Goal: Task Accomplishment & Management: Use online tool/utility

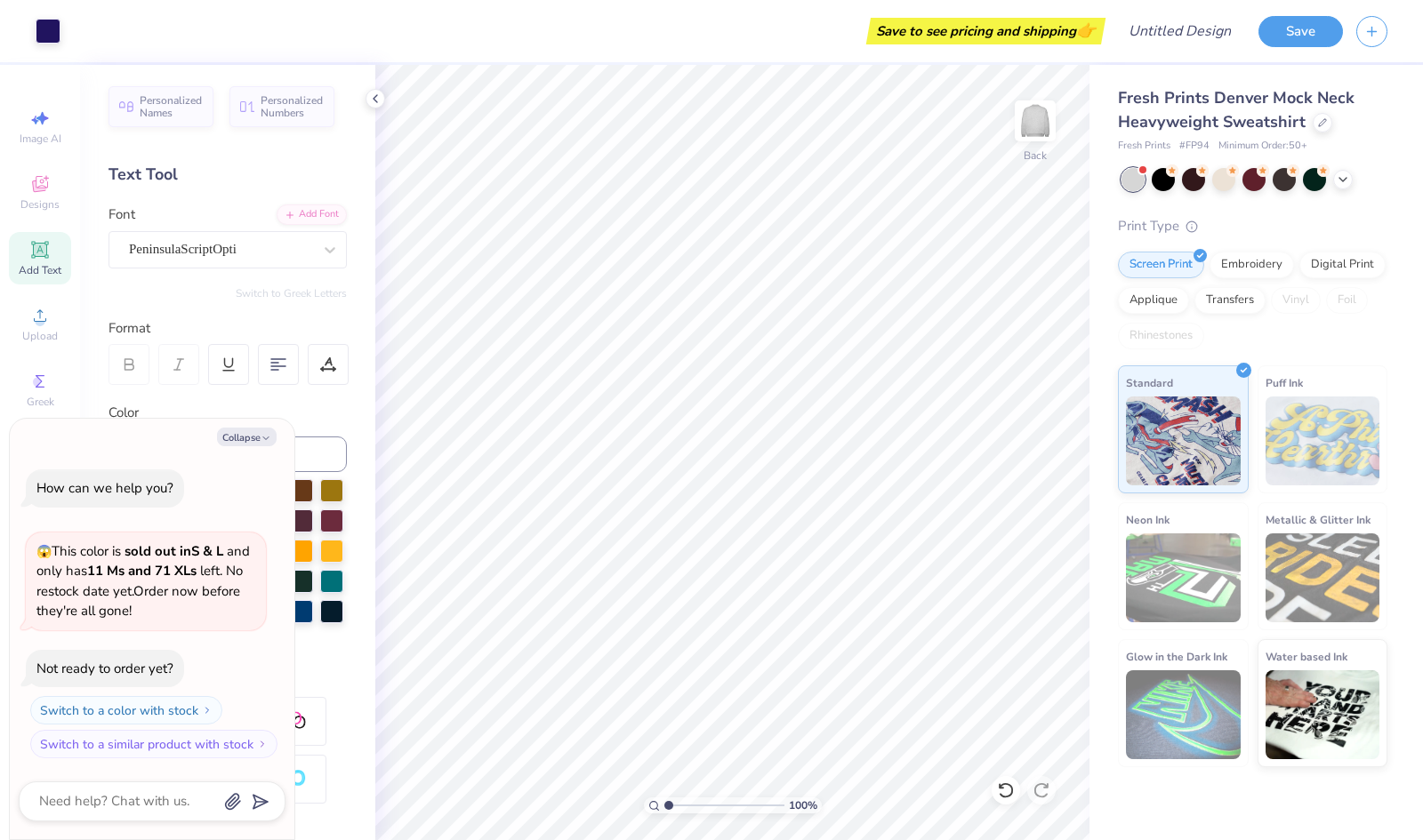
click at [213, 251] on div "PeninsulaScriptOpti" at bounding box center [221, 249] width 186 height 27
click at [216, 250] on div "PeninsulaScriptOpti" at bounding box center [220, 249] width 184 height 21
click at [260, 440] on icon "button" at bounding box center [265, 438] width 11 height 11
type textarea "x"
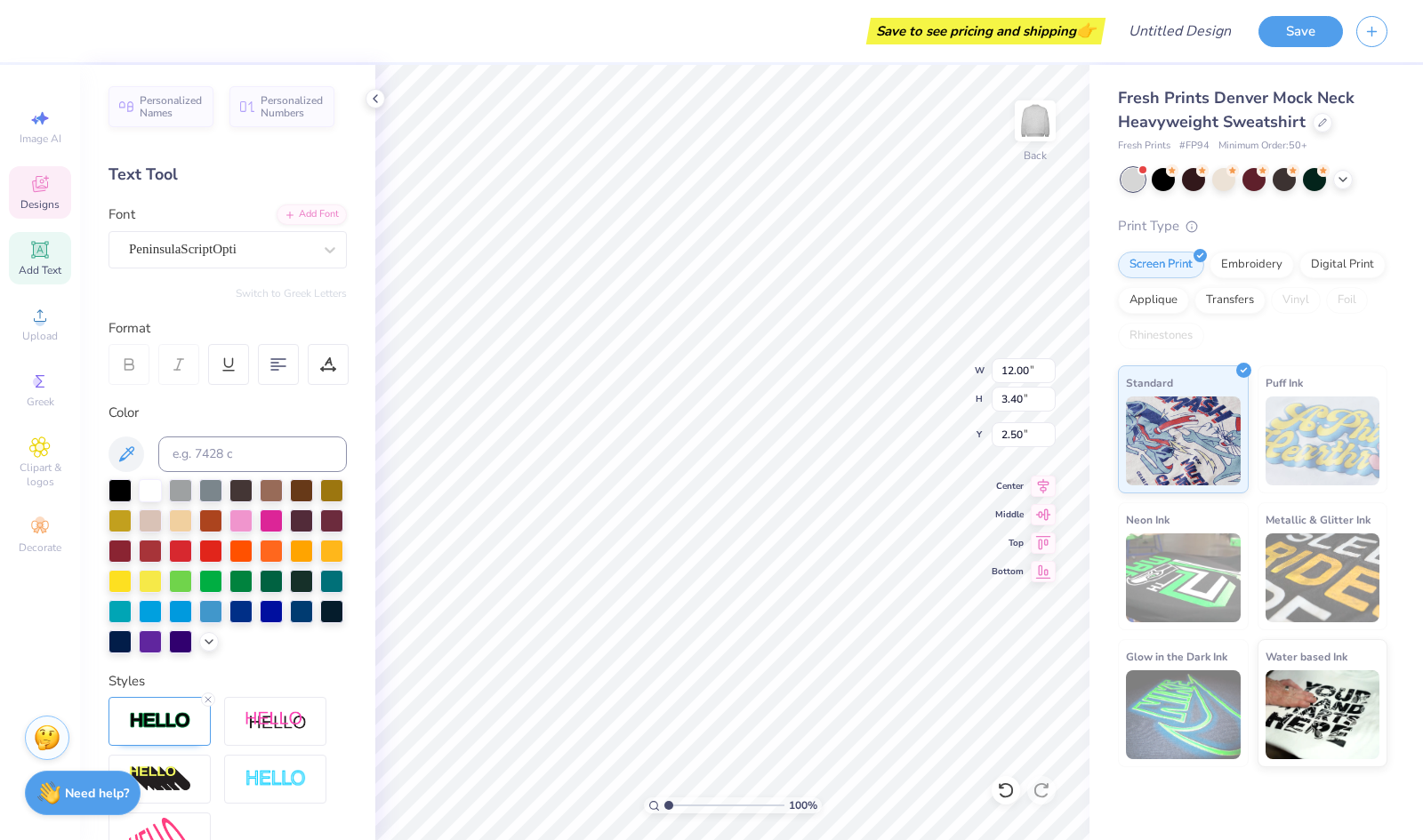
scroll to position [14, 2]
type textarea "Delta Gamma"
type input "1.18"
type input "1.37"
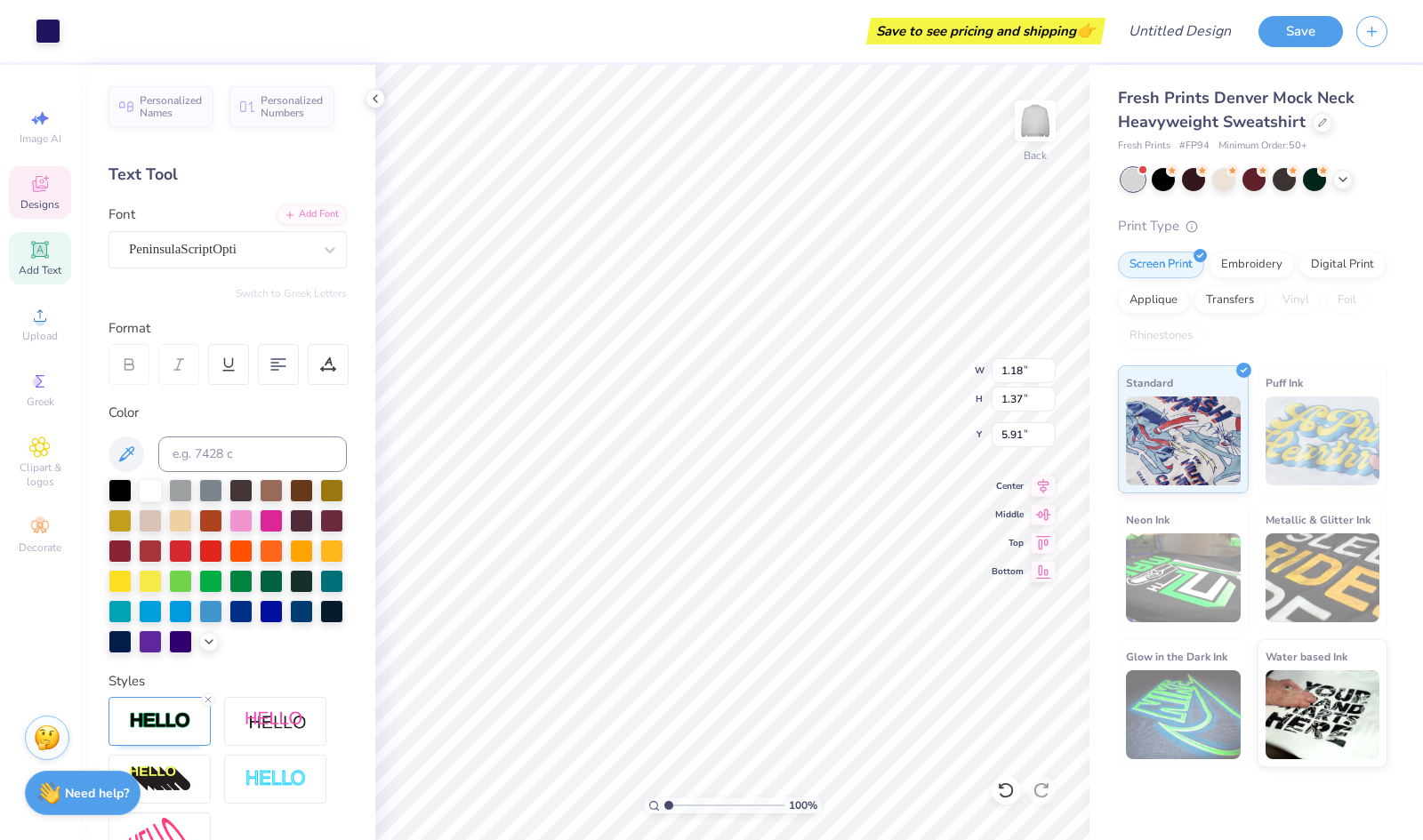
type input "5.91"
click at [37, 310] on icon at bounding box center [40, 316] width 22 height 22
type input "1.06834008870743"
type textarea "x"
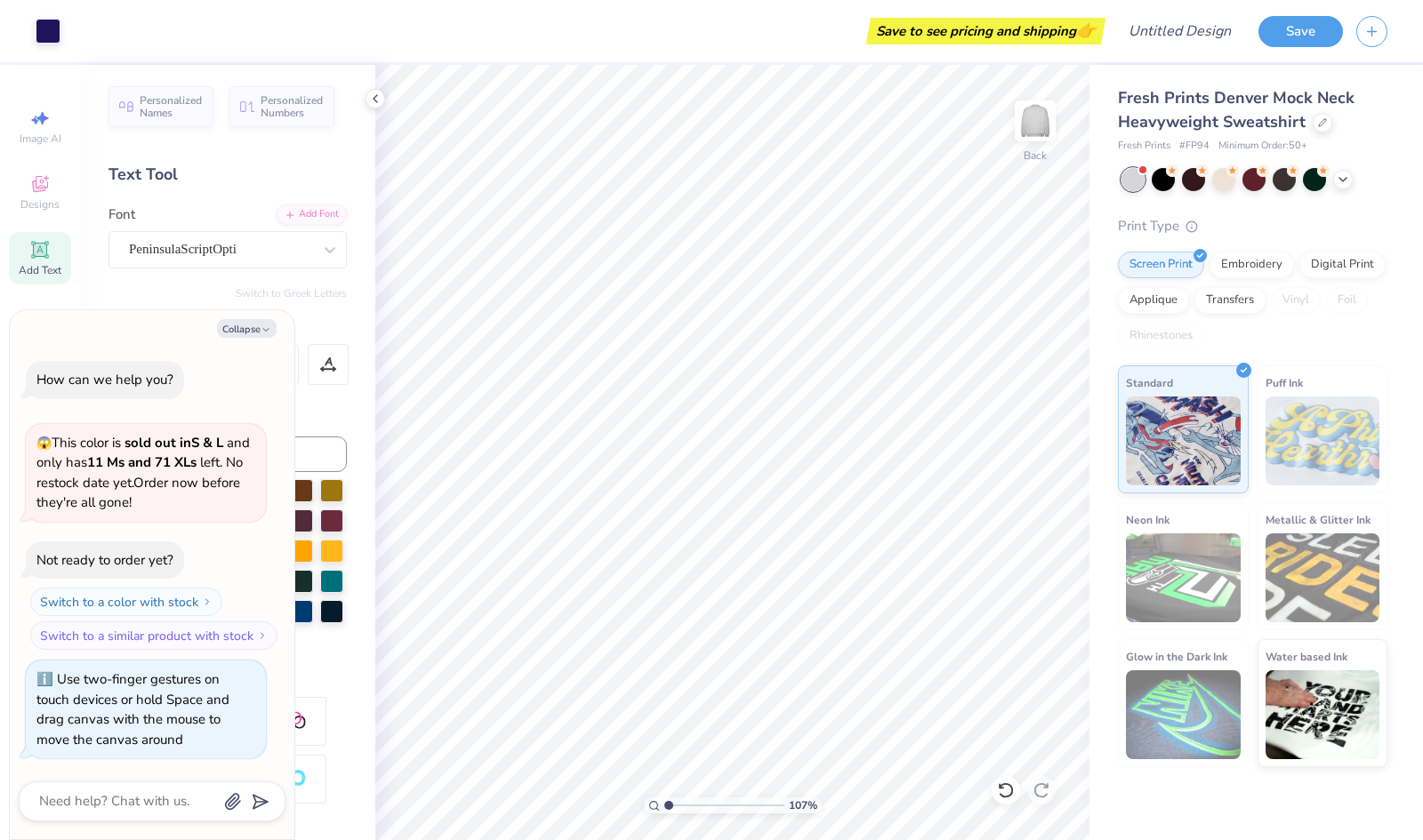
type input "1.07062244607299"
type textarea "x"
type input "1.07446387650637"
type textarea "x"
type input "1.57153076272241"
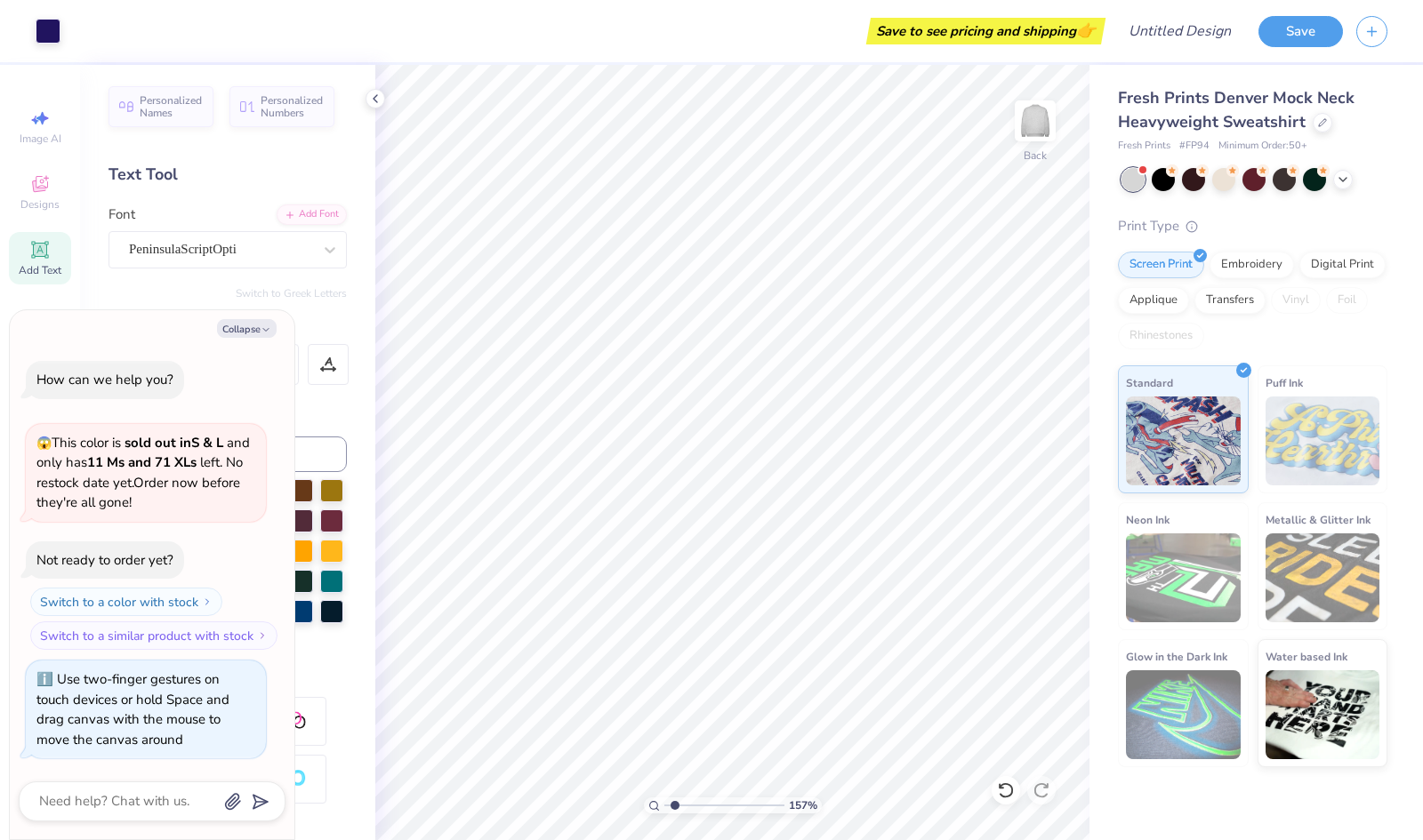
type textarea "x"
type input "1.57153076272241"
type textarea "x"
click at [1252, 282] on div "Screen Print Embroidery Digital Print Applique Transfers Vinyl Foil Rhinestones" at bounding box center [1252, 300] width 270 height 98
click at [1243, 269] on div "Embroidery" at bounding box center [1251, 264] width 84 height 26
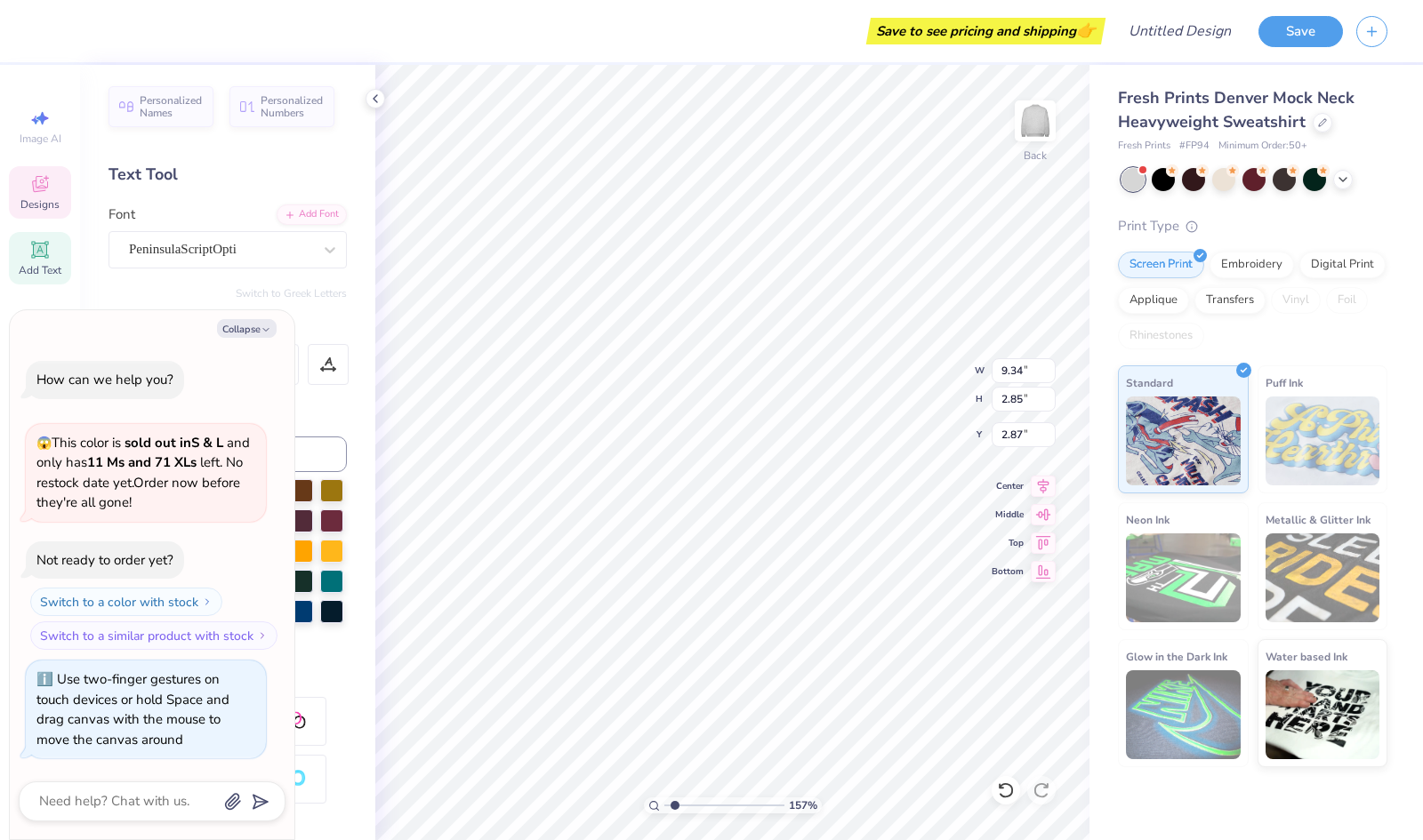
type input "1.57153076272241"
type textarea "x"
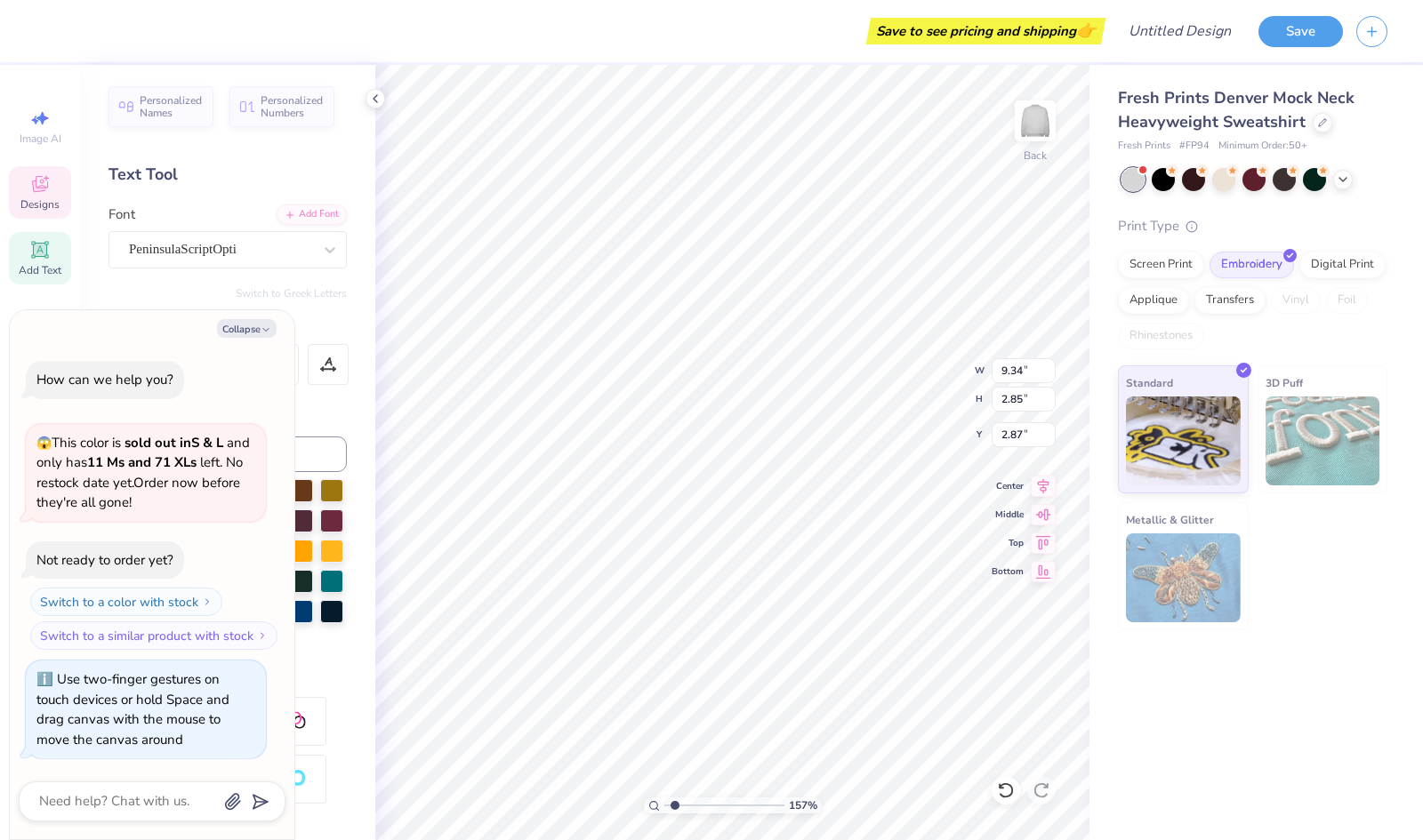
type input "1.57153076272241"
type textarea "x"
type input "1.57153076272241"
type textarea "x"
type input "1.57153076272241"
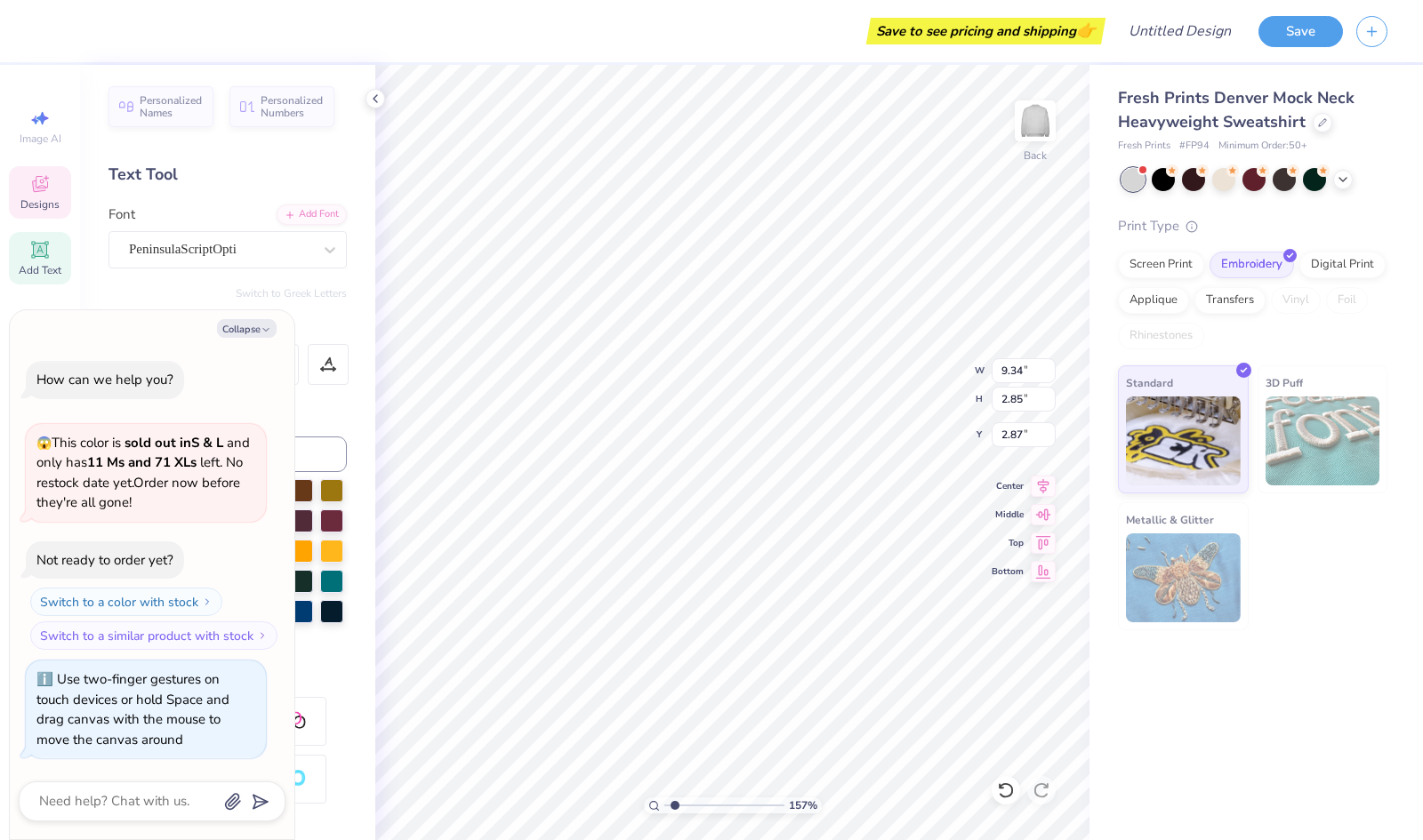
type textarea "x"
type input "1.57153076272241"
type textarea "x"
type input "1.18"
type input "1.37"
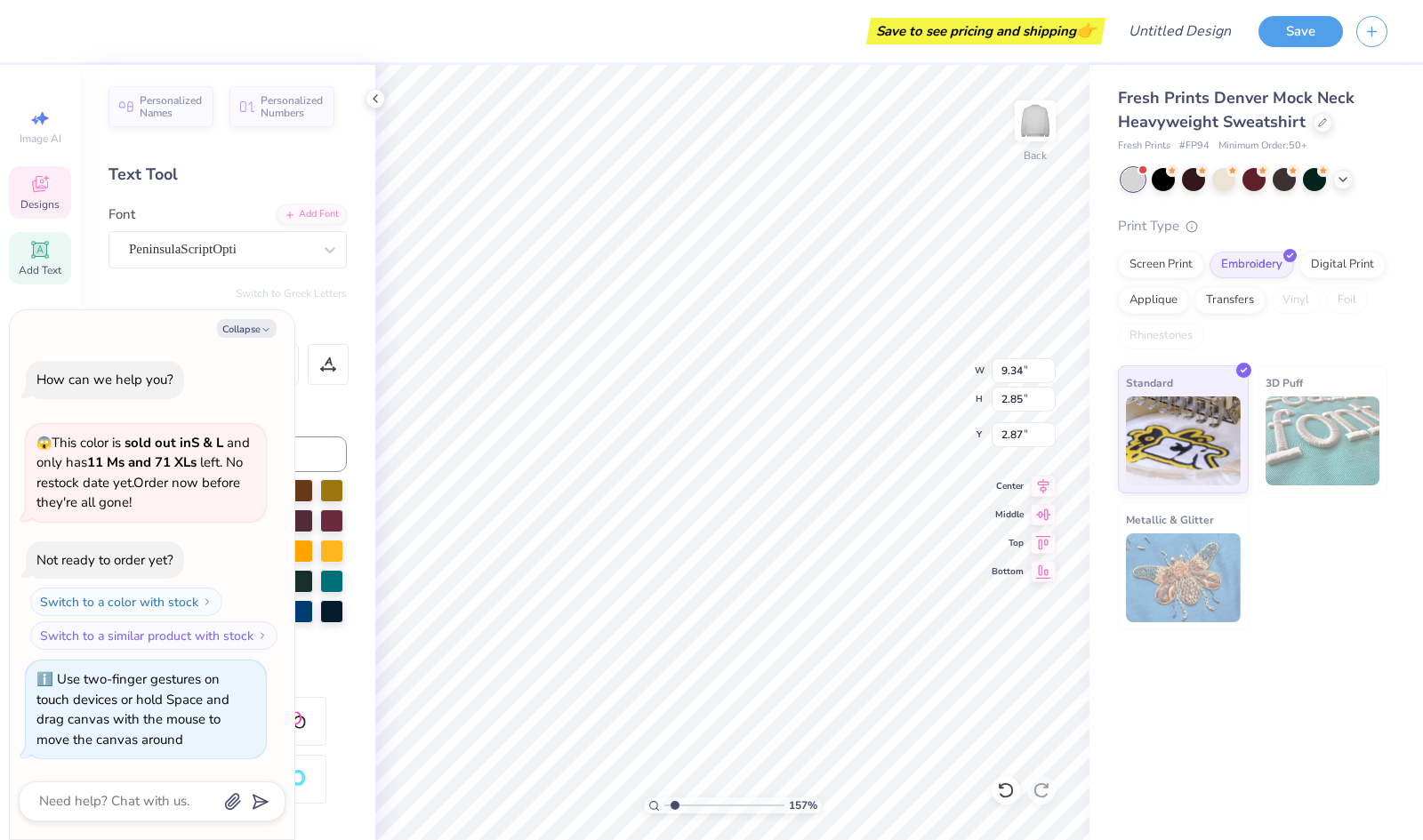
type input "5.91"
type input "1.57153076272241"
type textarea "x"
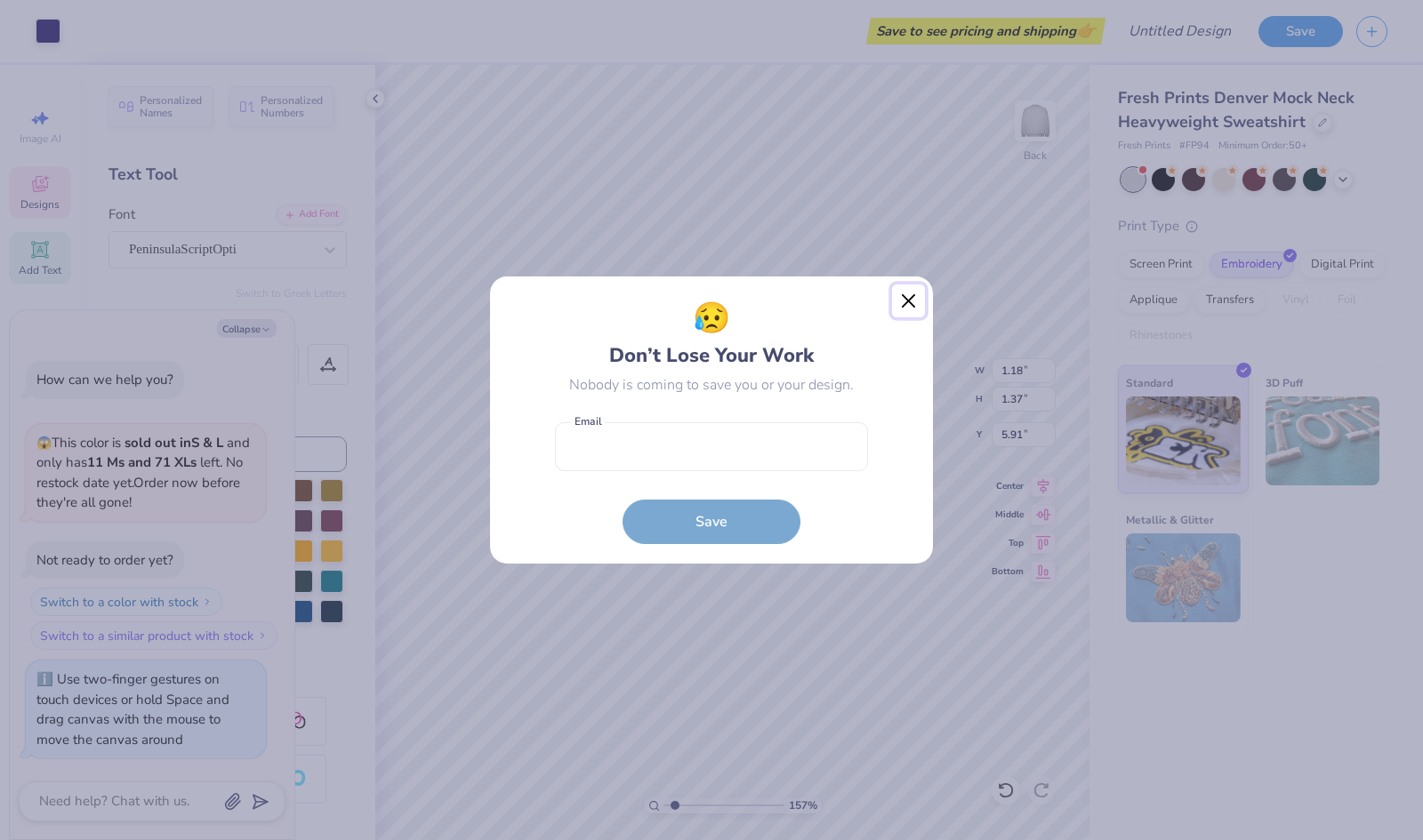
click at [898, 307] on button "Close" at bounding box center [909, 301] width 33 height 33
type input "1.57153076272241"
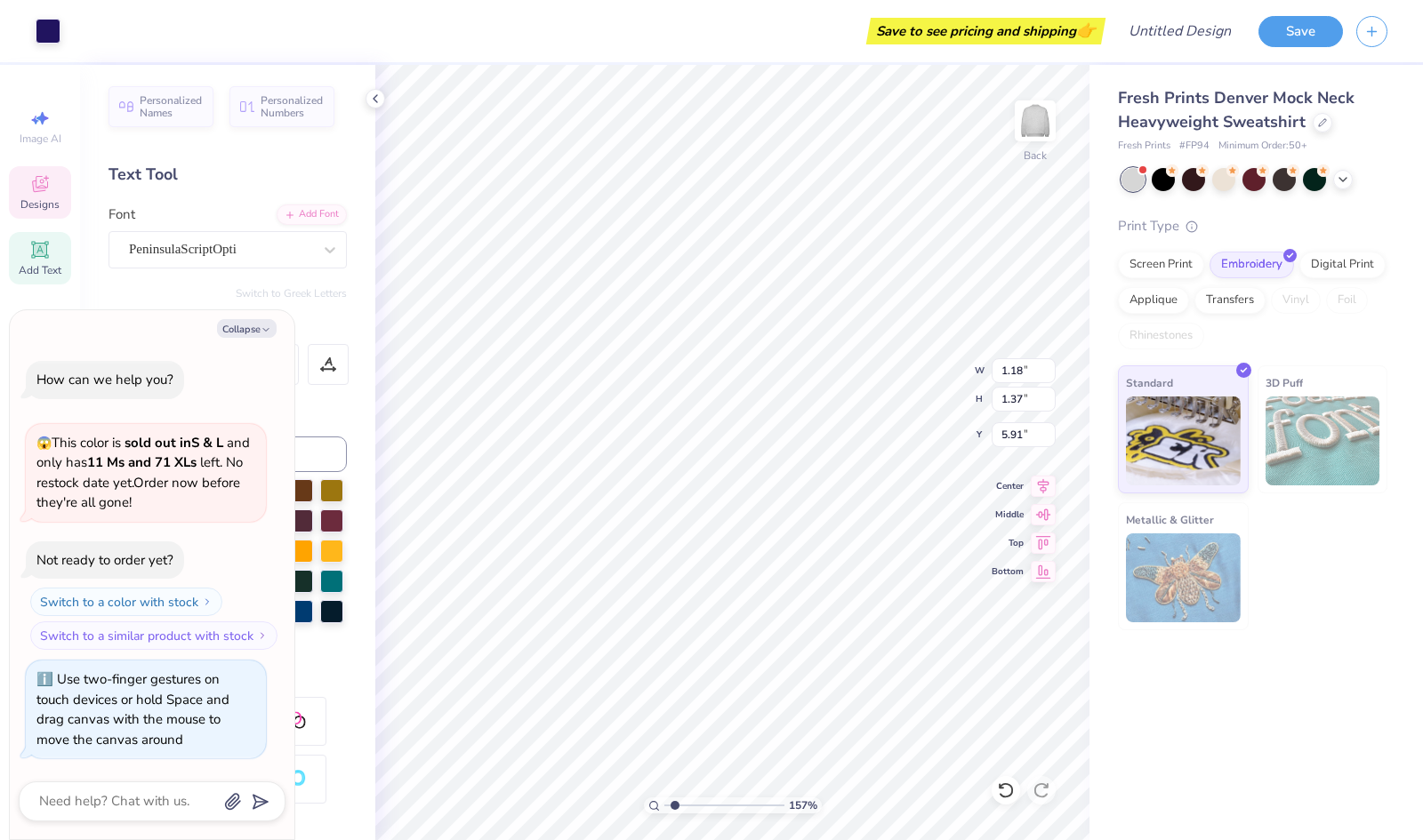
click at [267, 331] on polyline "button" at bounding box center [265, 330] width 5 height 3
type textarea "x"
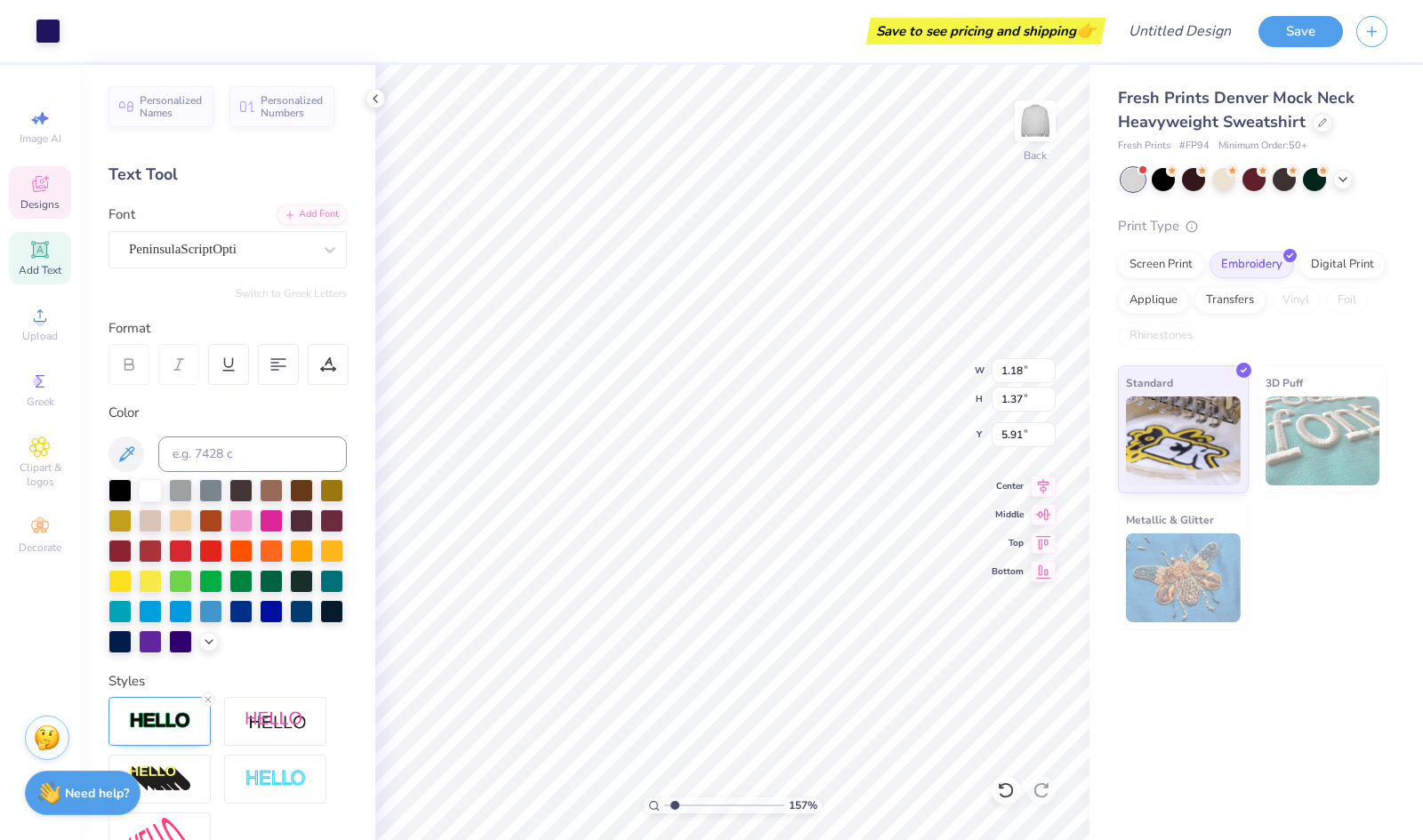
click at [36, 329] on span "Upload" at bounding box center [40, 336] width 35 height 14
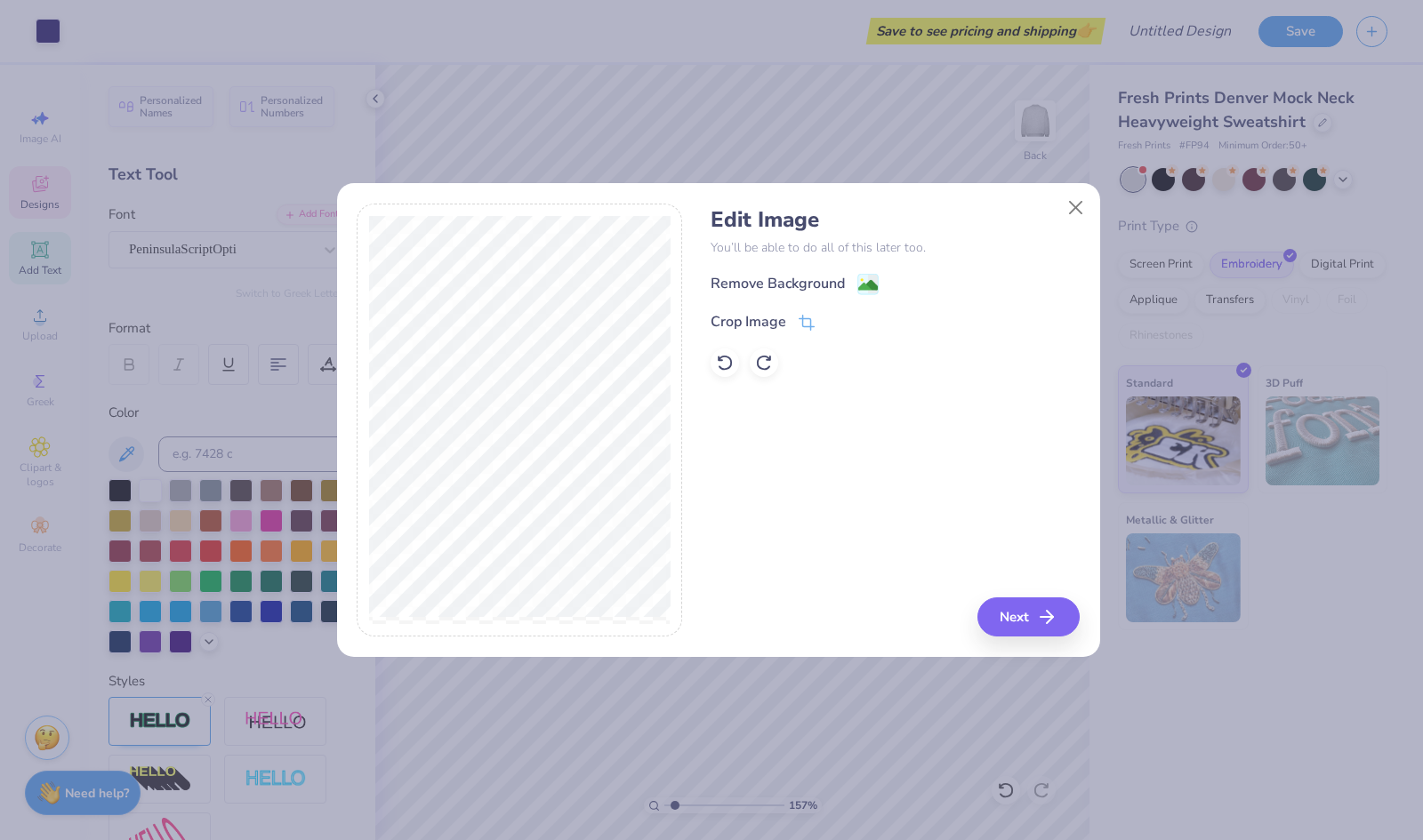
click at [783, 284] on div "Remove Background" at bounding box center [777, 284] width 134 height 22
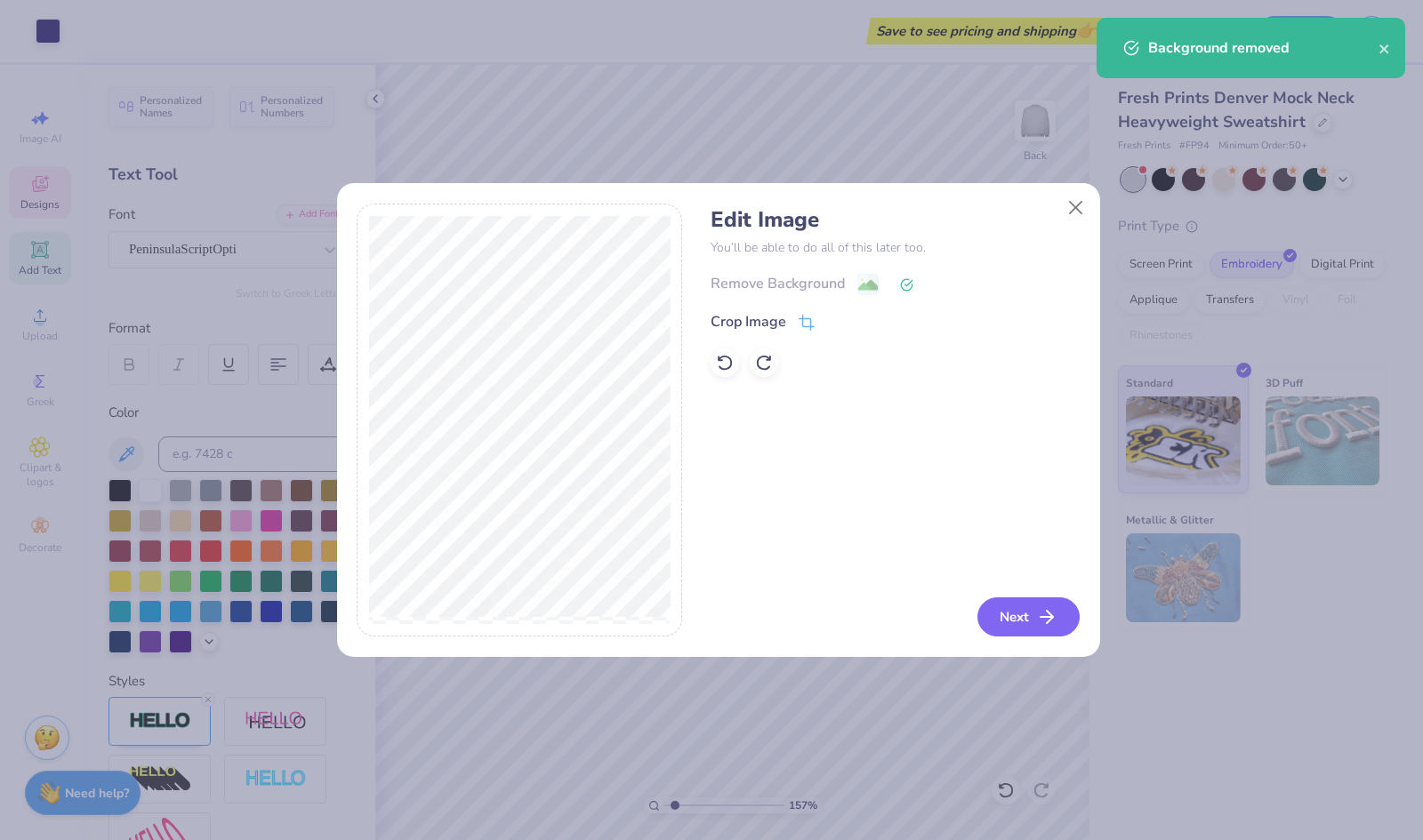
click at [1012, 632] on button "Next" at bounding box center [1028, 617] width 102 height 39
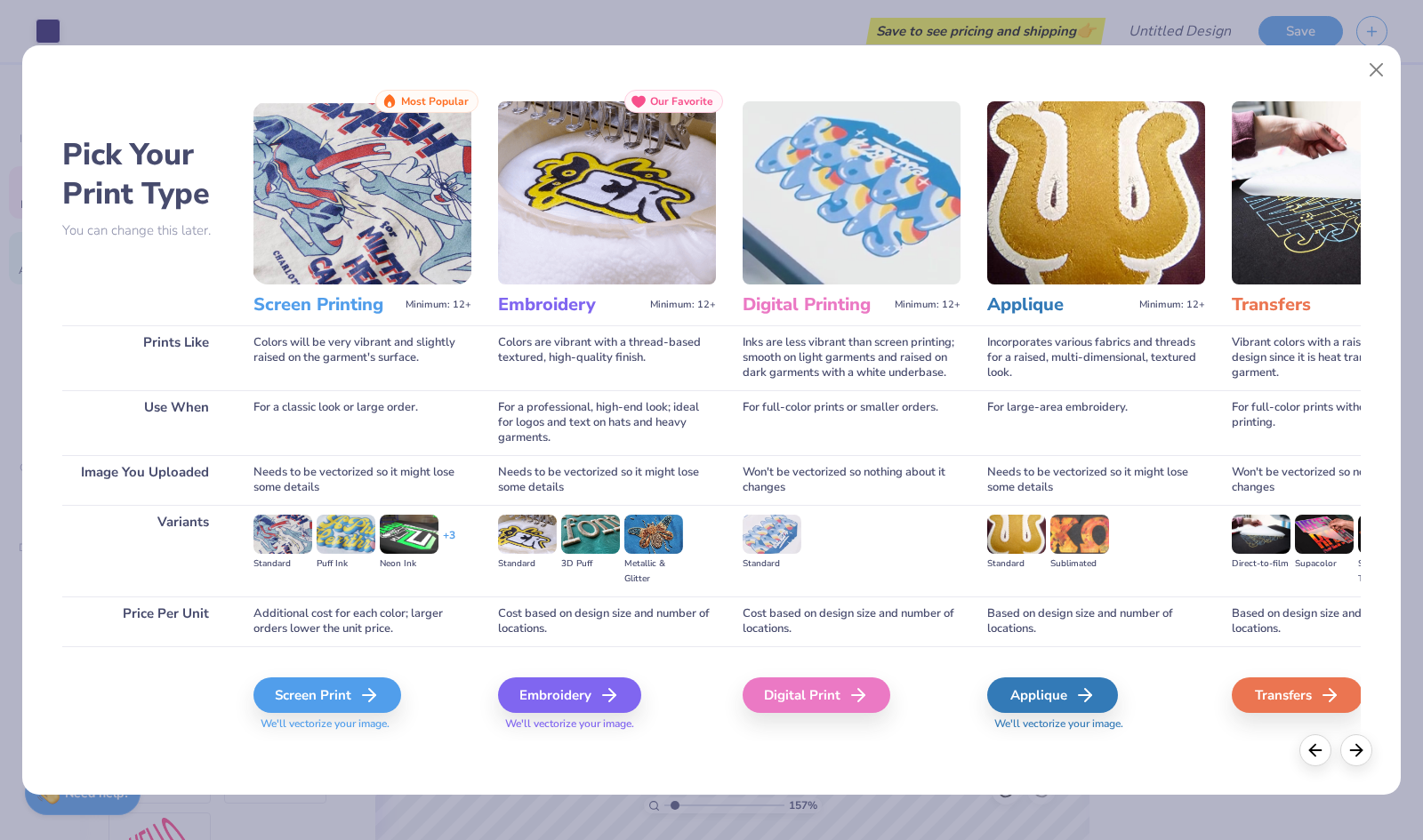
click at [573, 709] on div "Embroidery" at bounding box center [569, 695] width 143 height 35
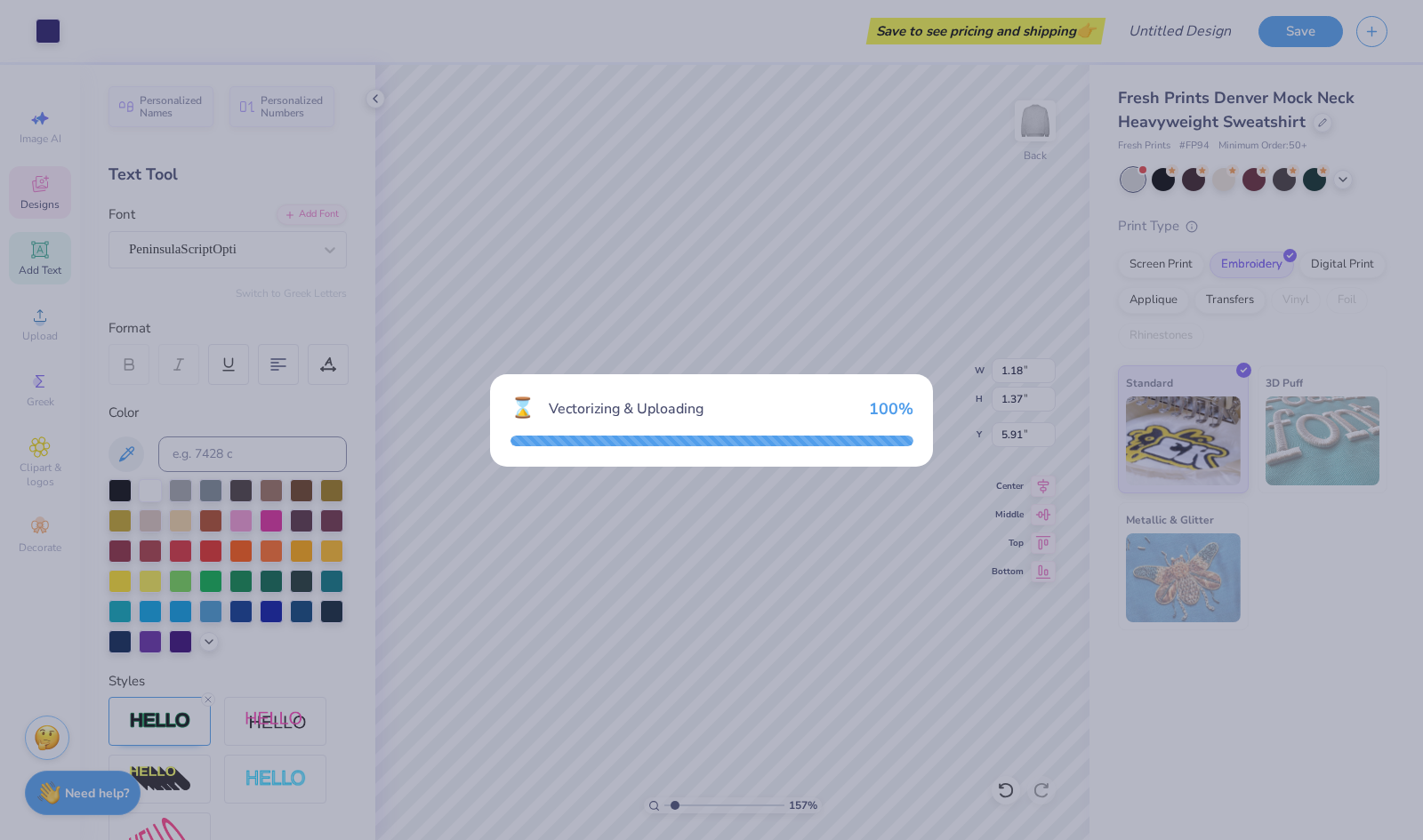
click at [876, 431] on div "⌛ Vectorizing & Uploading 100 %" at bounding box center [711, 420] width 443 height 92
click at [1055, 515] on div "⌛ Vectorizing & Uploading 100 %" at bounding box center [712, 420] width 1423 height 840
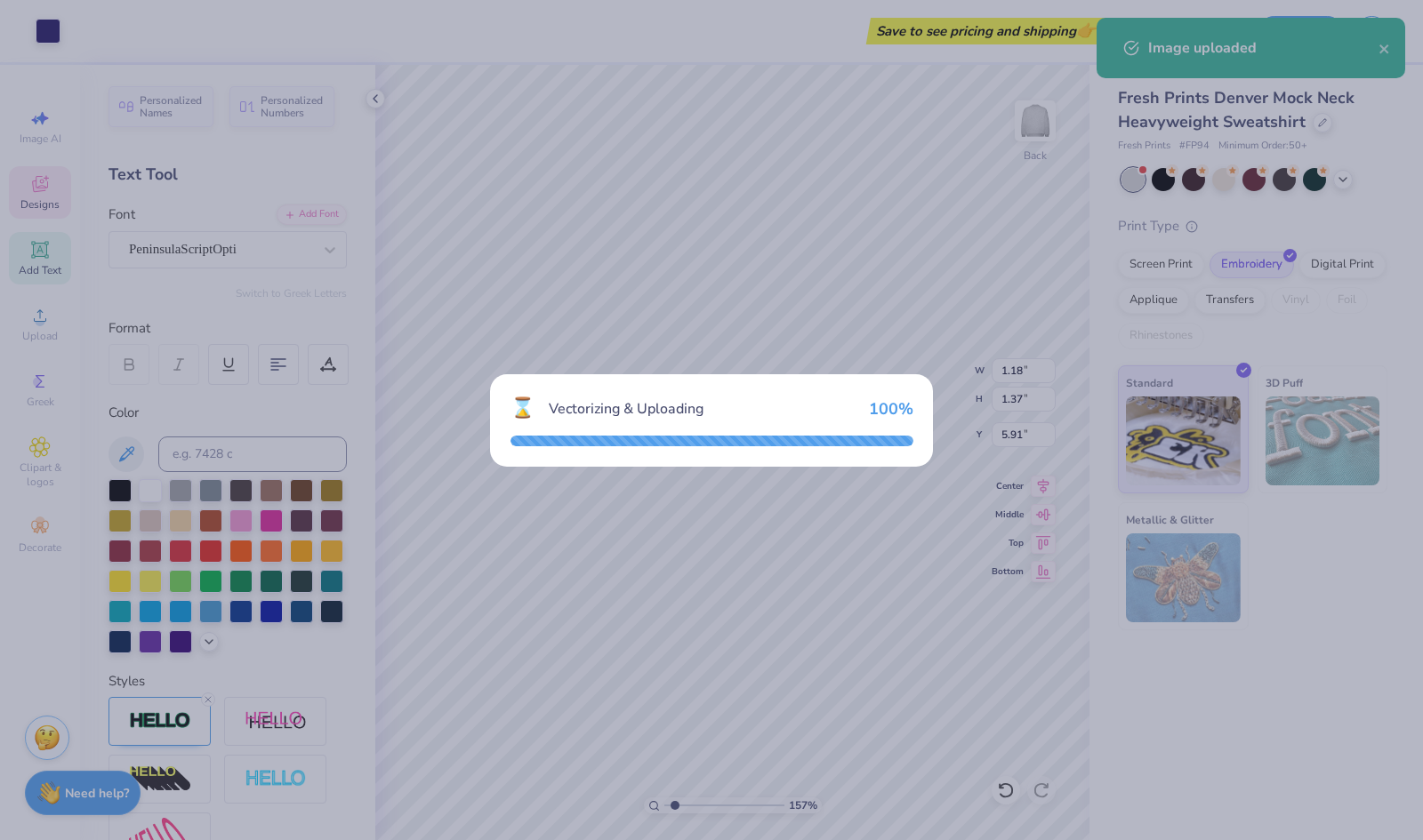
type input "1.57153076272241"
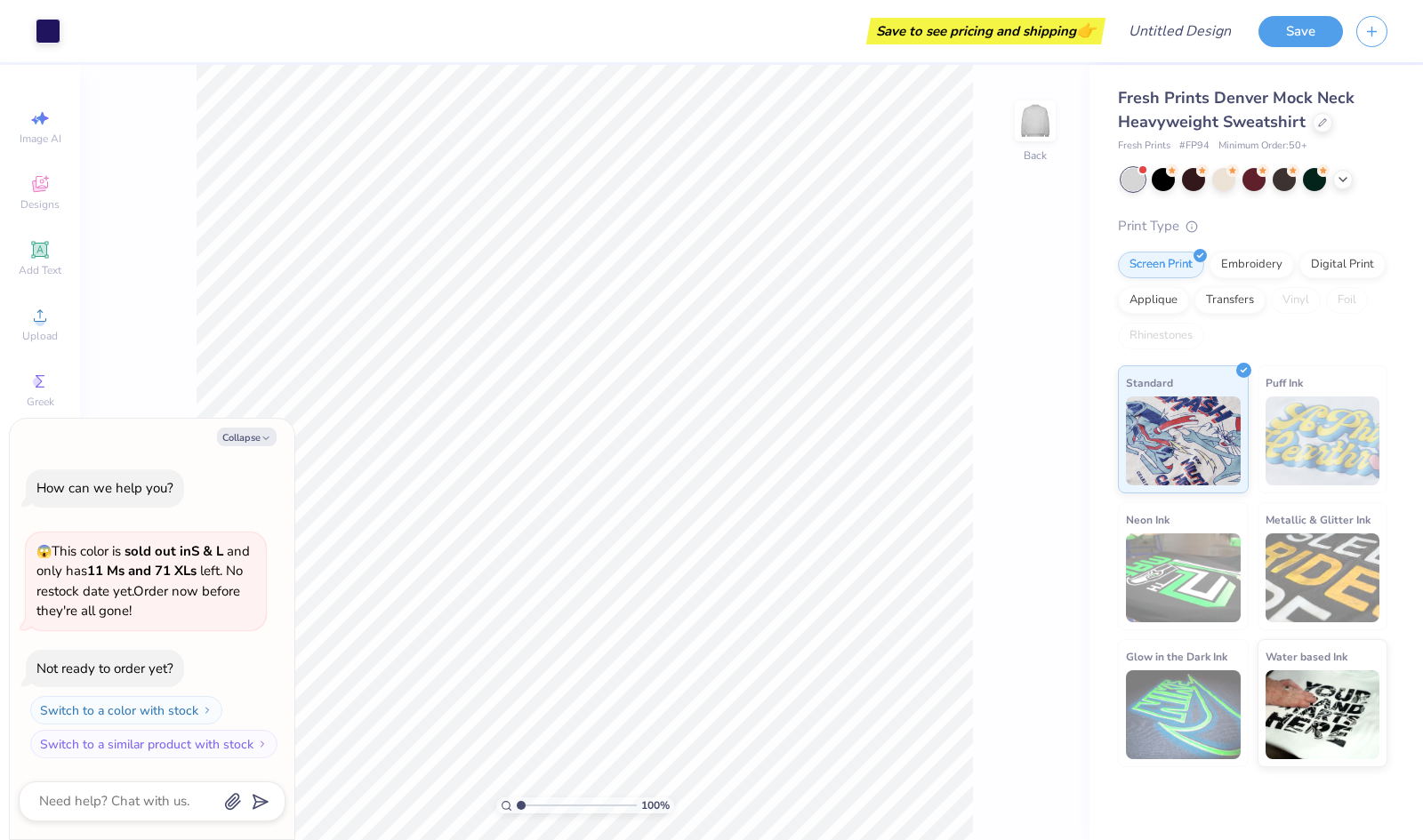
click at [229, 439] on button "Collapse" at bounding box center [246, 437] width 60 height 19
type textarea "x"
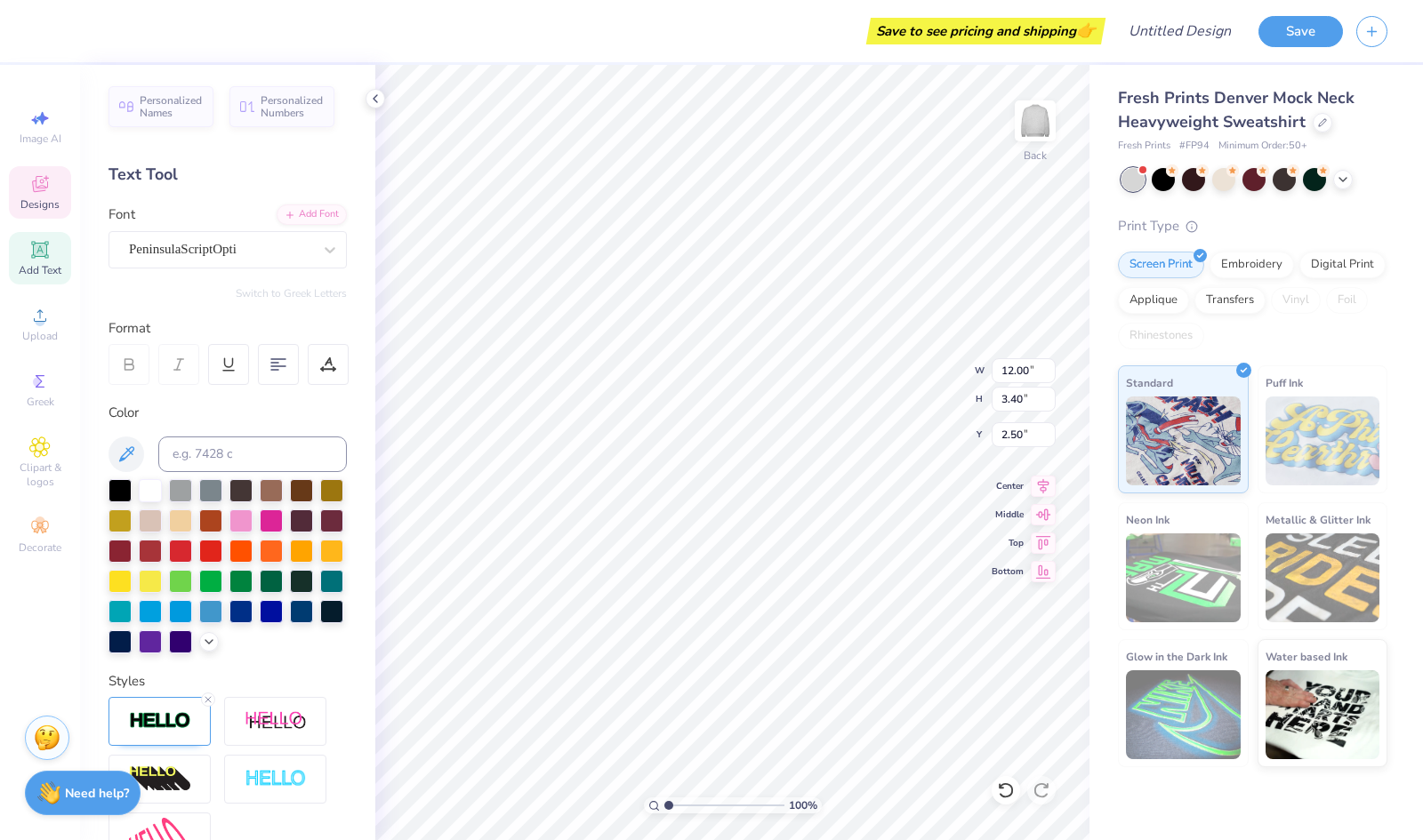
scroll to position [14, 5]
type textarea "Delta Gamma"
click at [37, 380] on circle at bounding box center [38, 382] width 10 height 10
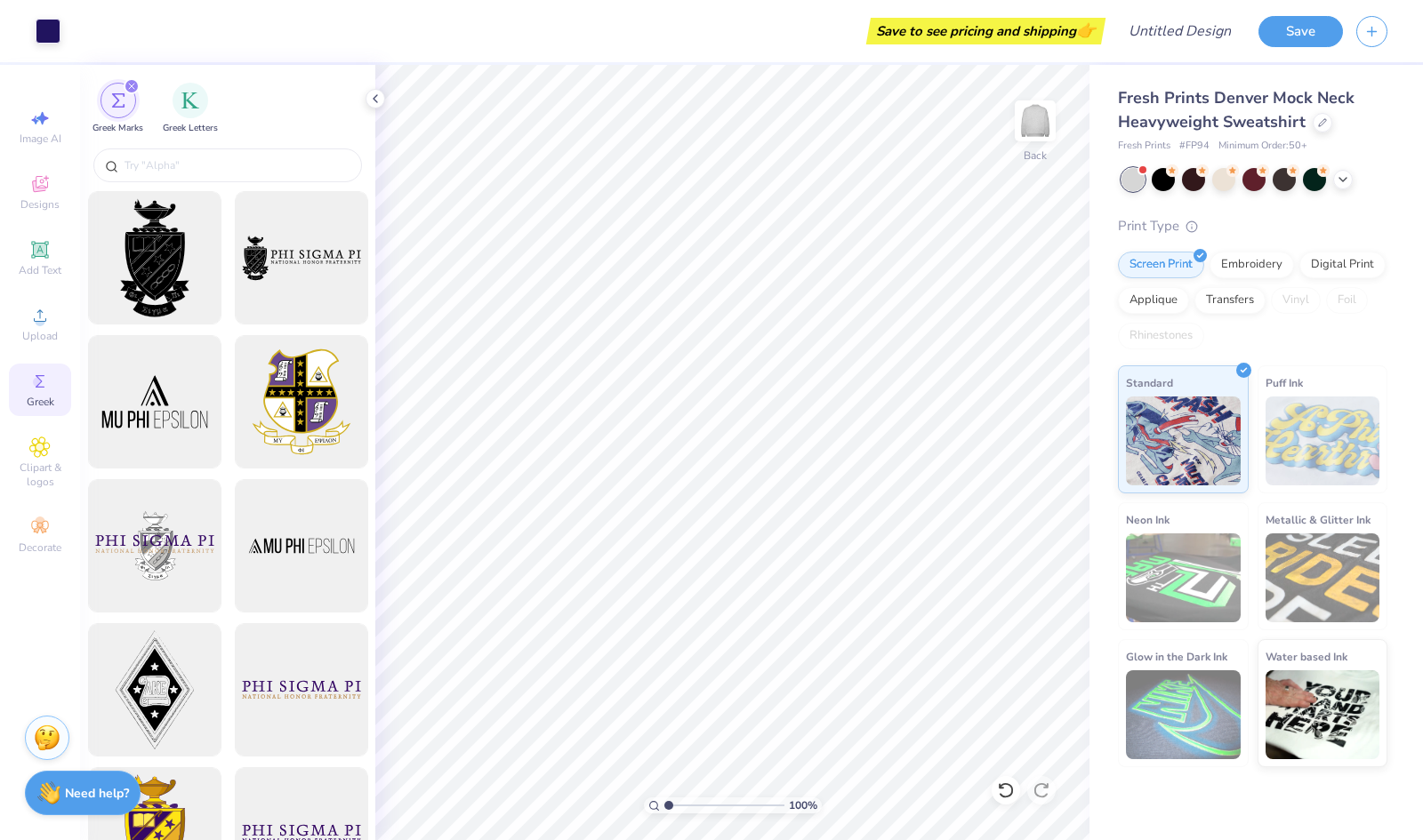
click at [265, 175] on div at bounding box center [228, 165] width 269 height 33
click at [243, 155] on div at bounding box center [228, 165] width 269 height 33
click at [233, 163] on input "text" at bounding box center [237, 165] width 228 height 18
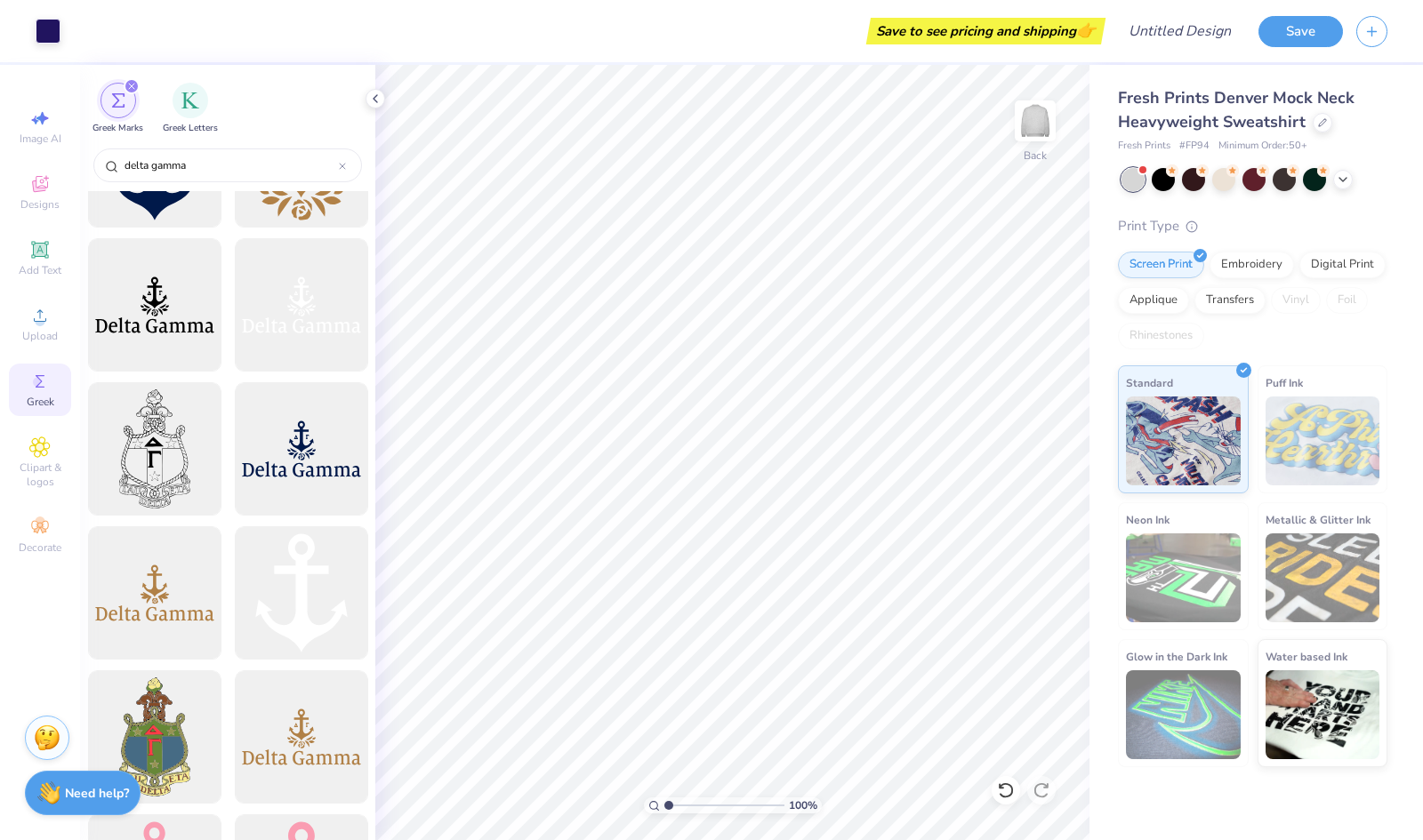
scroll to position [379, 0]
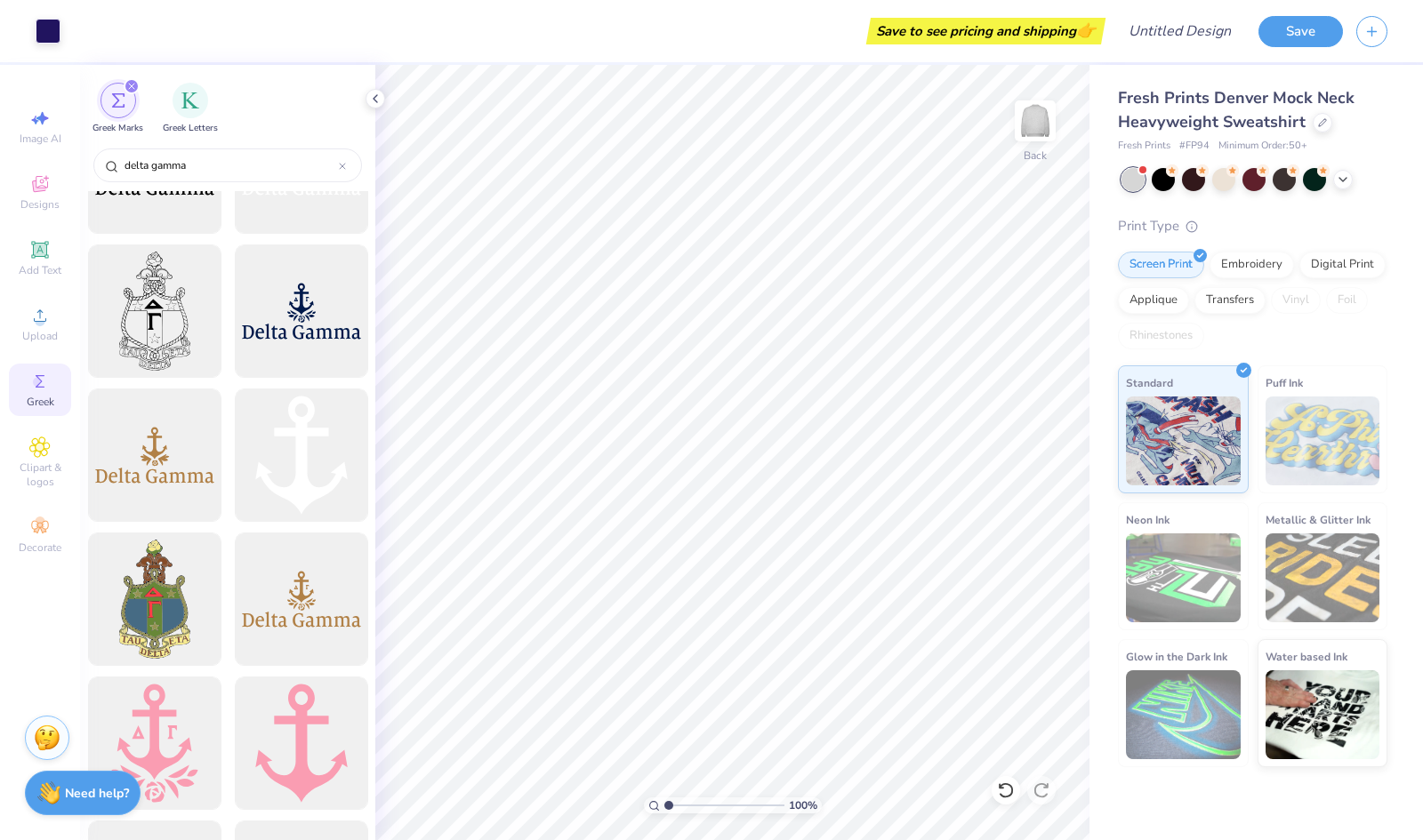
type input "delta gamma"
click at [175, 323] on div at bounding box center [155, 311] width 133 height 133
type input "3.86"
type input "6.46"
type input "1.18"
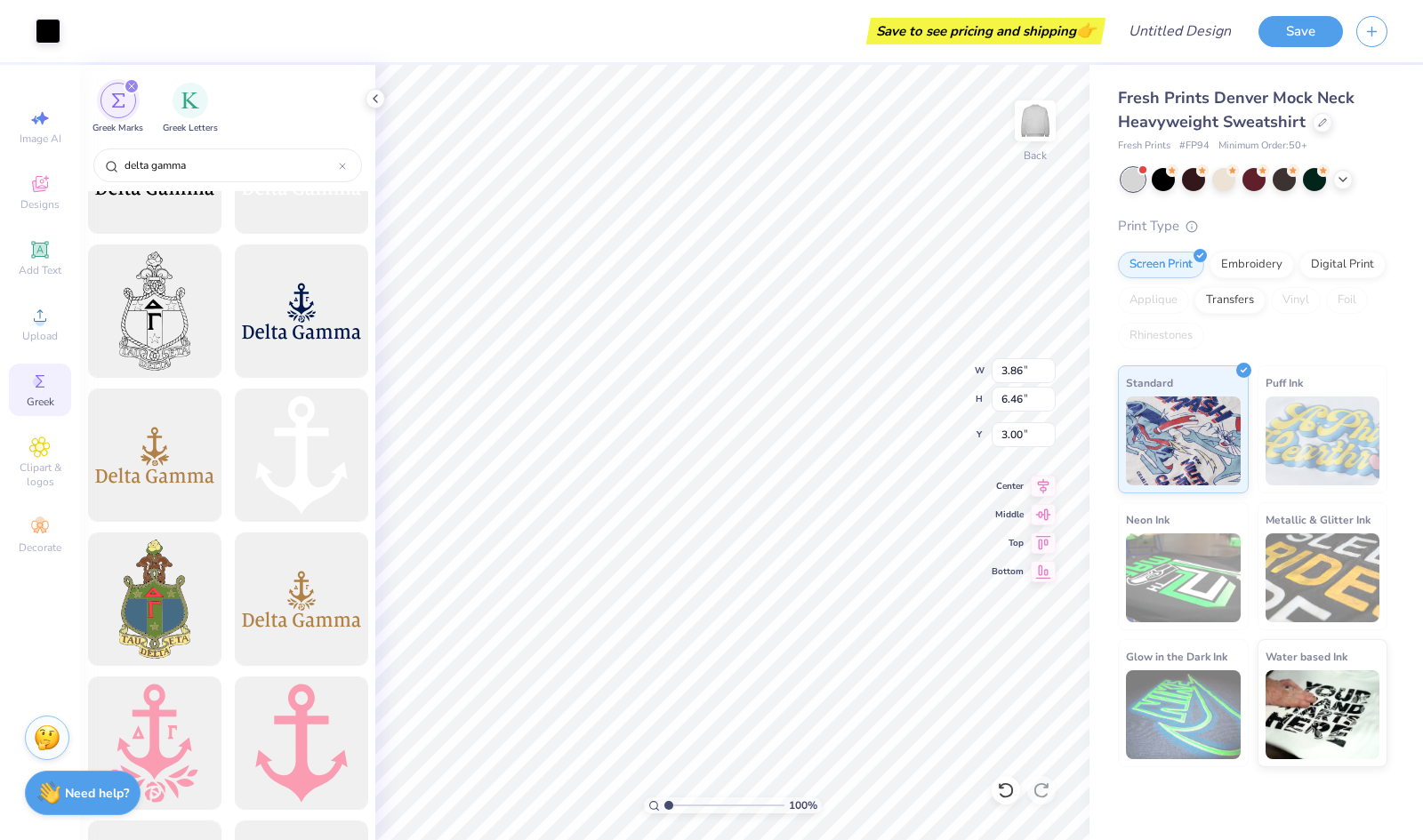
type input "1.37"
type input "5.91"
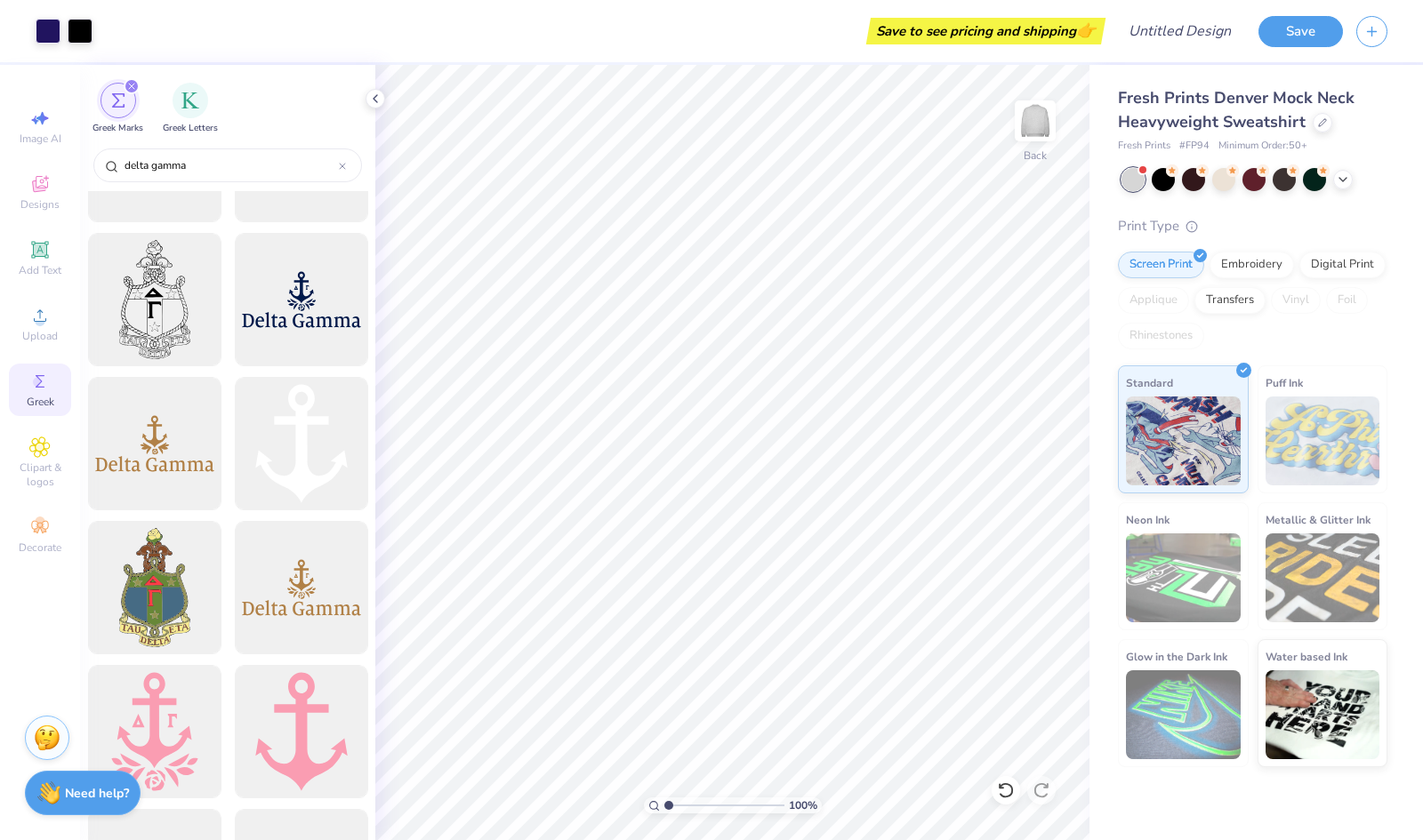
scroll to position [0, 0]
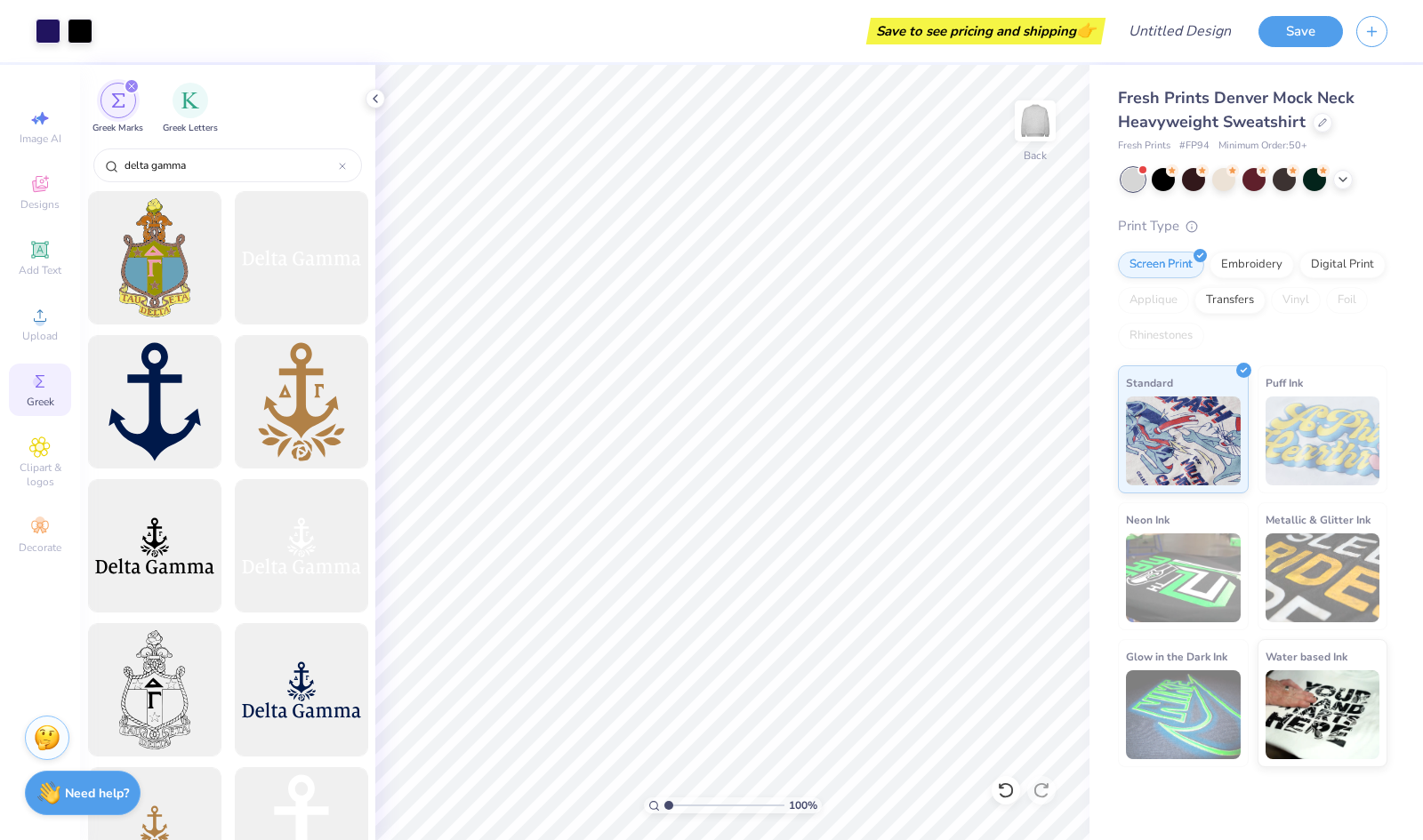
click at [155, 417] on div at bounding box center [155, 402] width 133 height 133
type input "2.36"
type input "3.03"
type input "5.27"
type input "1.27"
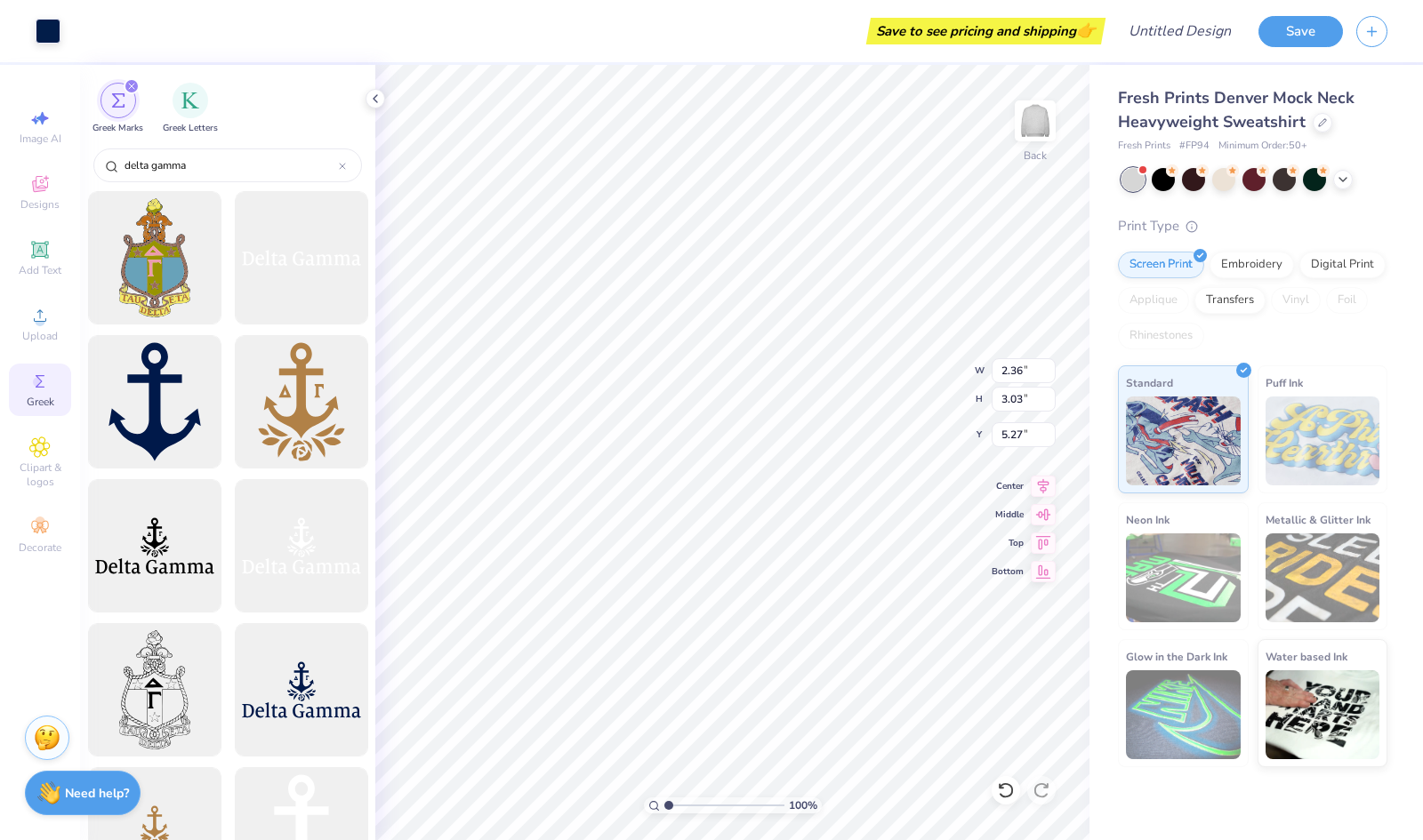
type input "1.64"
type input "5.68"
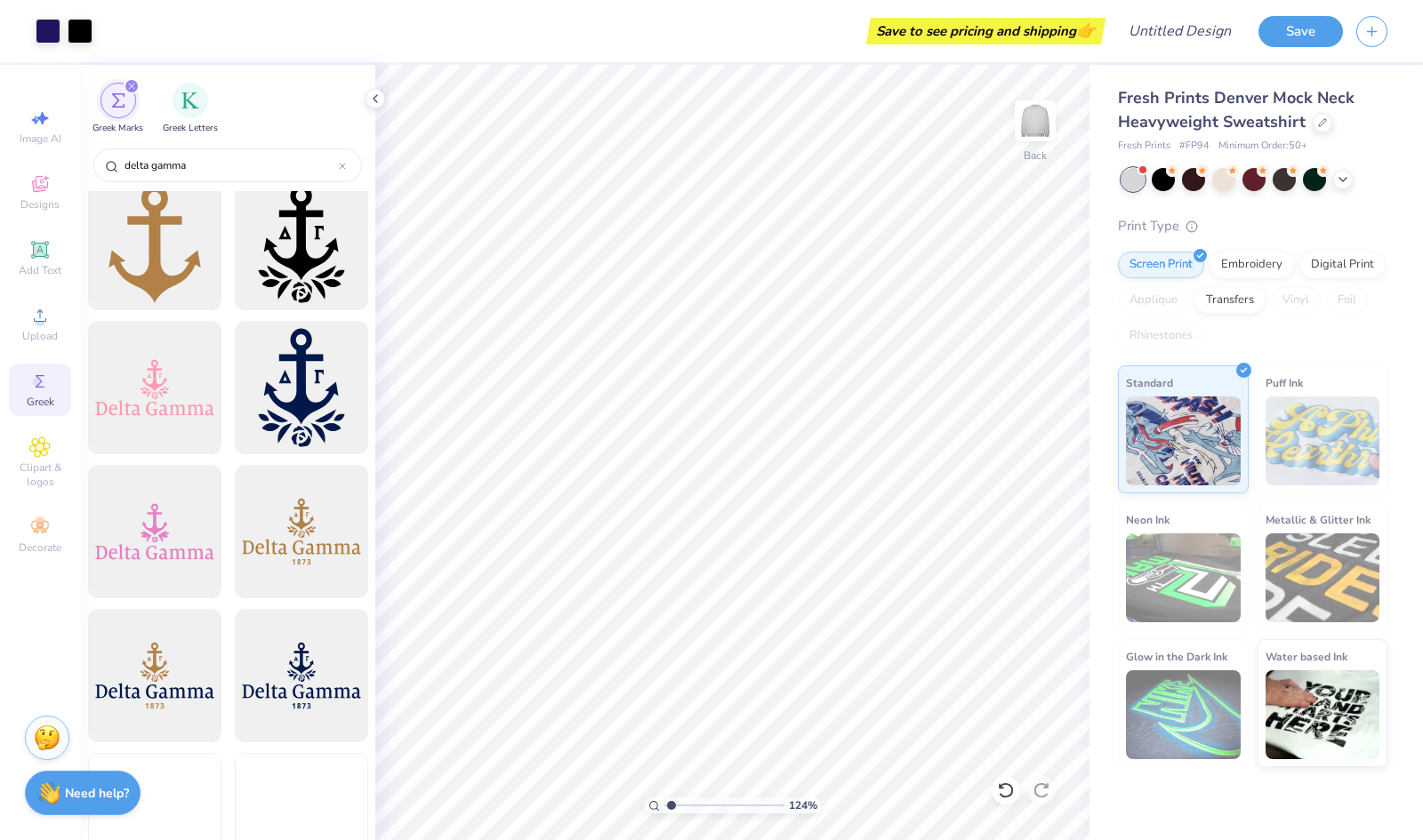
scroll to position [1187, 0]
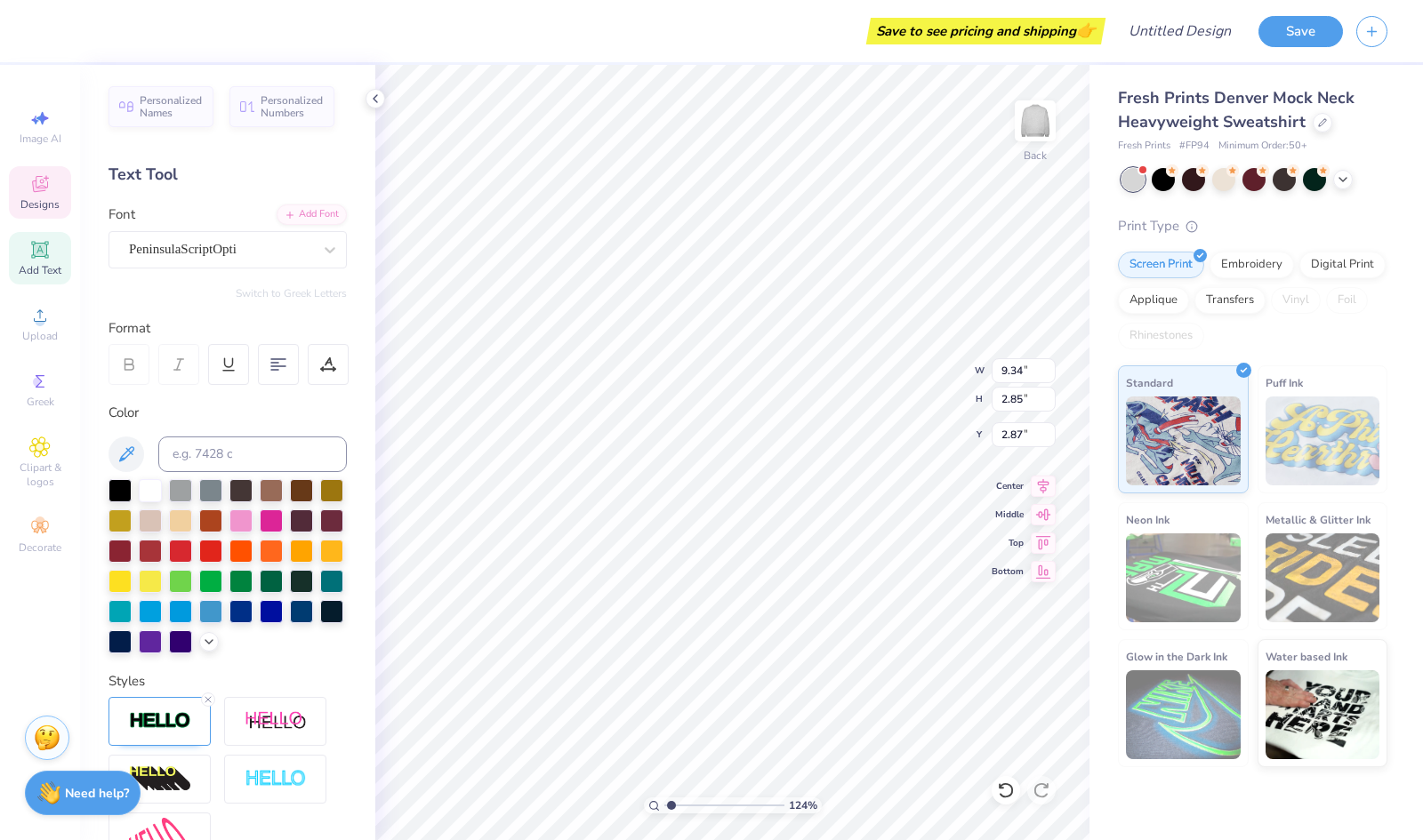
click at [188, 251] on div "PeninsulaScriptOpti" at bounding box center [221, 249] width 186 height 27
type input "1.24218622356504"
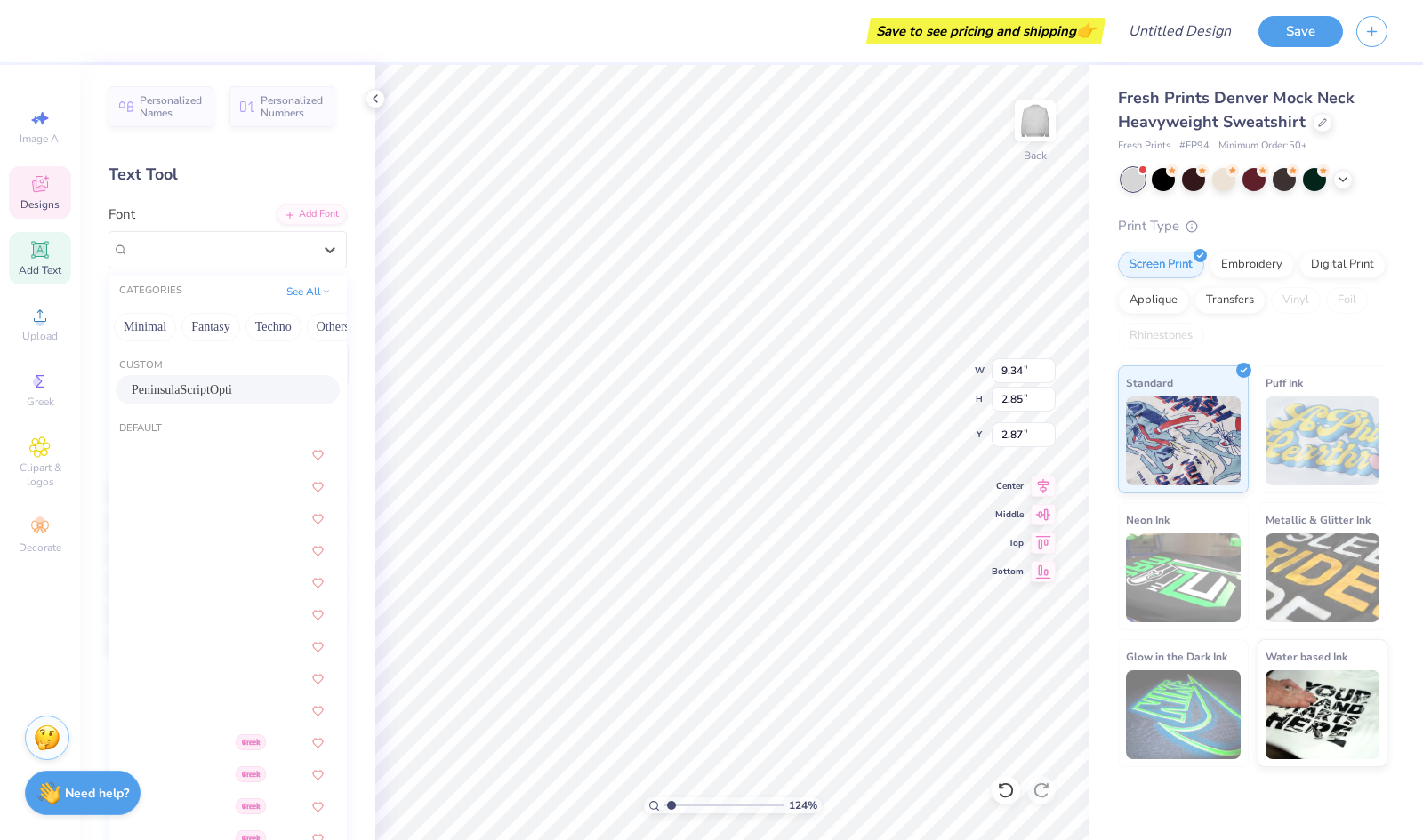
scroll to position [0, 530]
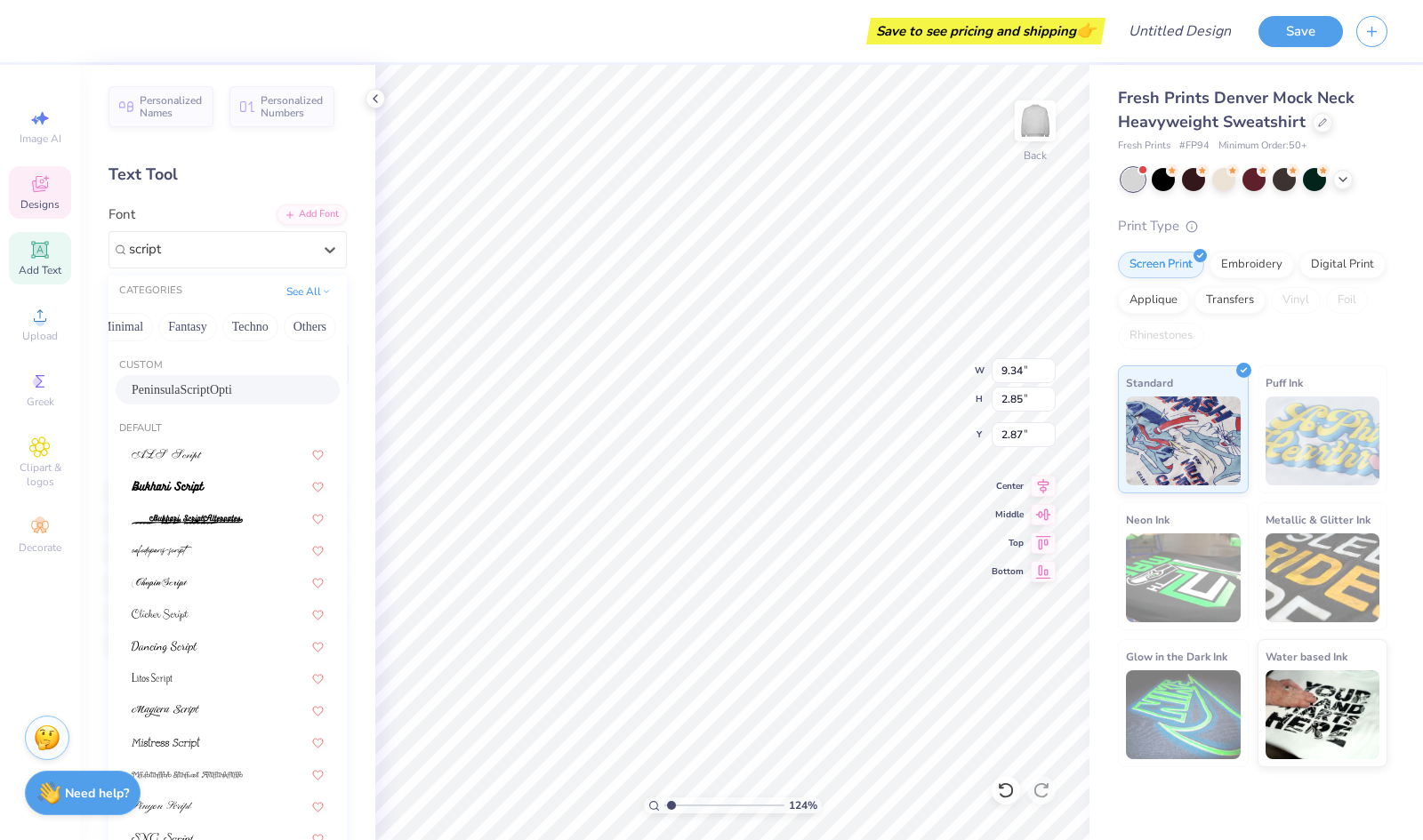
type input "script"
type input "1.24218622356504"
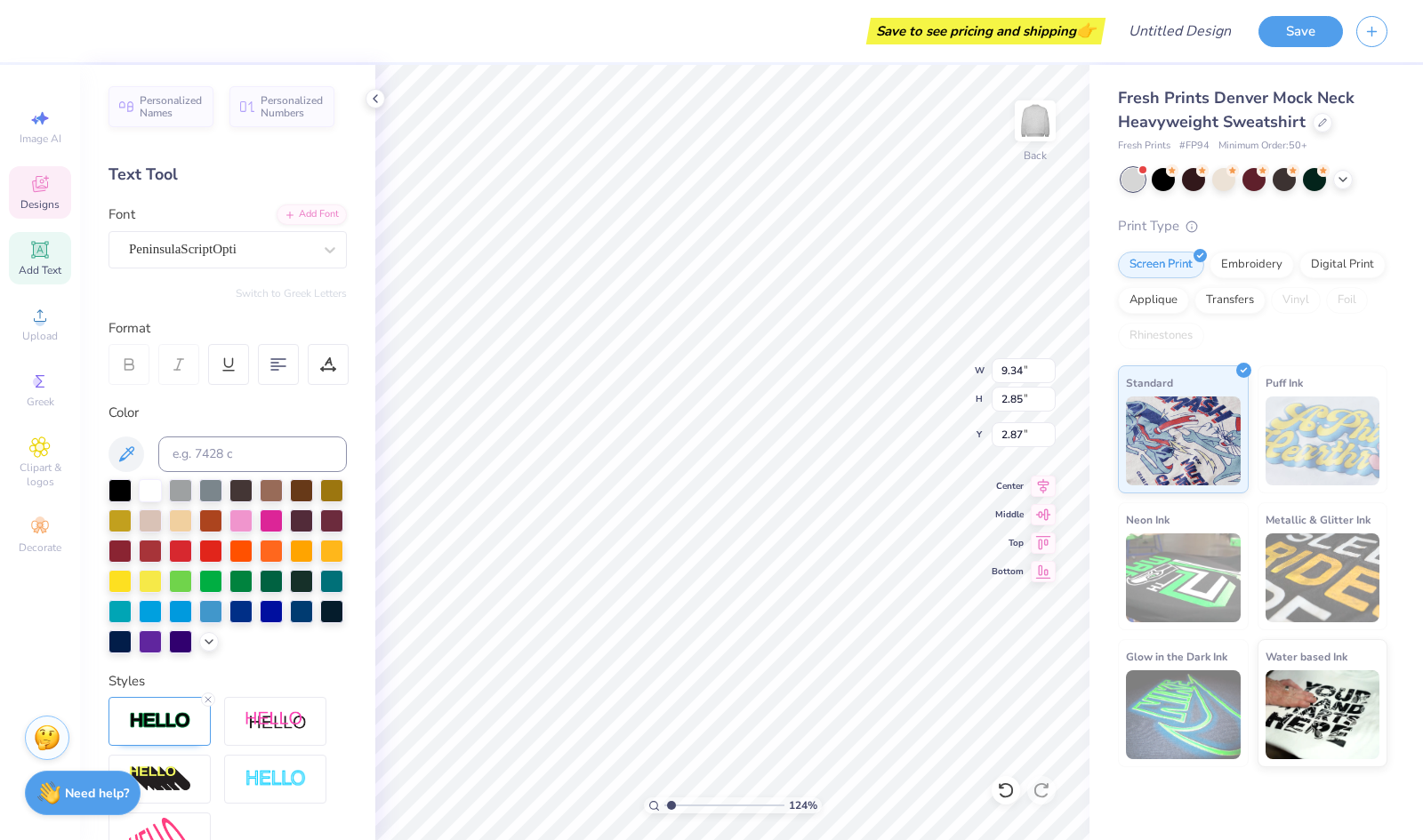
click at [226, 248] on div "PeninsulaScriptOpti" at bounding box center [221, 249] width 186 height 27
type input "1.24218622356504"
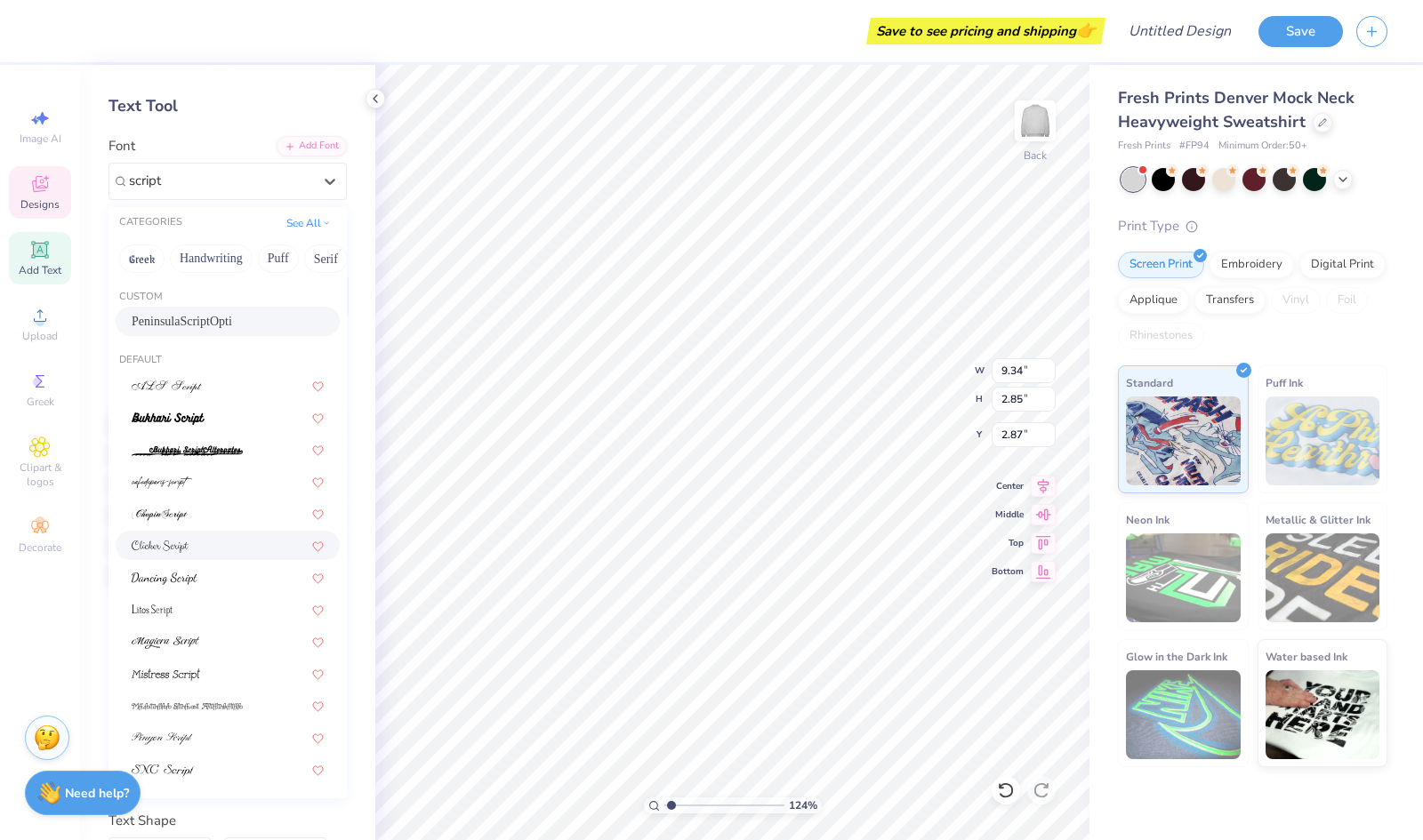
scroll to position [70, 0]
click at [197, 384] on img at bounding box center [167, 386] width 71 height 13
type input "script"
type input "1.24218622356504"
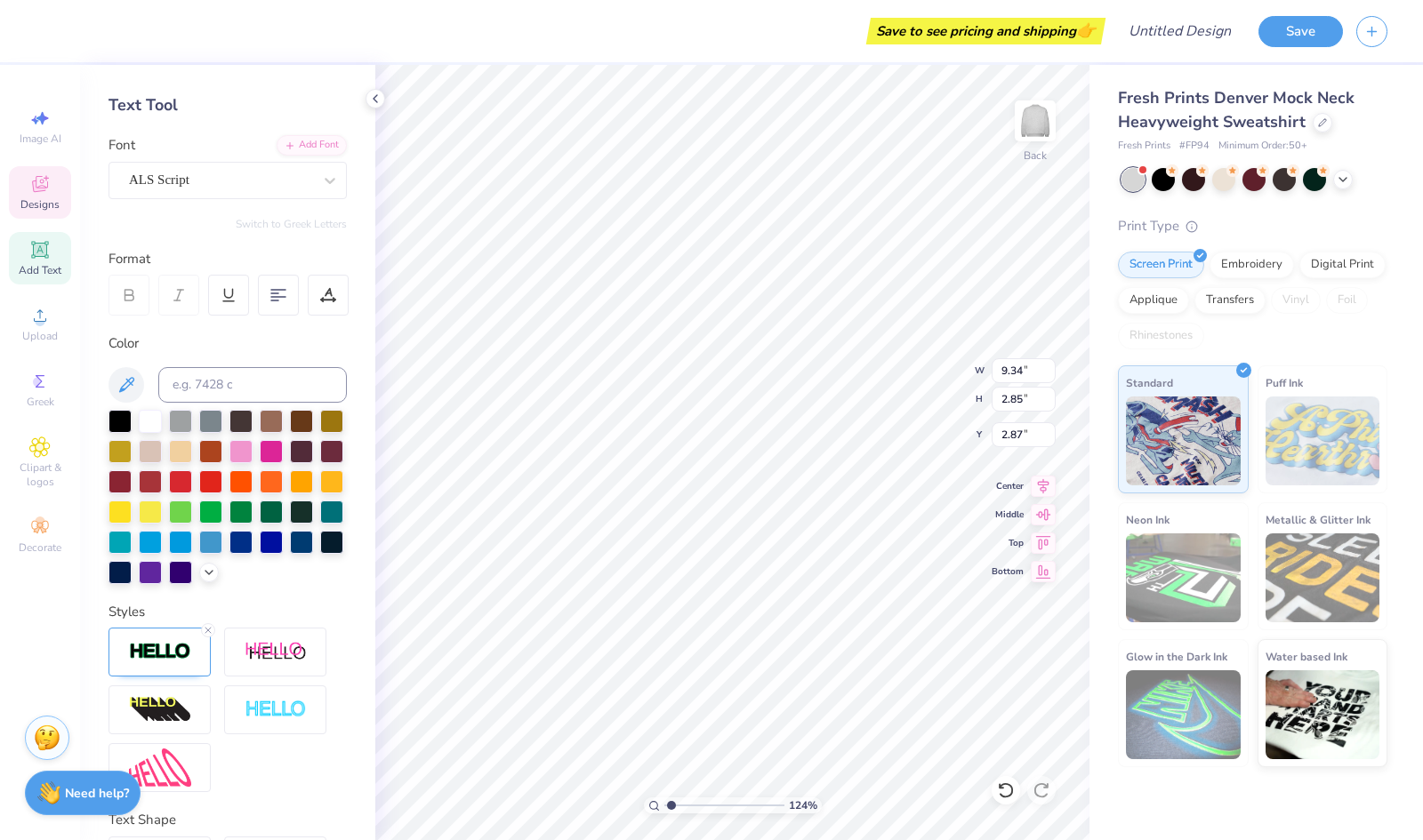
type input "1.24218622356504"
type input "14.45"
type input "3.36"
type input "2.58"
click at [187, 183] on div "ALS Script" at bounding box center [221, 180] width 186 height 27
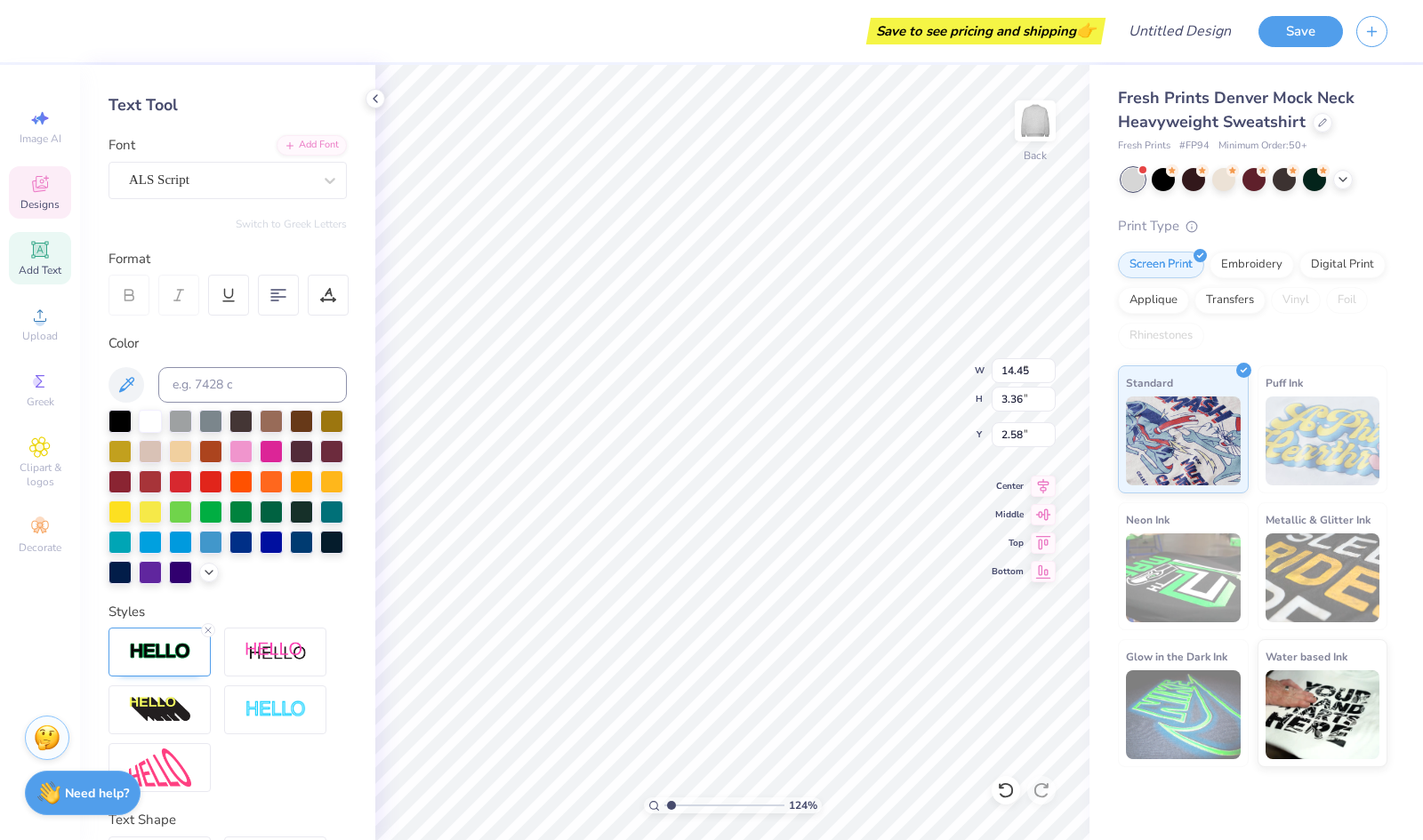
type input "1.24218622356504"
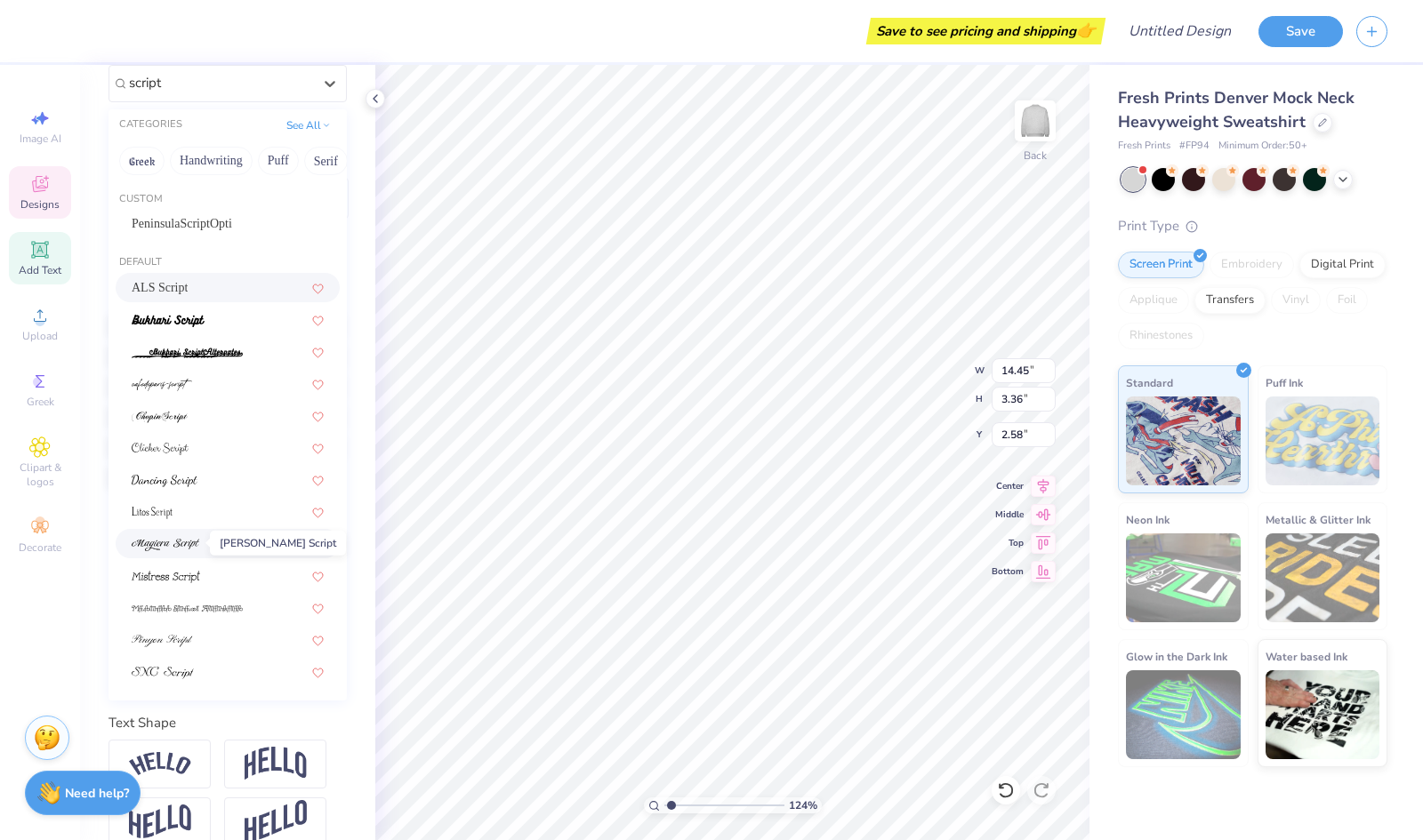
scroll to position [167, 0]
click at [192, 631] on span at bounding box center [162, 638] width 62 height 19
type input "script"
type input "1.24218622356504"
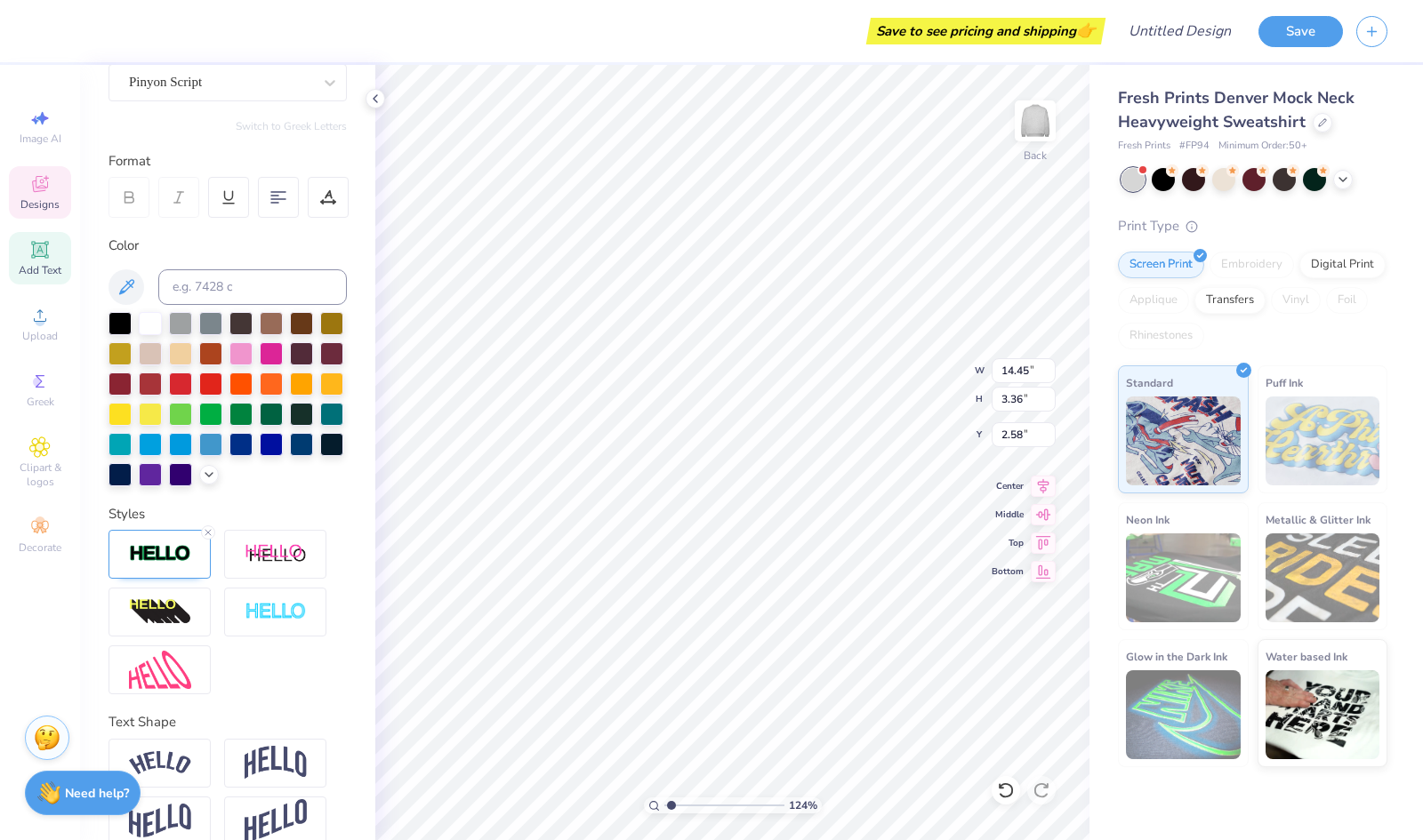
type input "1.24218622356504"
type input "13.99"
type input "3.13"
type input "3.03"
type input "1.24218622356504"
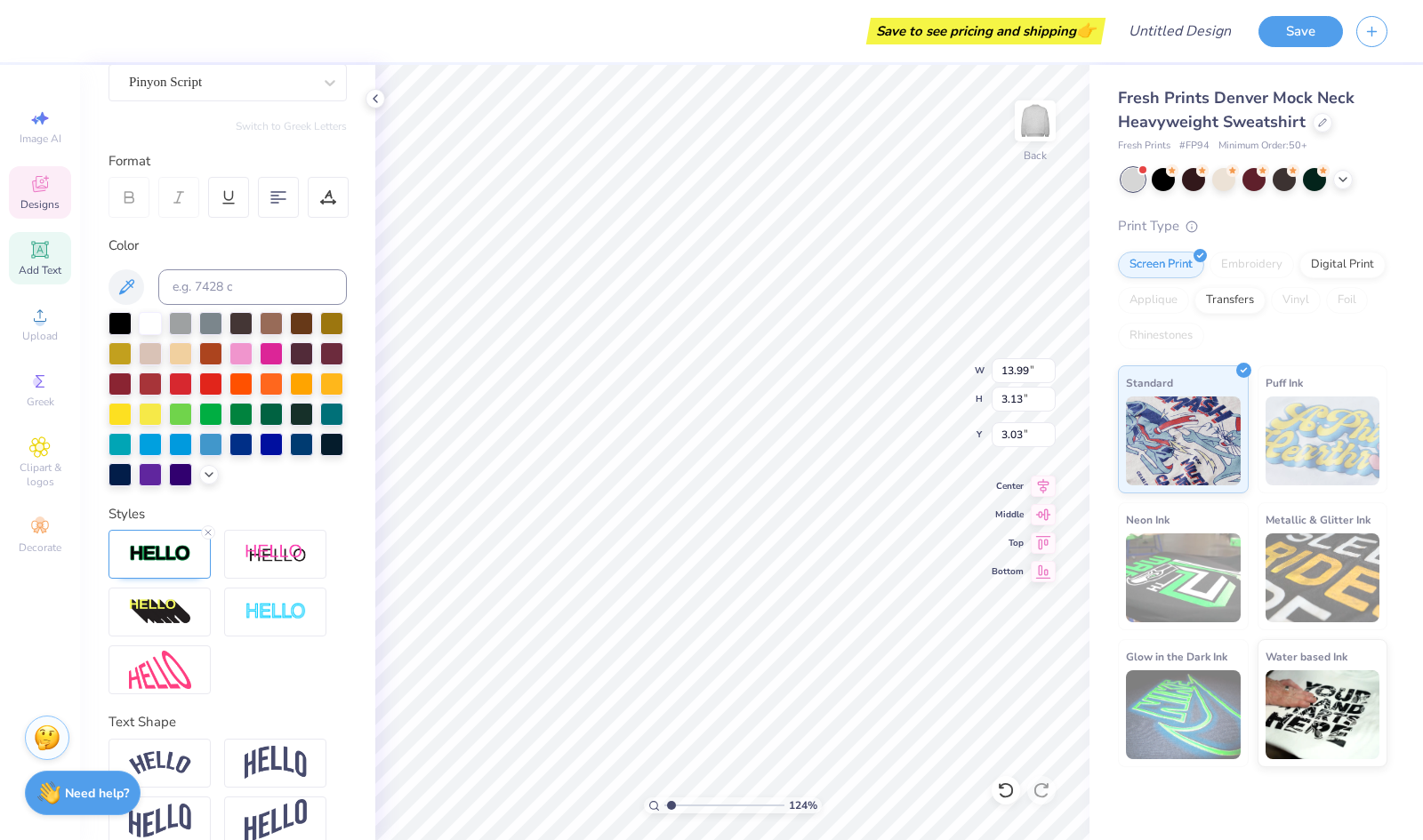
type input "11.02"
type input "2.47"
type input "2.80"
click at [338, 213] on div at bounding box center [328, 197] width 41 height 41
type input "1.24218622356504"
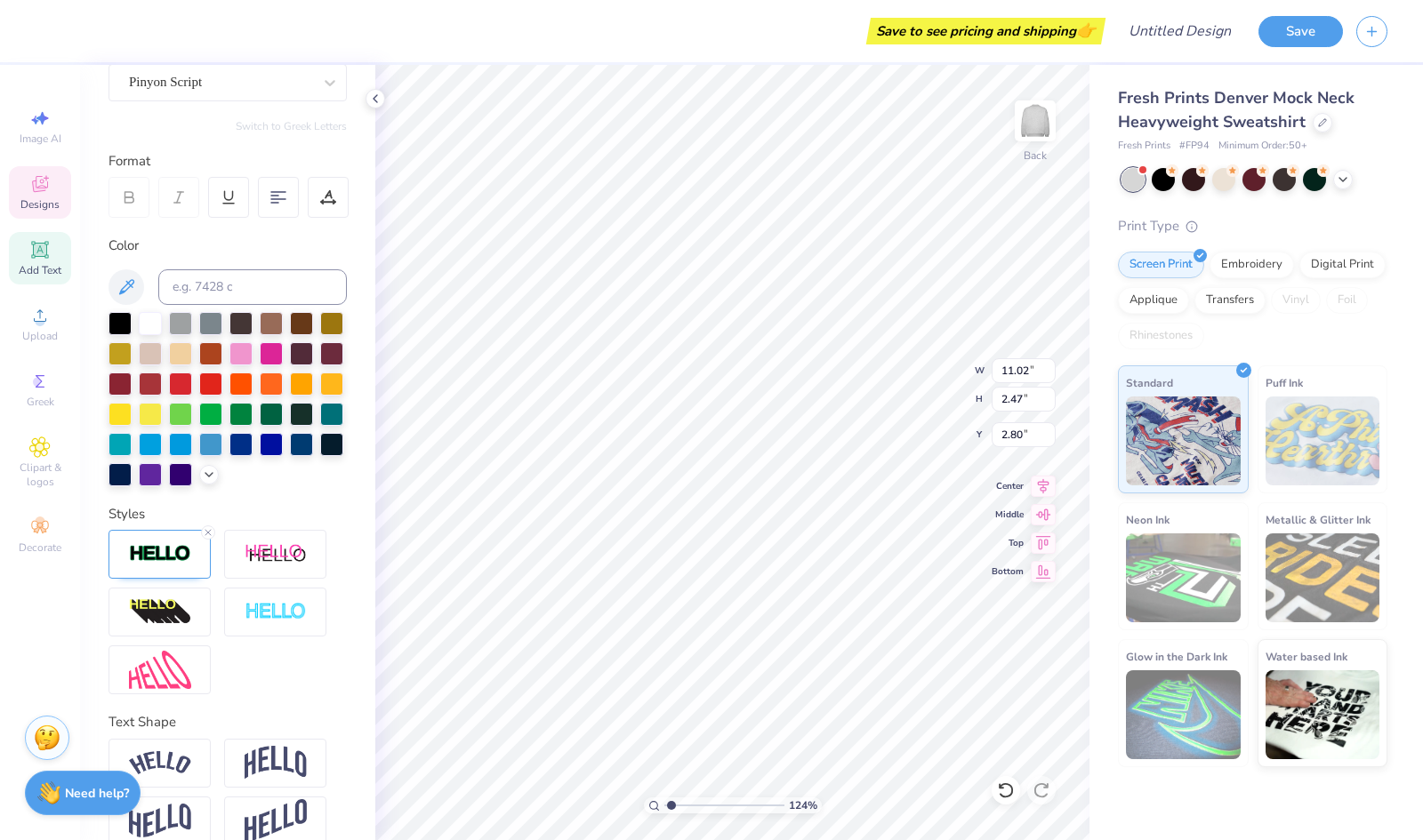
type input "3.00"
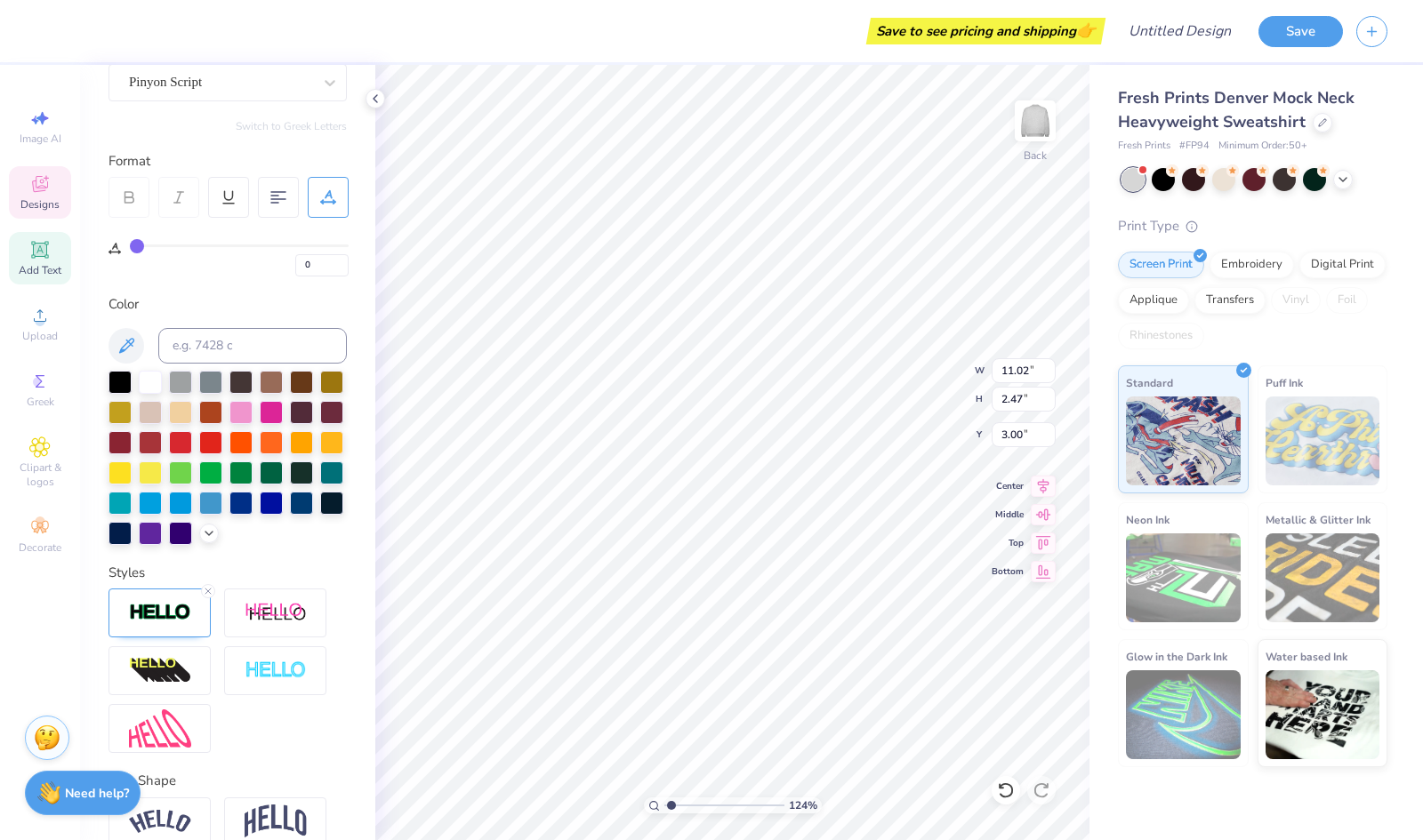
type input "1"
type input "3"
type input "5"
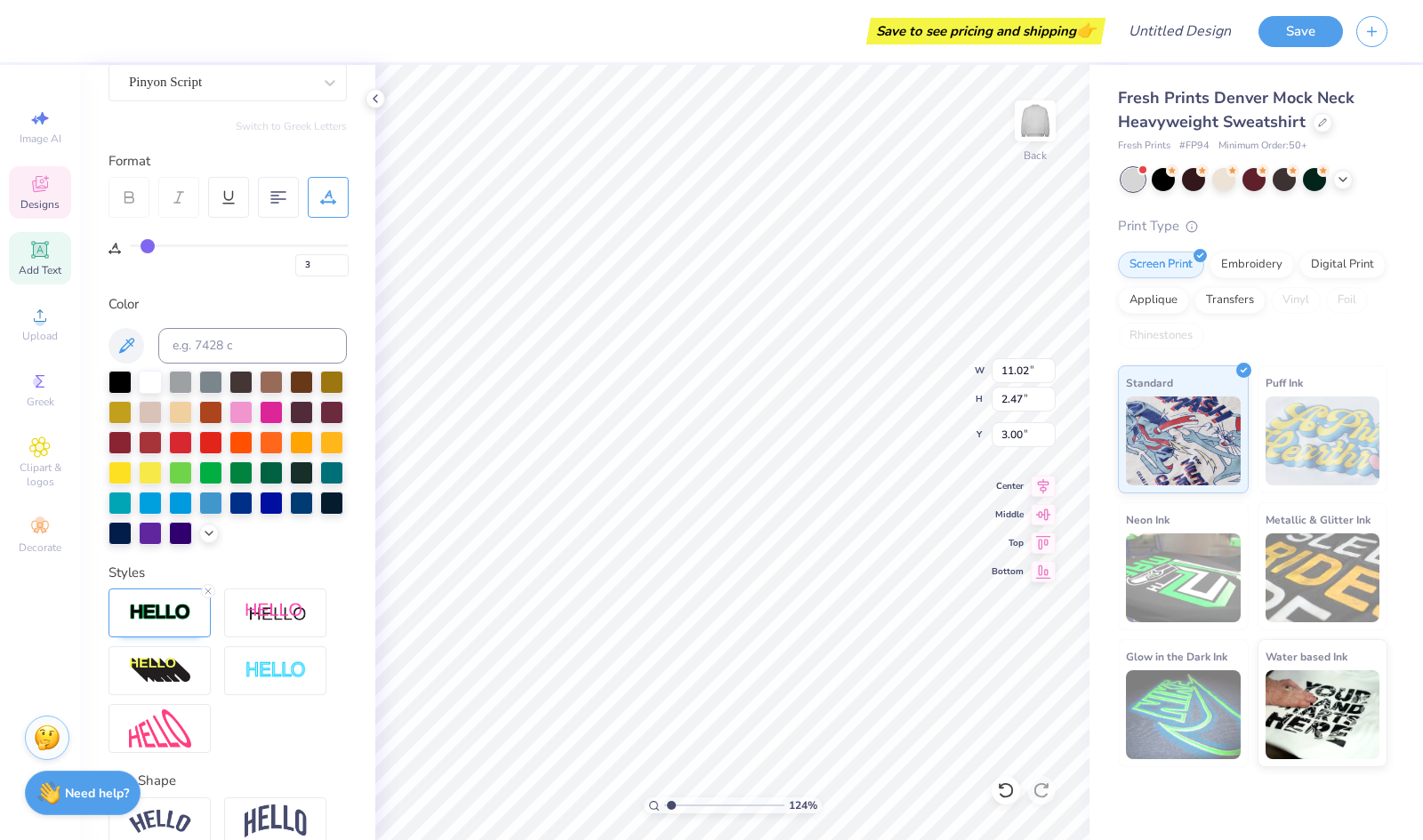
type input "5"
type input "6"
type input "7"
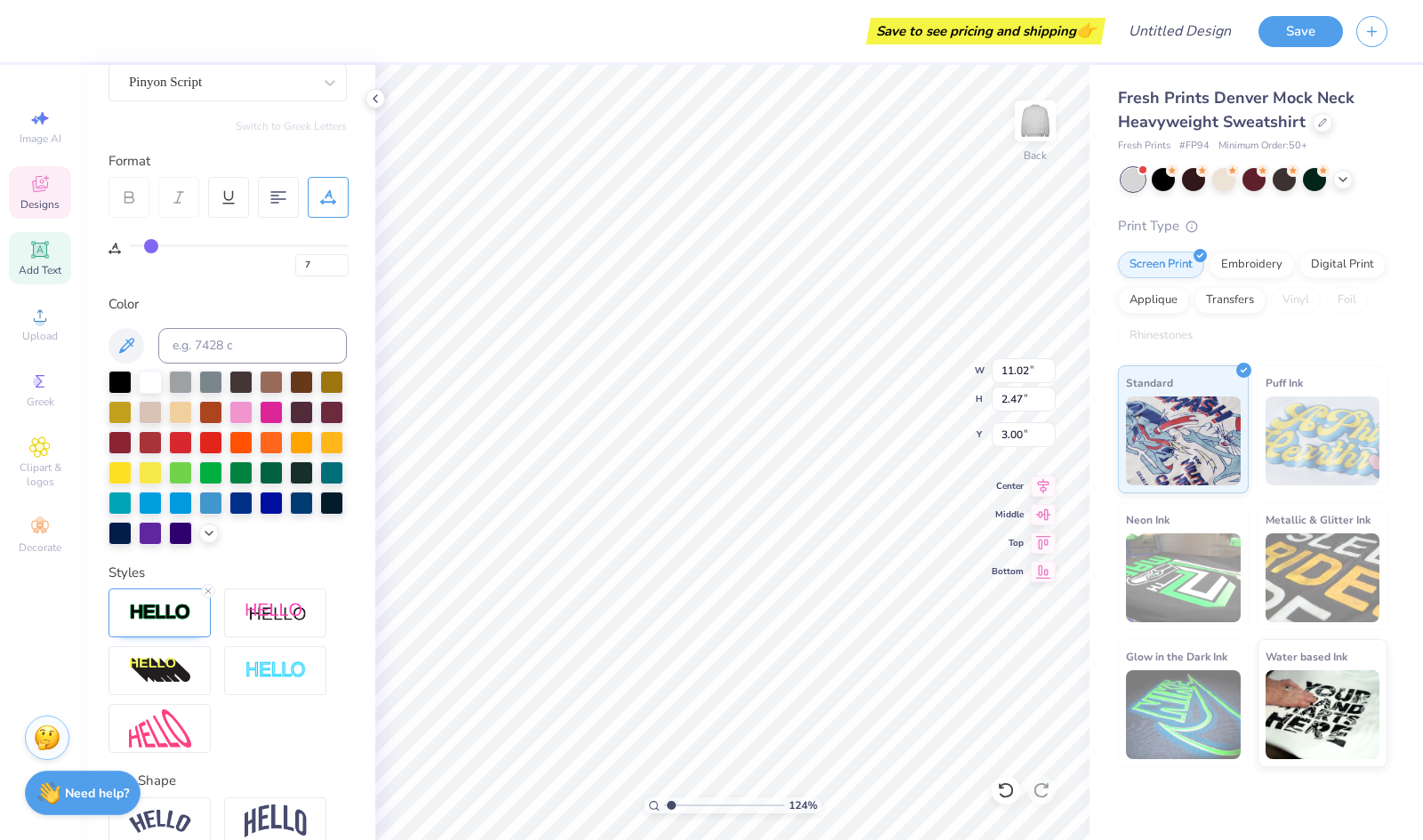
type input "8"
type input "9"
type input "10"
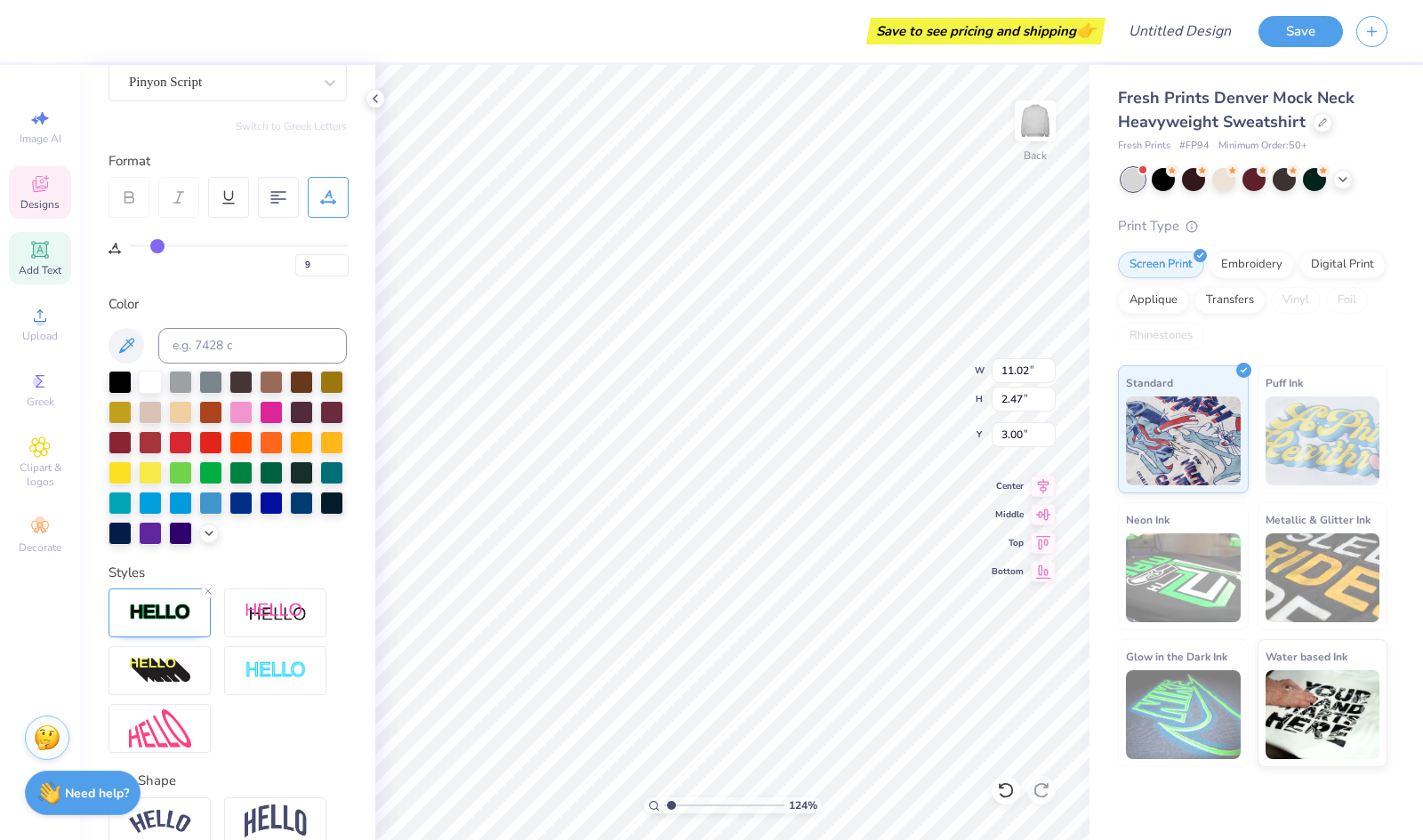
type input "10"
type input "11"
type input "12"
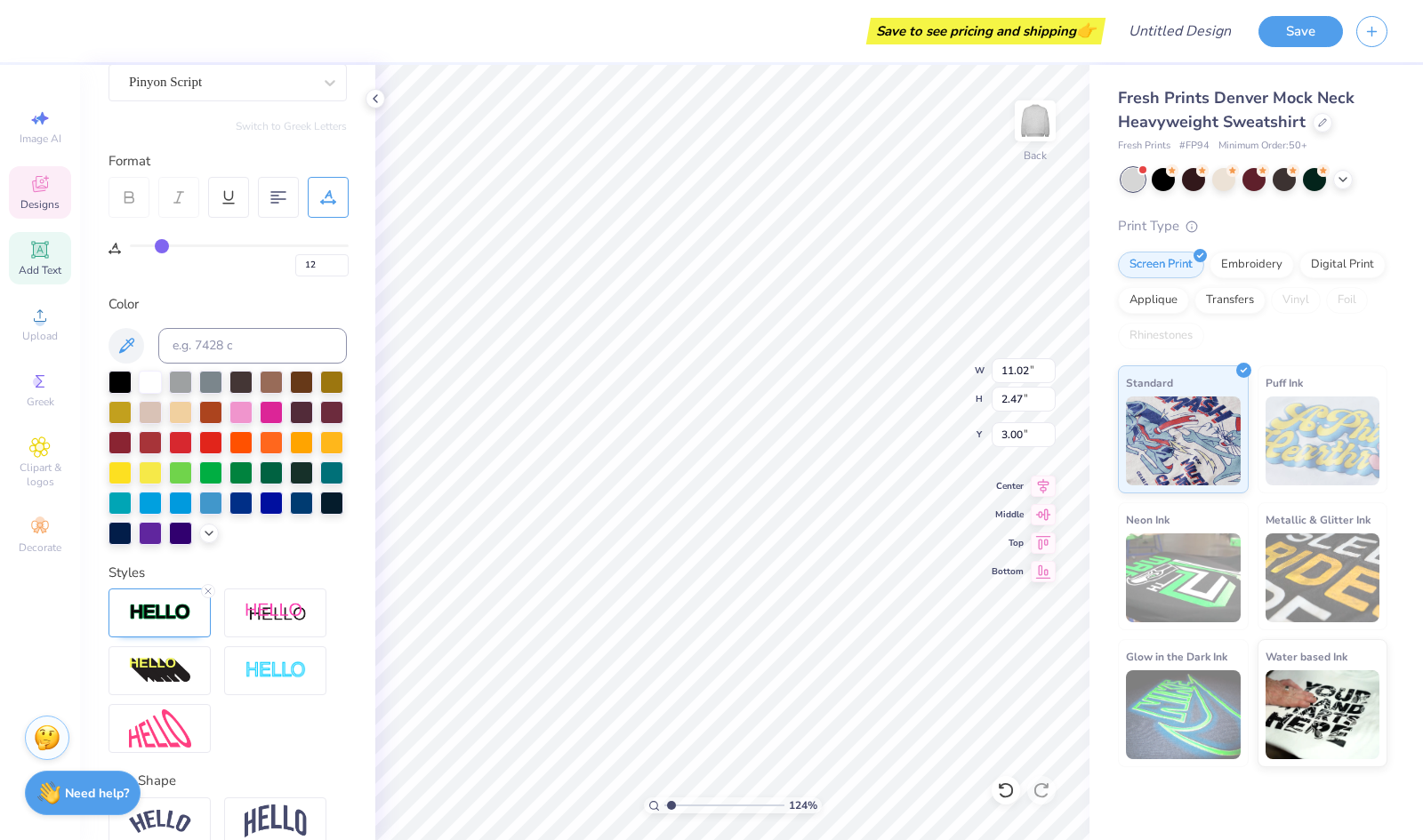
type input "13"
type input "14"
type input "15"
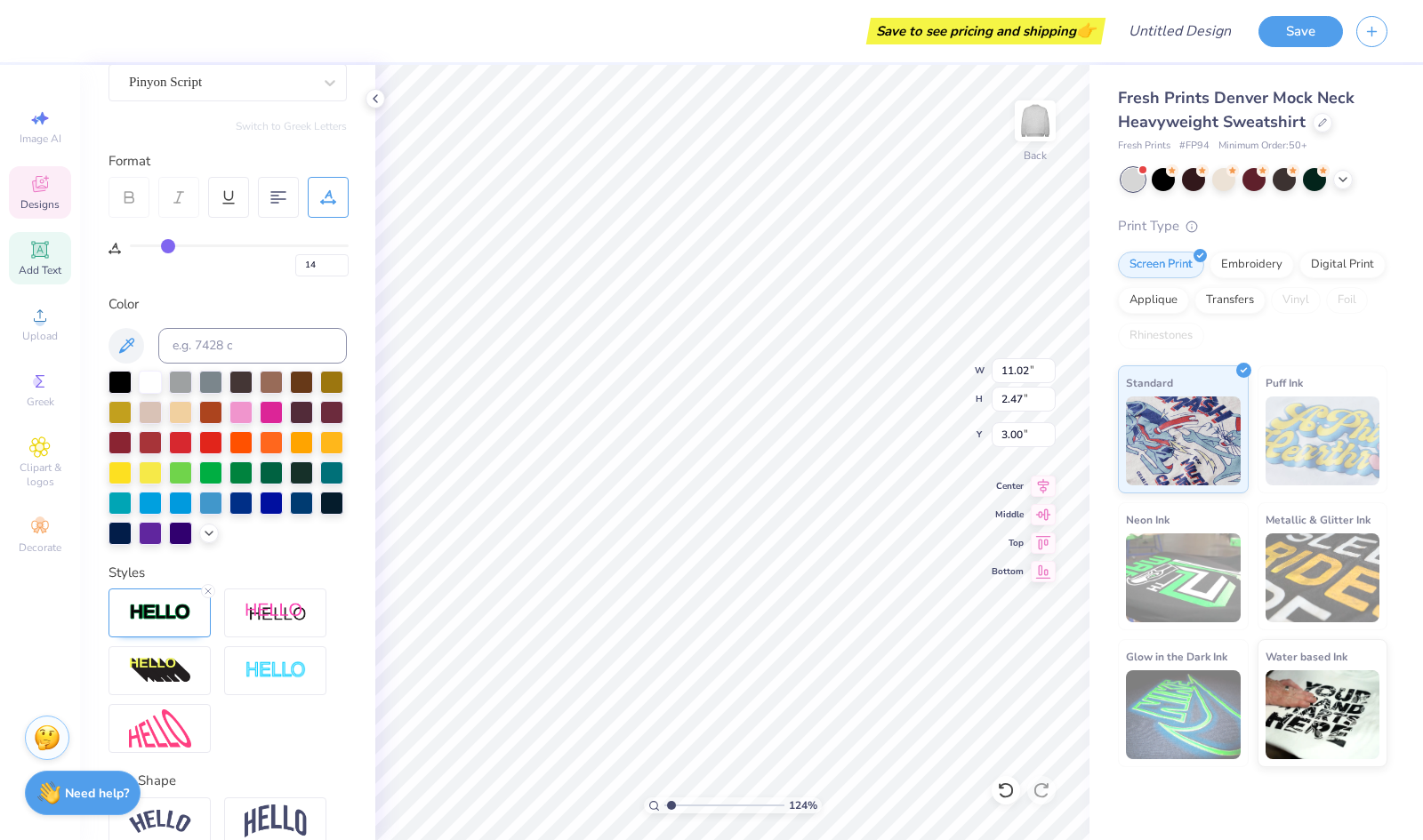
type input "15"
type input "16"
type input "17"
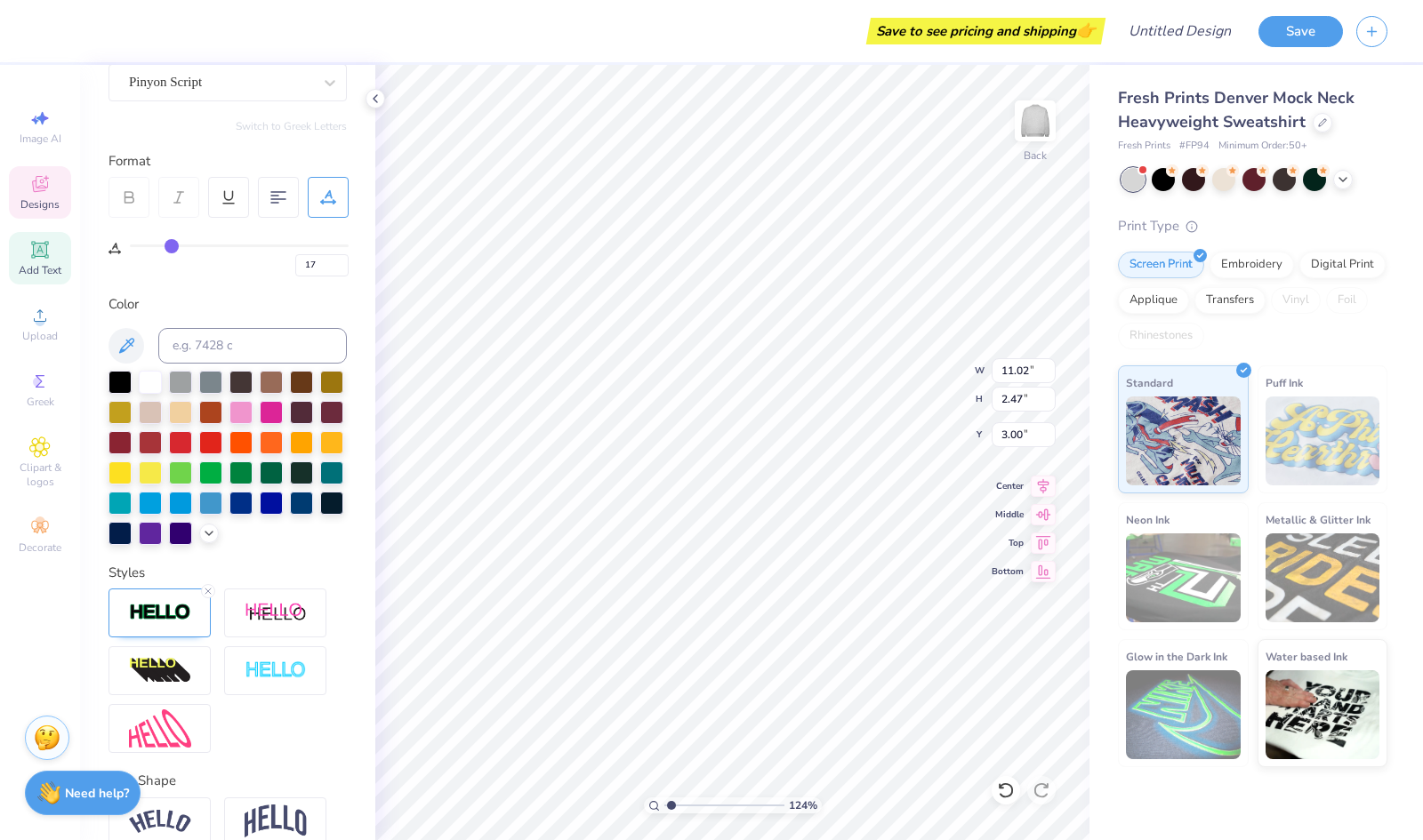
type input "18"
type input "19"
type input "20"
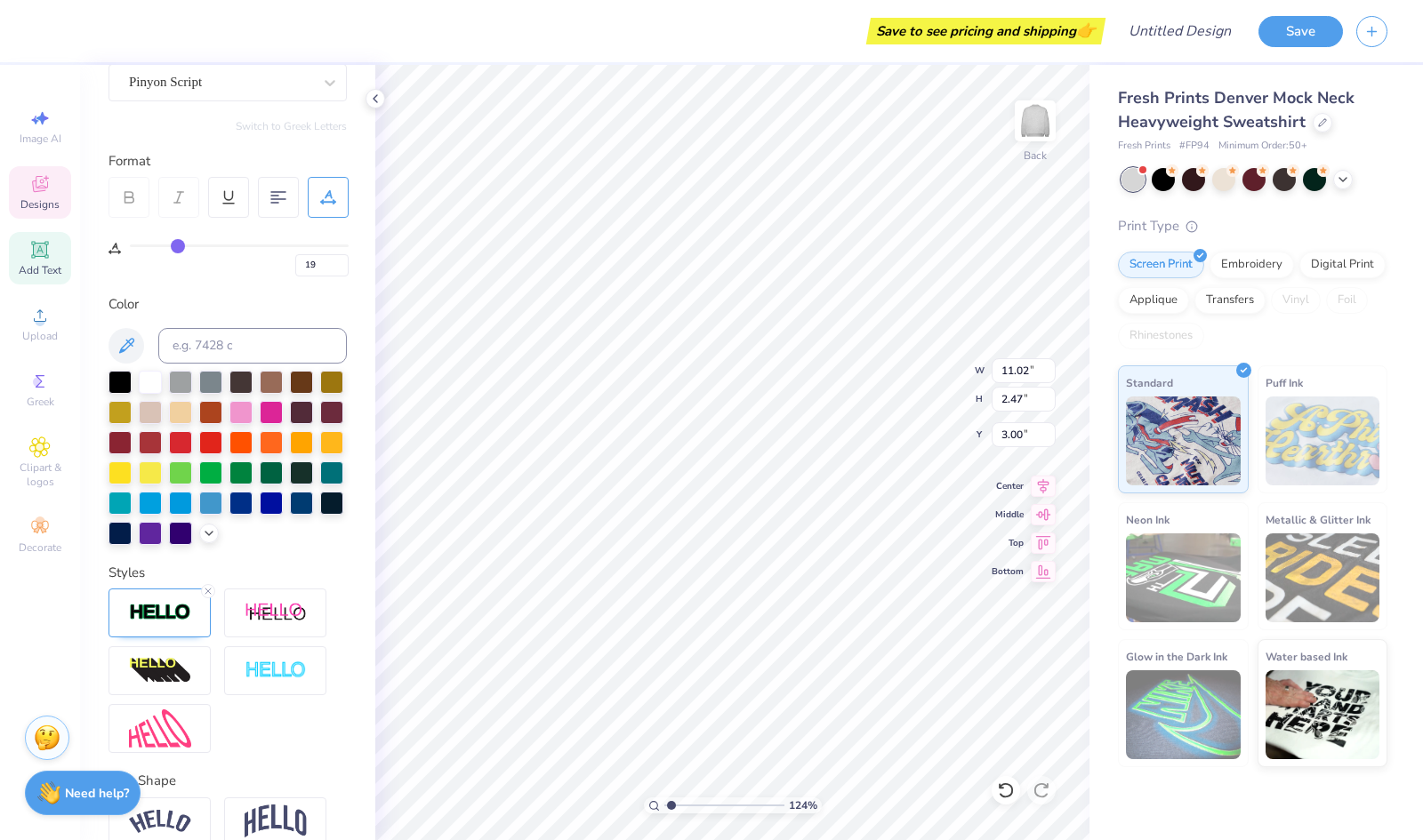
type input "20"
type input "21"
type input "22"
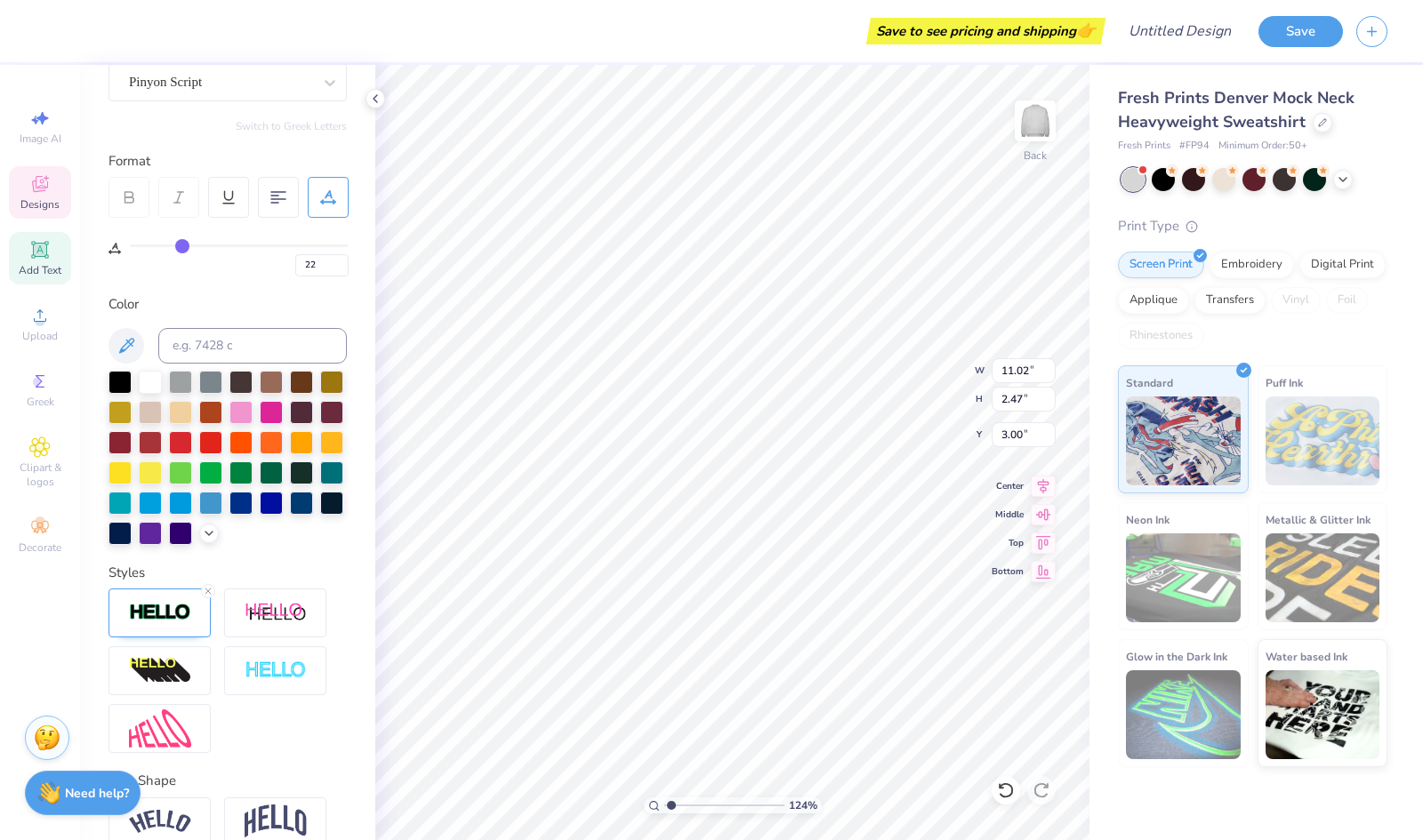
drag, startPoint x: 135, startPoint y: 247, endPoint x: 182, endPoint y: 253, distance: 47.4
type input "22"
click at [182, 247] on input "range" at bounding box center [238, 245] width 219 height 3
type input "1.24218622356504"
type input "0"
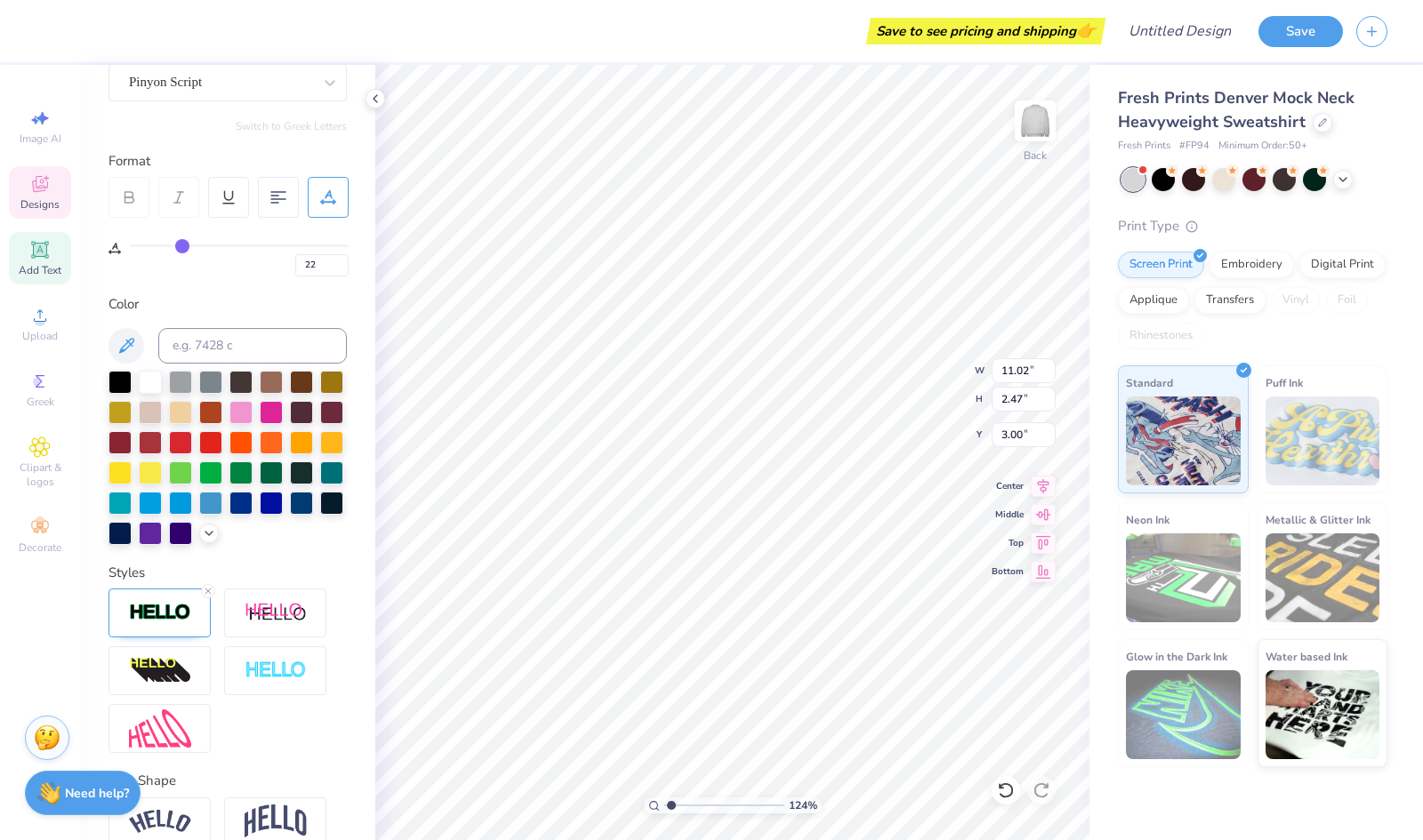
type input "0"
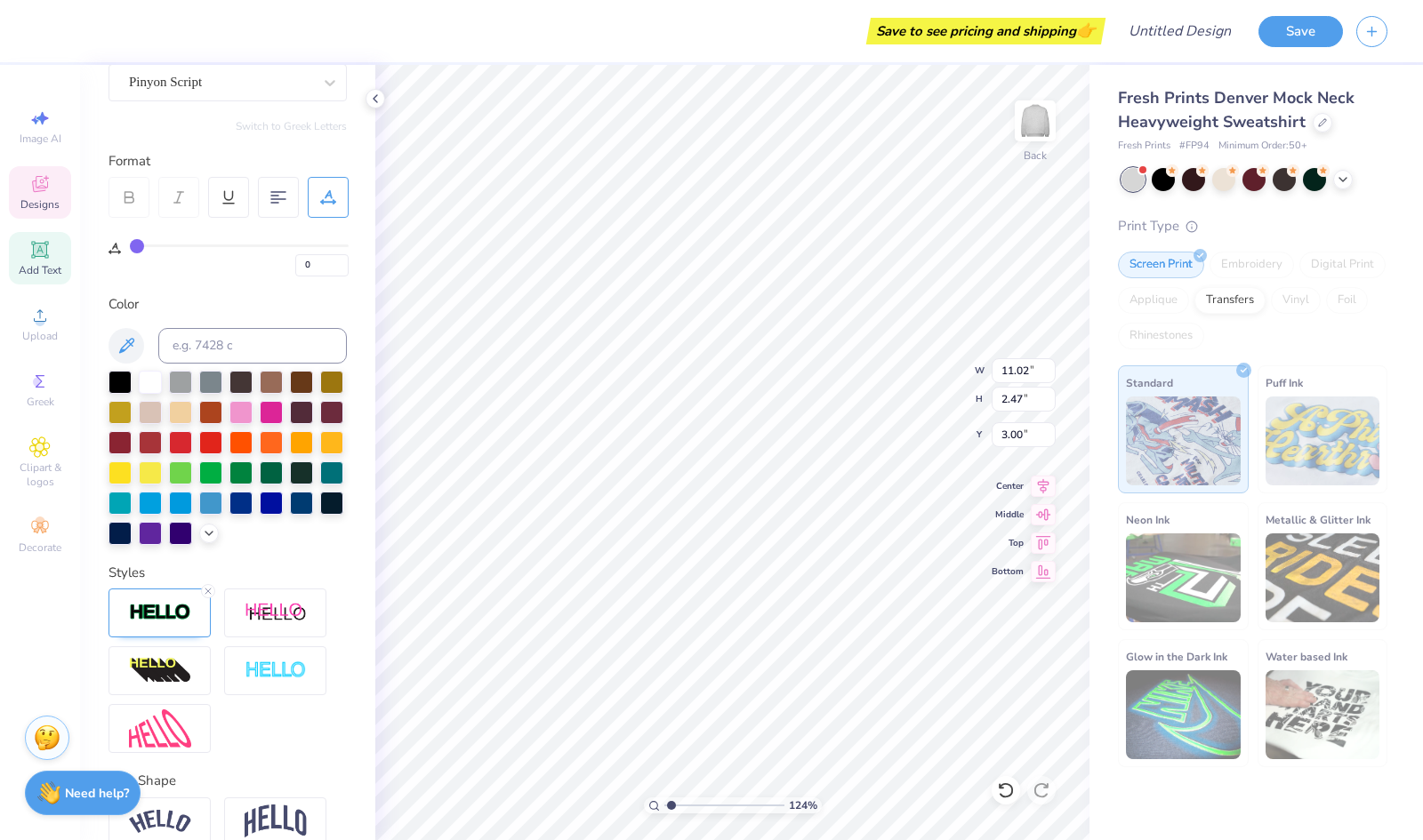
type input "0"
click at [130, 244] on input "range" at bounding box center [238, 245] width 219 height 3
type input "1.24218622356504"
type input "15.64"
type input "3.09"
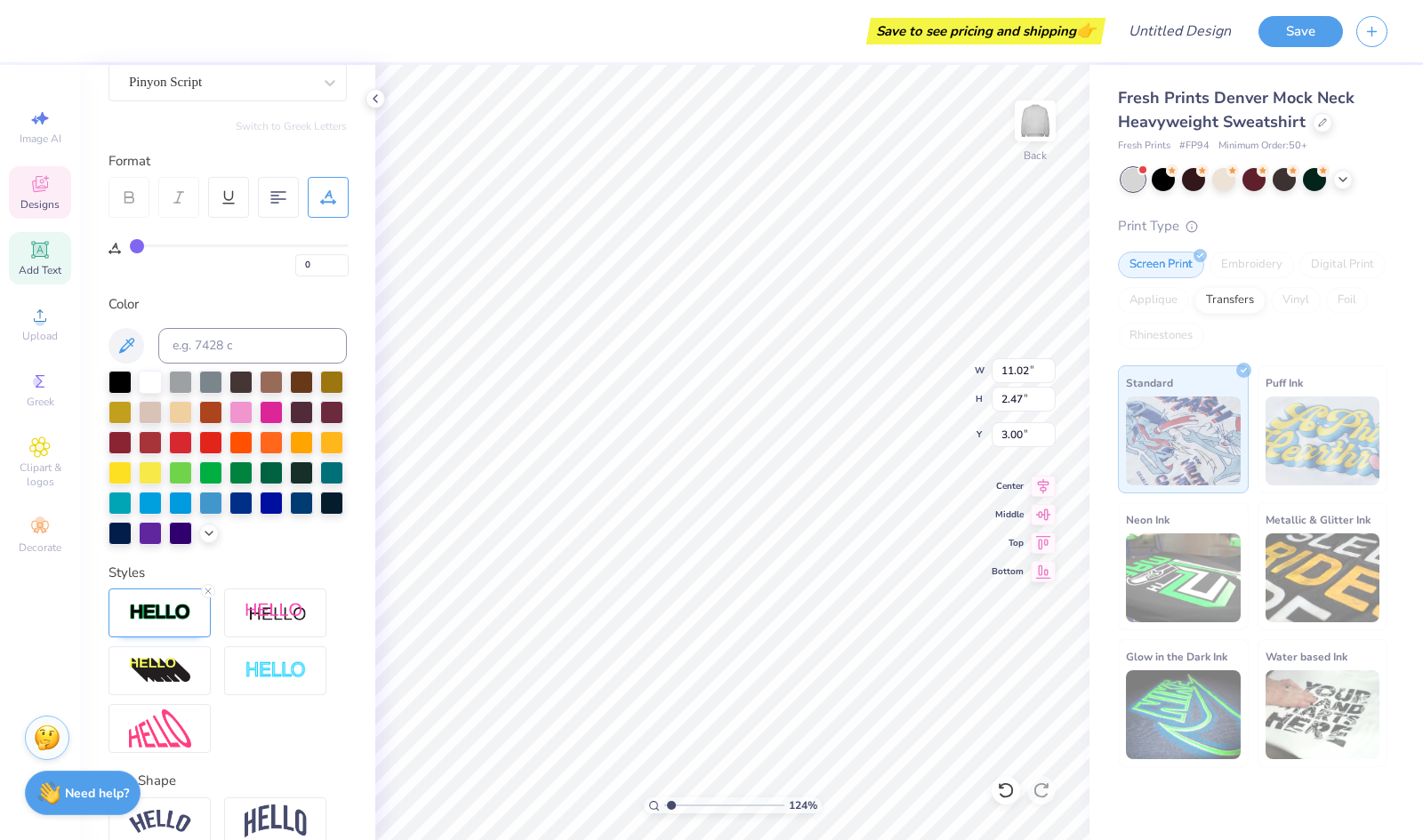
type input "2.74"
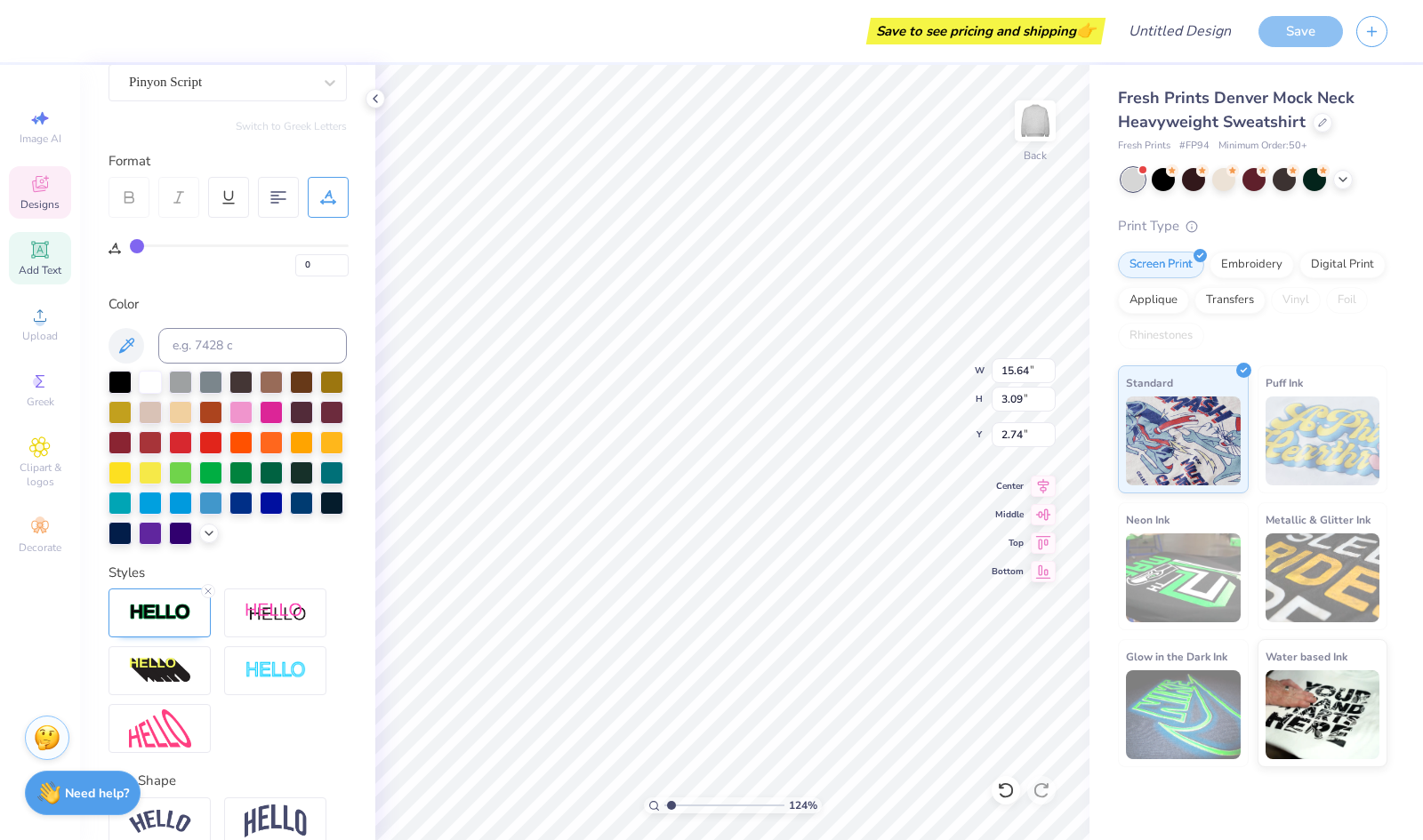
type input "1.24218622356504"
type input "11.02"
type input "2.47"
type input "3.00"
click at [322, 262] on input "0" at bounding box center [322, 265] width 53 height 23
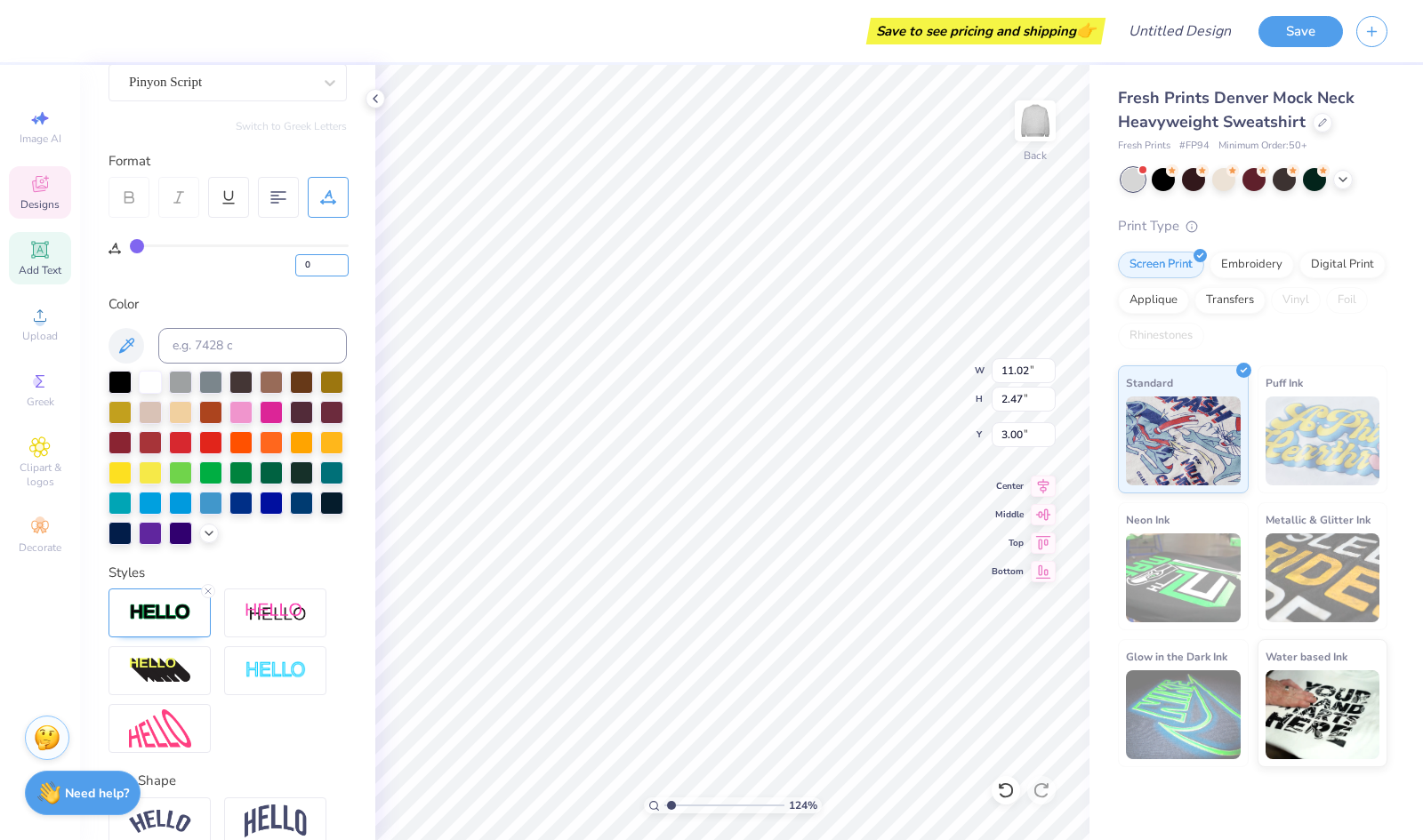
click at [340, 270] on input "0" at bounding box center [322, 265] width 53 height 23
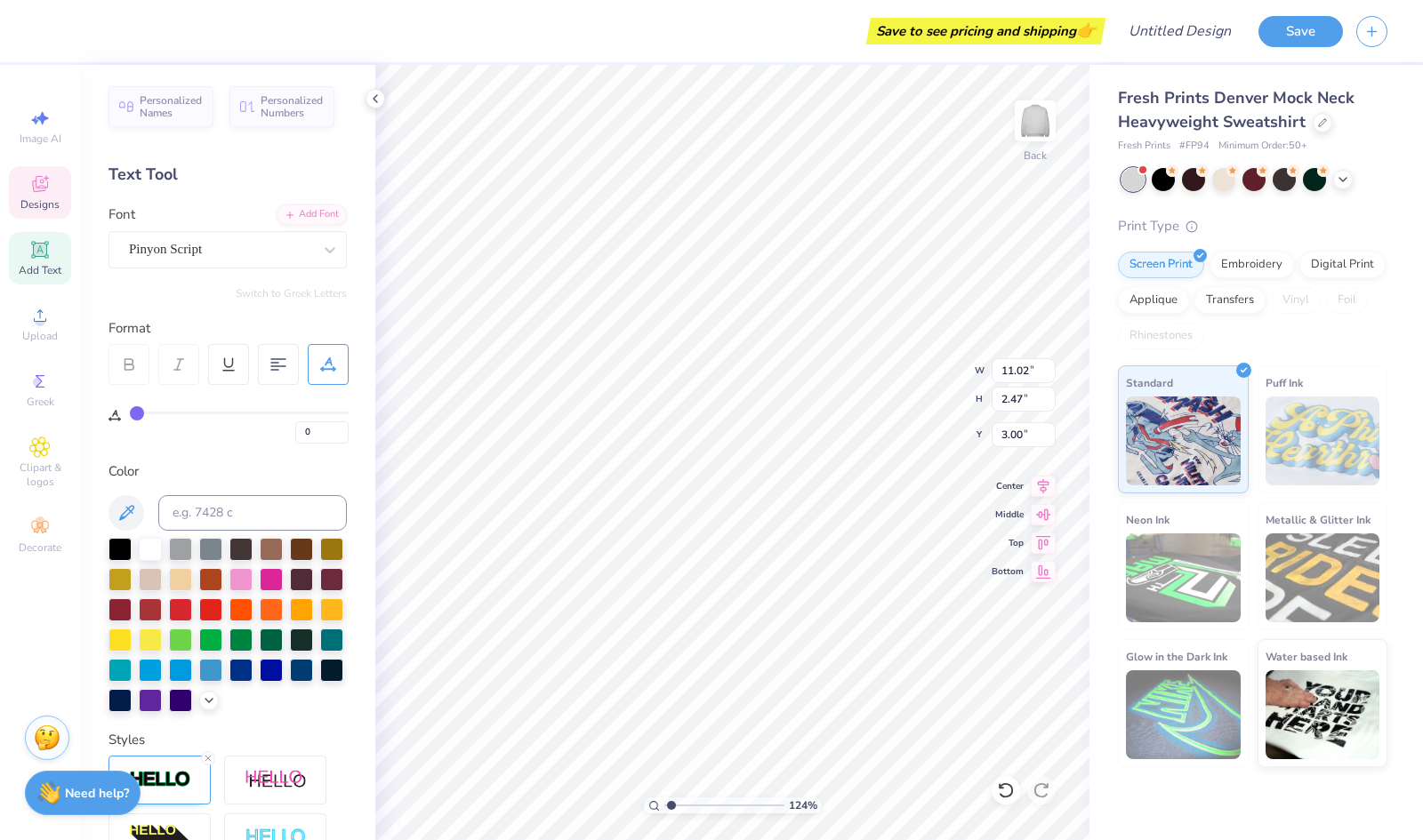
click at [224, 247] on div "Pinyon Script" at bounding box center [221, 249] width 186 height 27
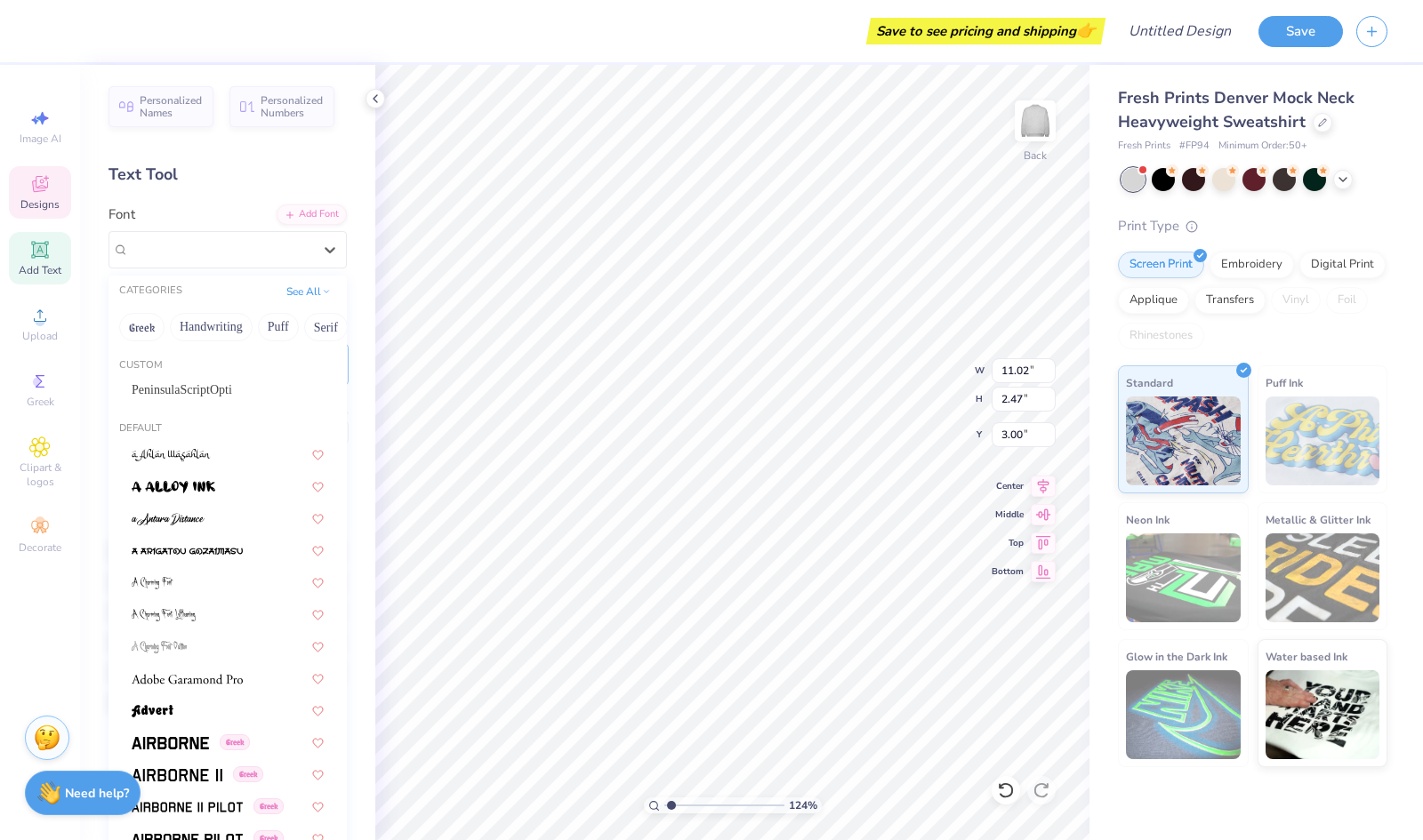
click at [200, 387] on div "PeninsulaScriptOpti" at bounding box center [228, 390] width 192 height 19
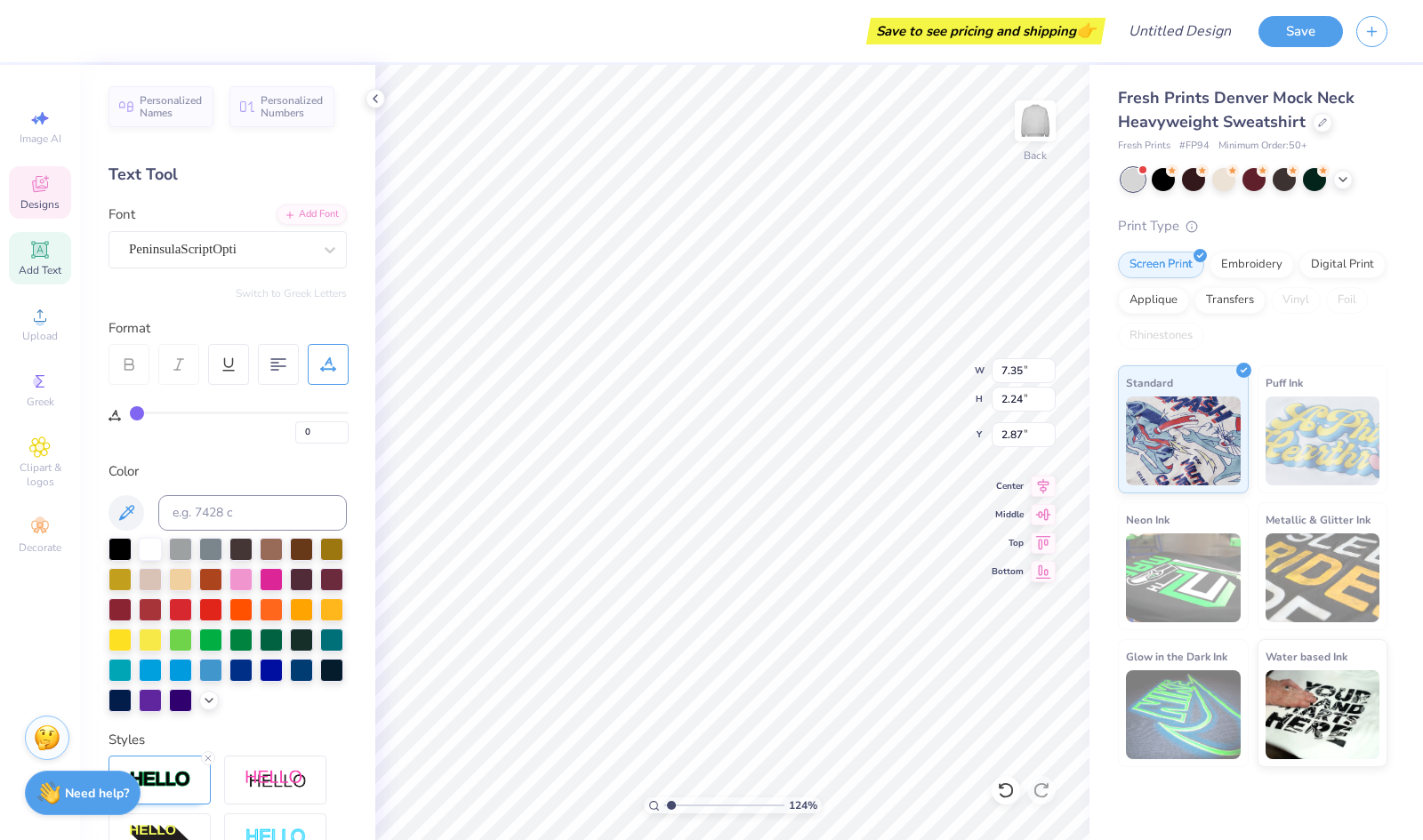
type input "1.24218622356504"
type input "7.35"
type input "2.24"
type input "2.87"
type input "1.24218622356504"
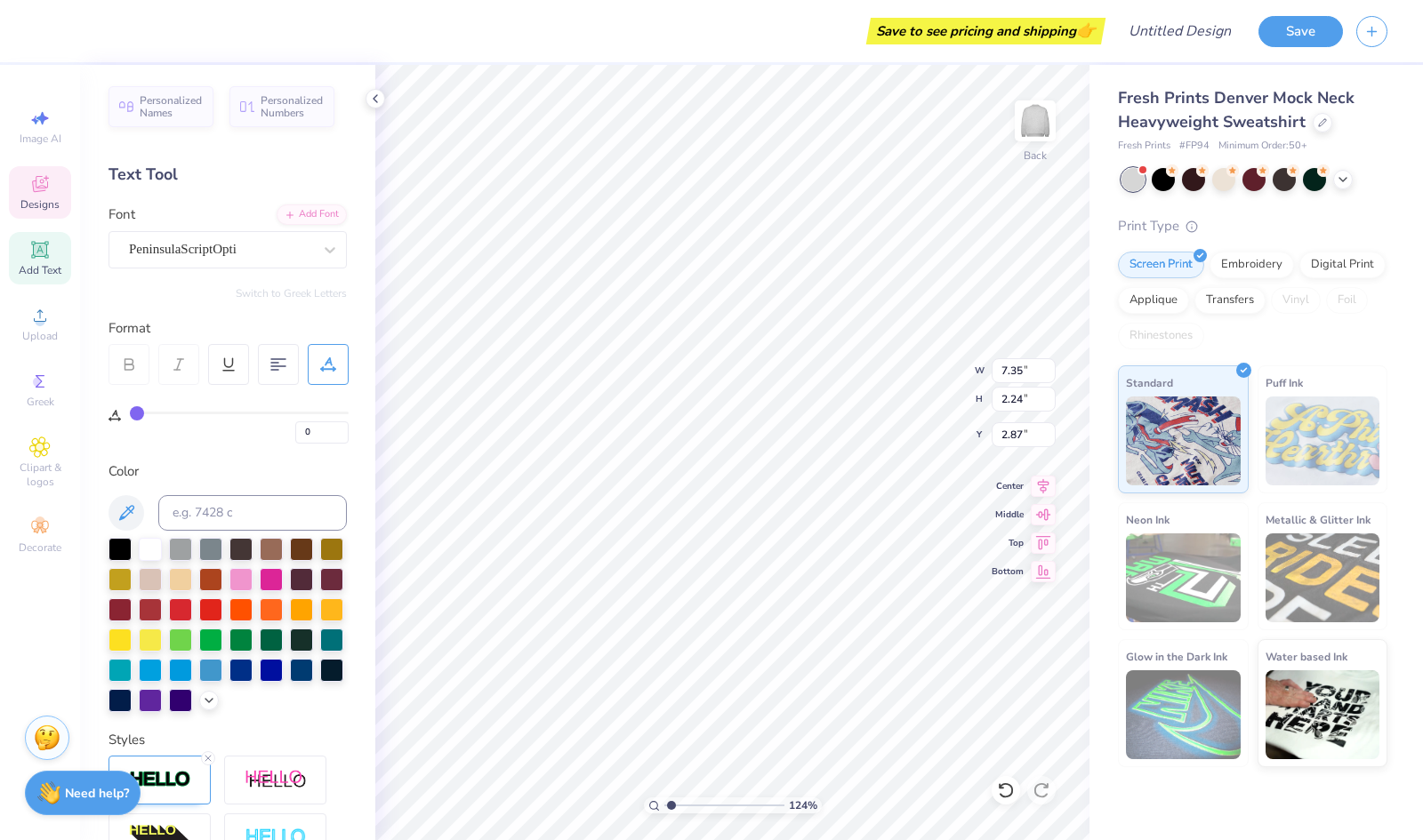
type input "8.84"
type input "2.70"
type input "2.73"
click at [1252, 268] on div "Embroidery" at bounding box center [1251, 264] width 84 height 26
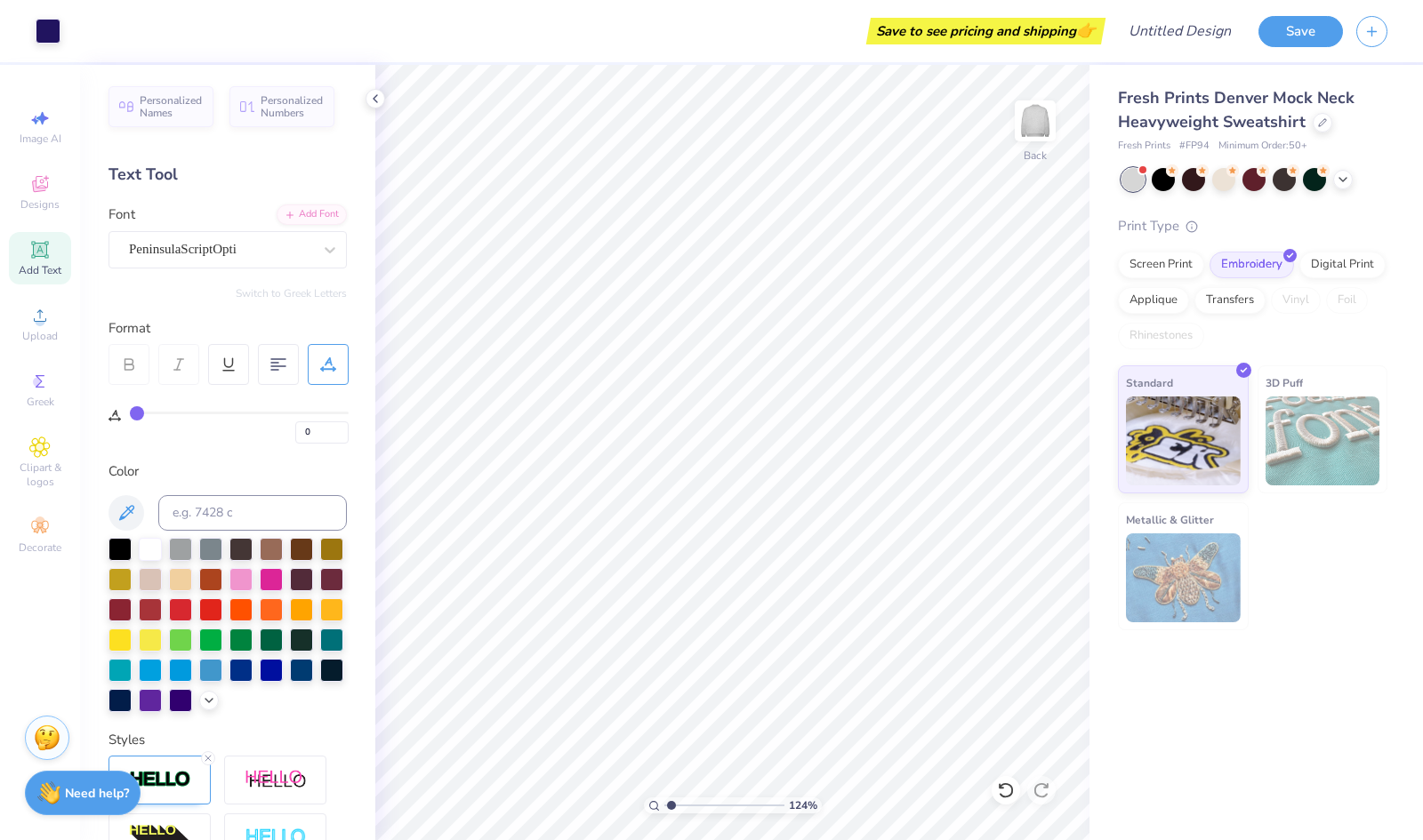
type input "1.24218622356504"
click at [1186, 36] on input "Design Title" at bounding box center [1158, 31] width 175 height 35
type input "D"
type input "1.24218622356504"
type input "DE"
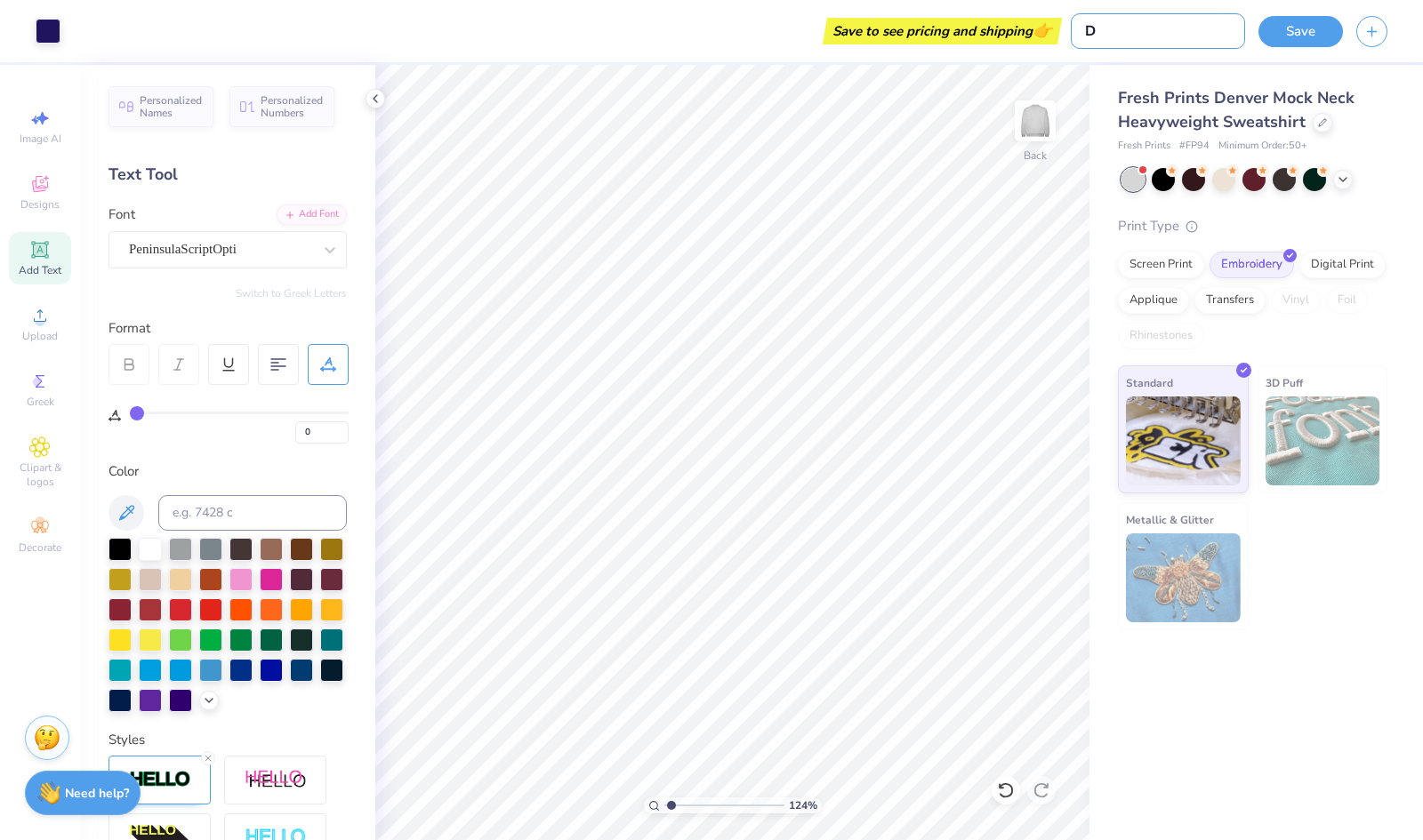
type input "1.24218622356504"
type input "DEL"
type input "1.24218622356504"
type input "DELT"
type input "1.24218622356504"
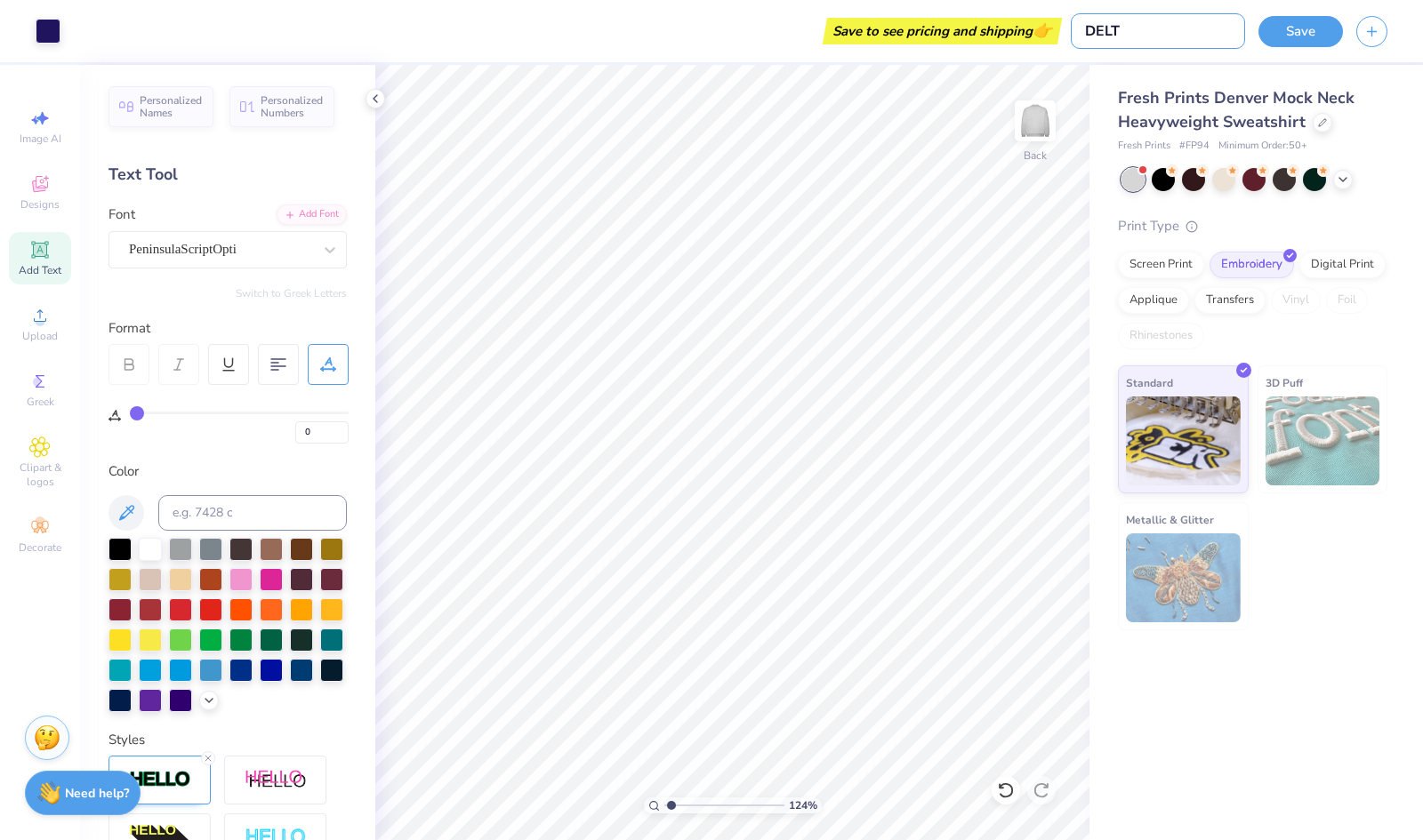
type input "DELTA"
type input "1.24218622356504"
type input "DELTA"
type input "1.24218622356504"
type input "DELTA G"
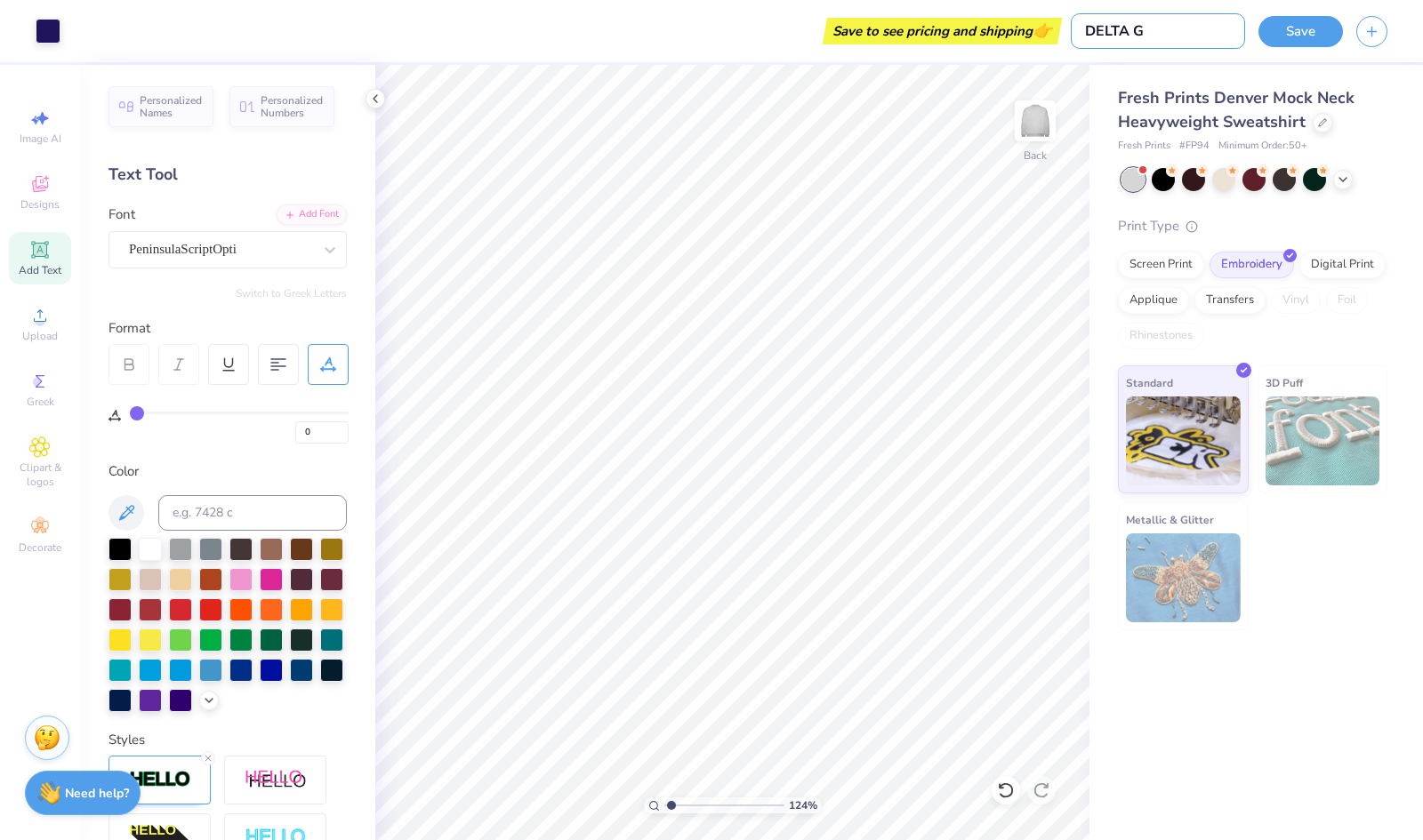
type input "1.24218622356504"
type input "DELTA GA"
type input "1.24218622356504"
type input "DELTA GAM"
type input "1.24218622356504"
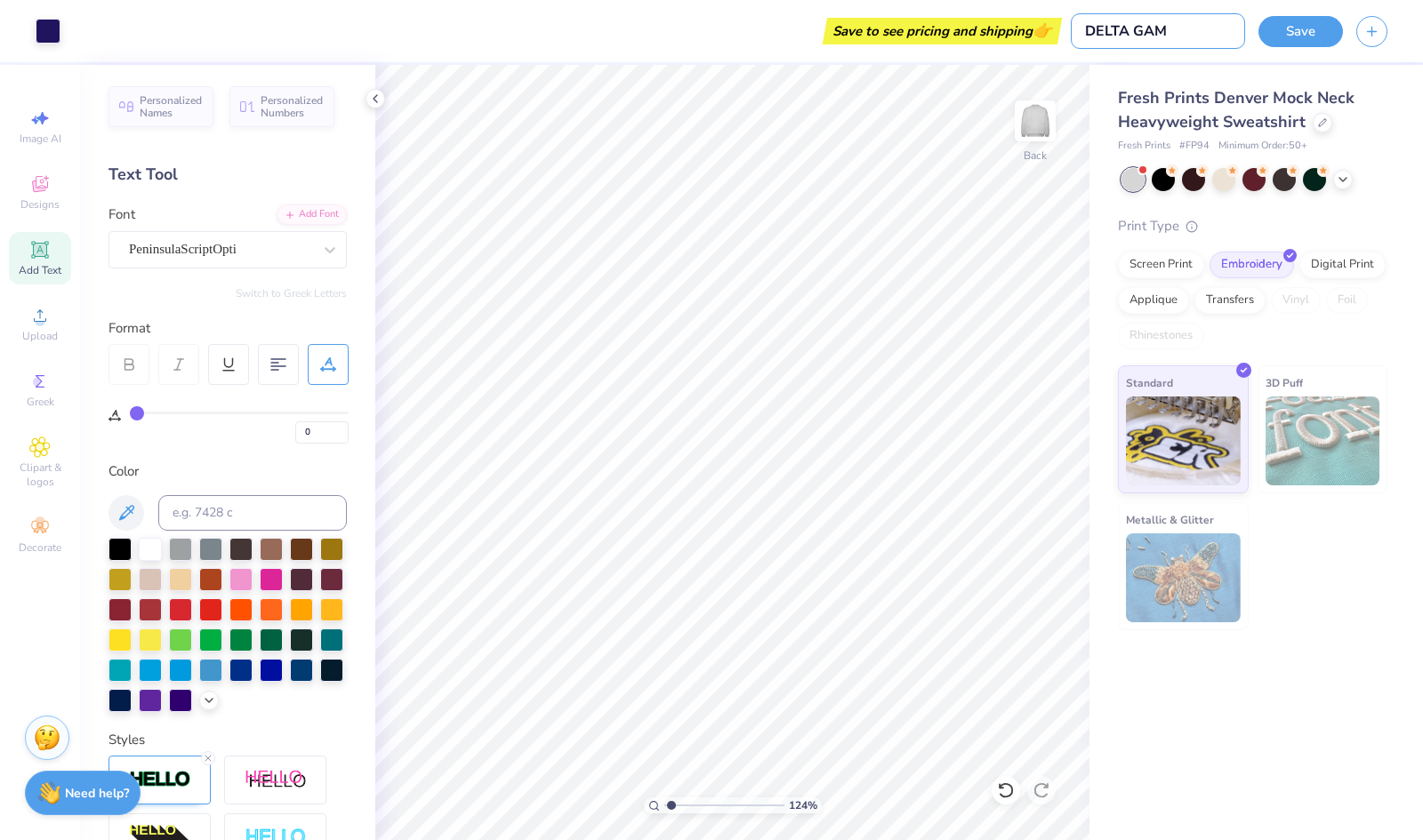
type input "DELTA [PERSON_NAME]"
type input "1.24218622356504"
type input "DELTA GAMMA"
type input "1.24218622356504"
type input "DELTA GAMMA"
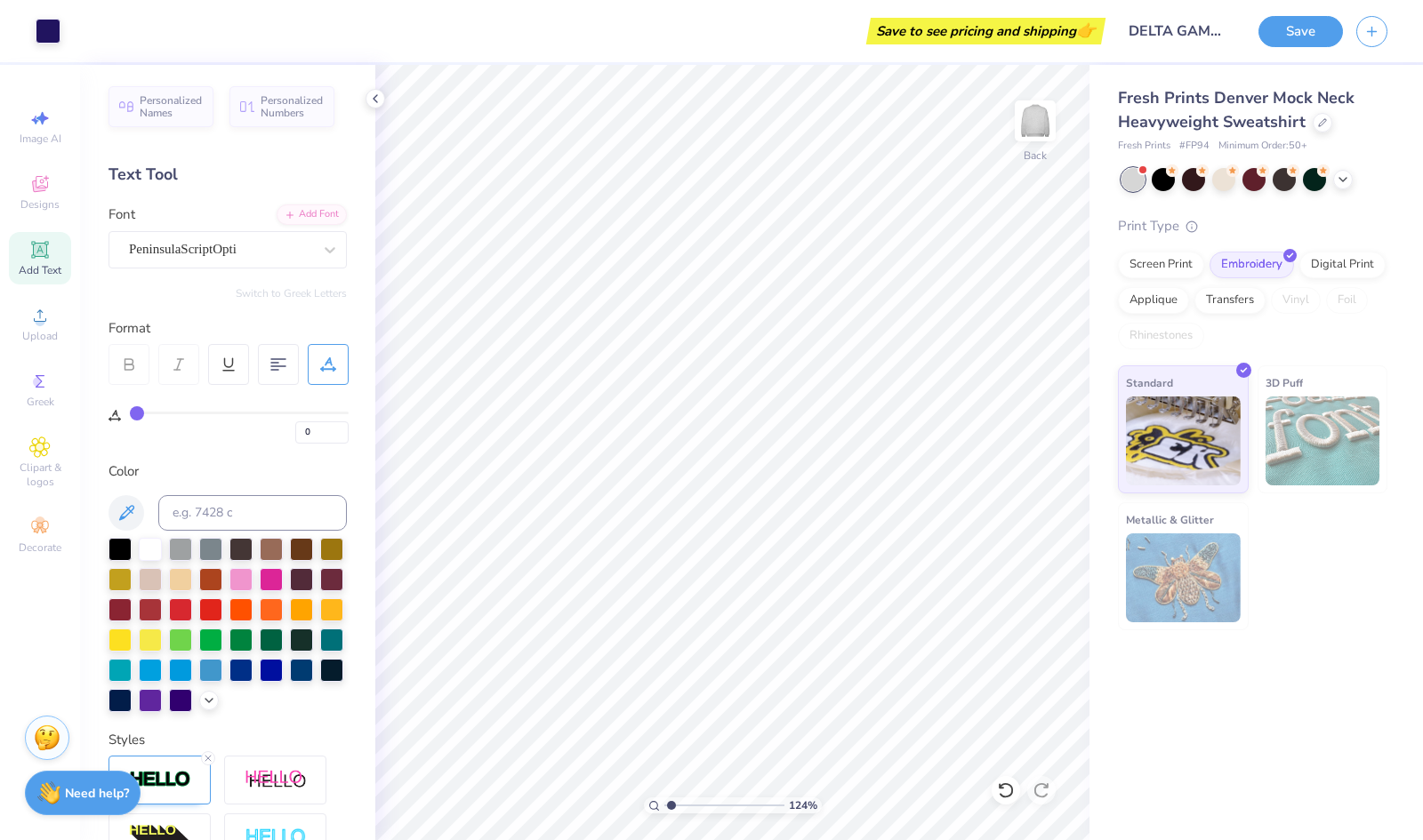
click at [1304, 39] on button "Save" at bounding box center [1300, 31] width 84 height 31
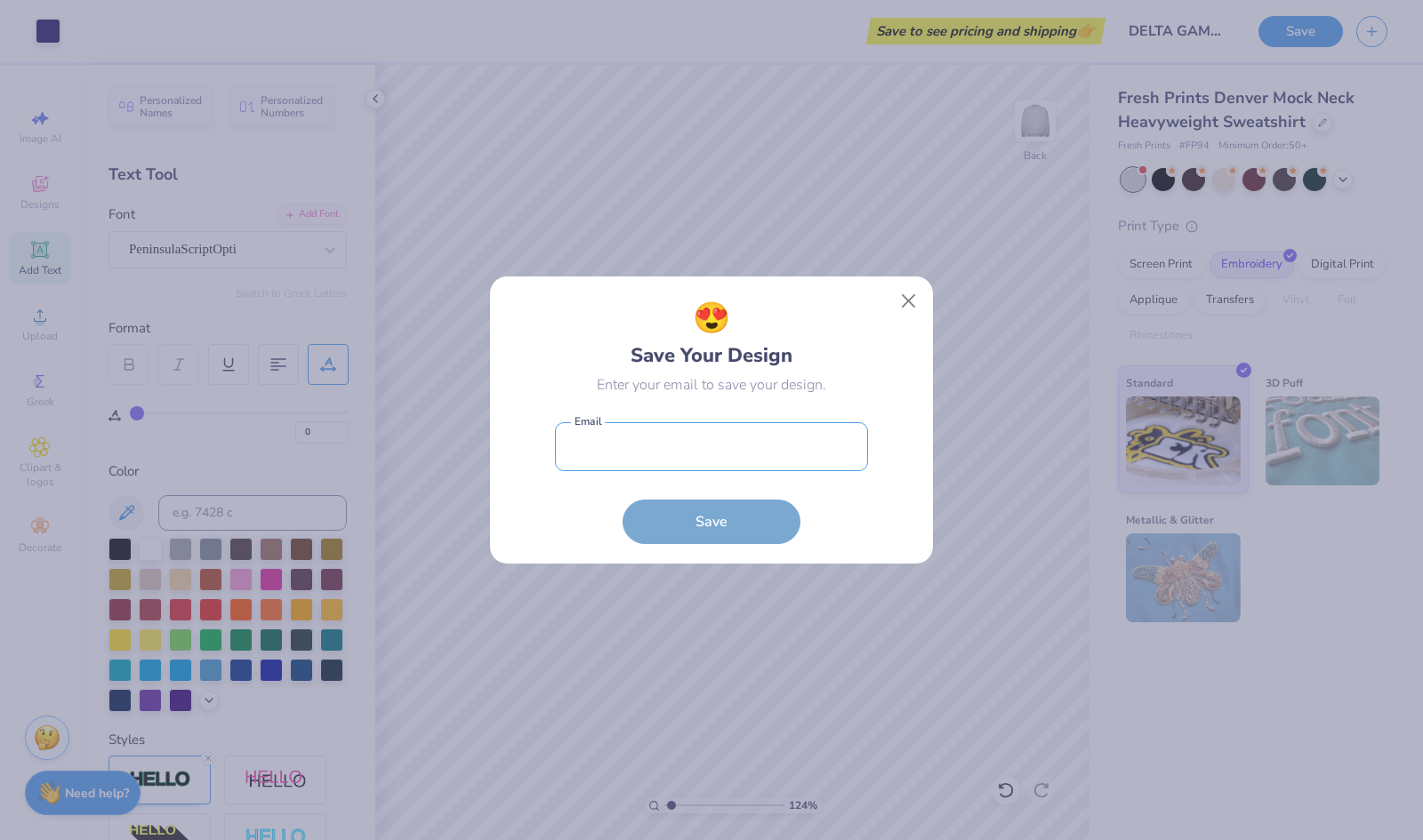
click at [743, 465] on input "email" at bounding box center [711, 446] width 313 height 49
type input "[EMAIL_ADDRESS][DOMAIN_NAME]"
click at [725, 504] on button "Save" at bounding box center [711, 521] width 178 height 44
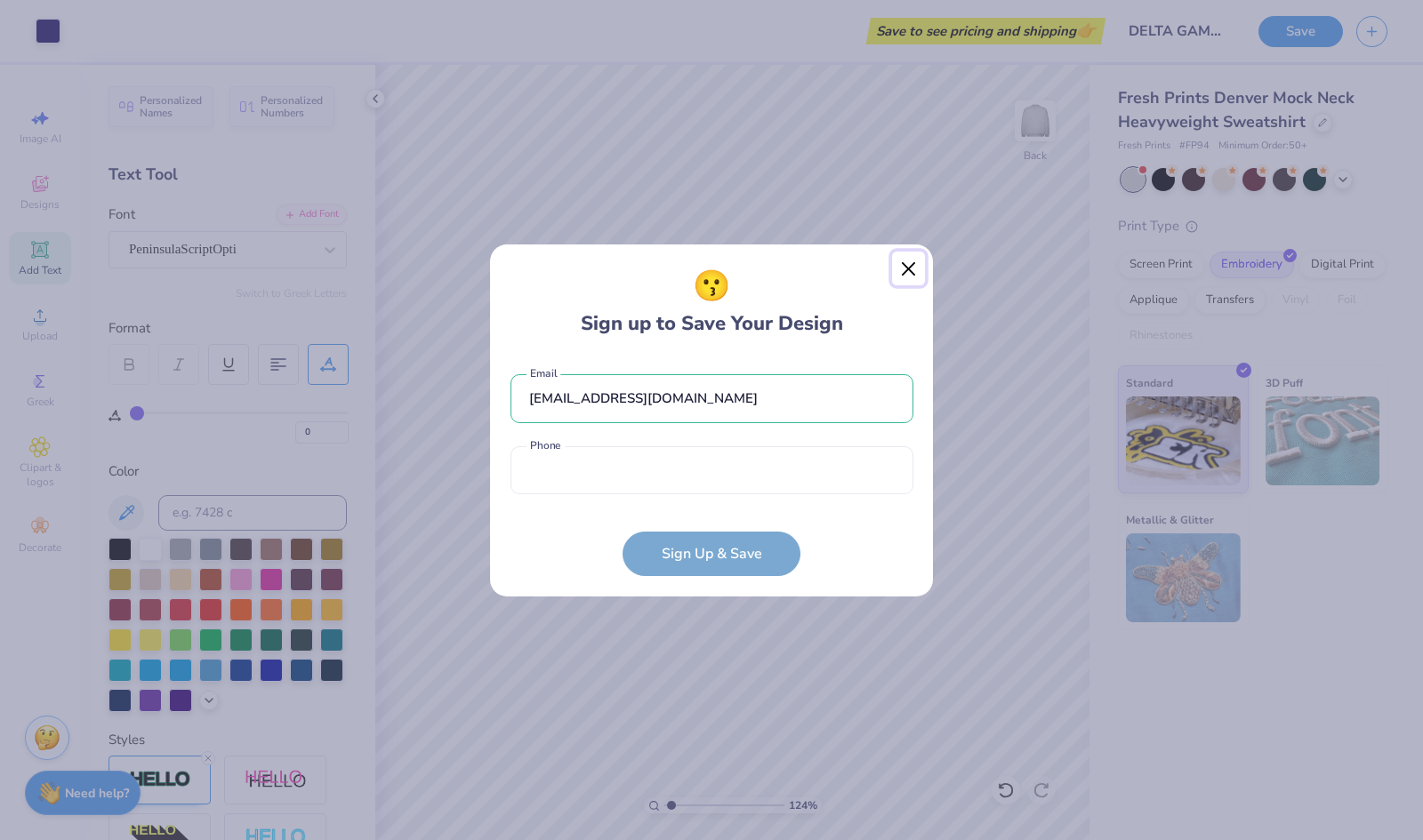
click at [913, 266] on button "Close" at bounding box center [909, 268] width 33 height 33
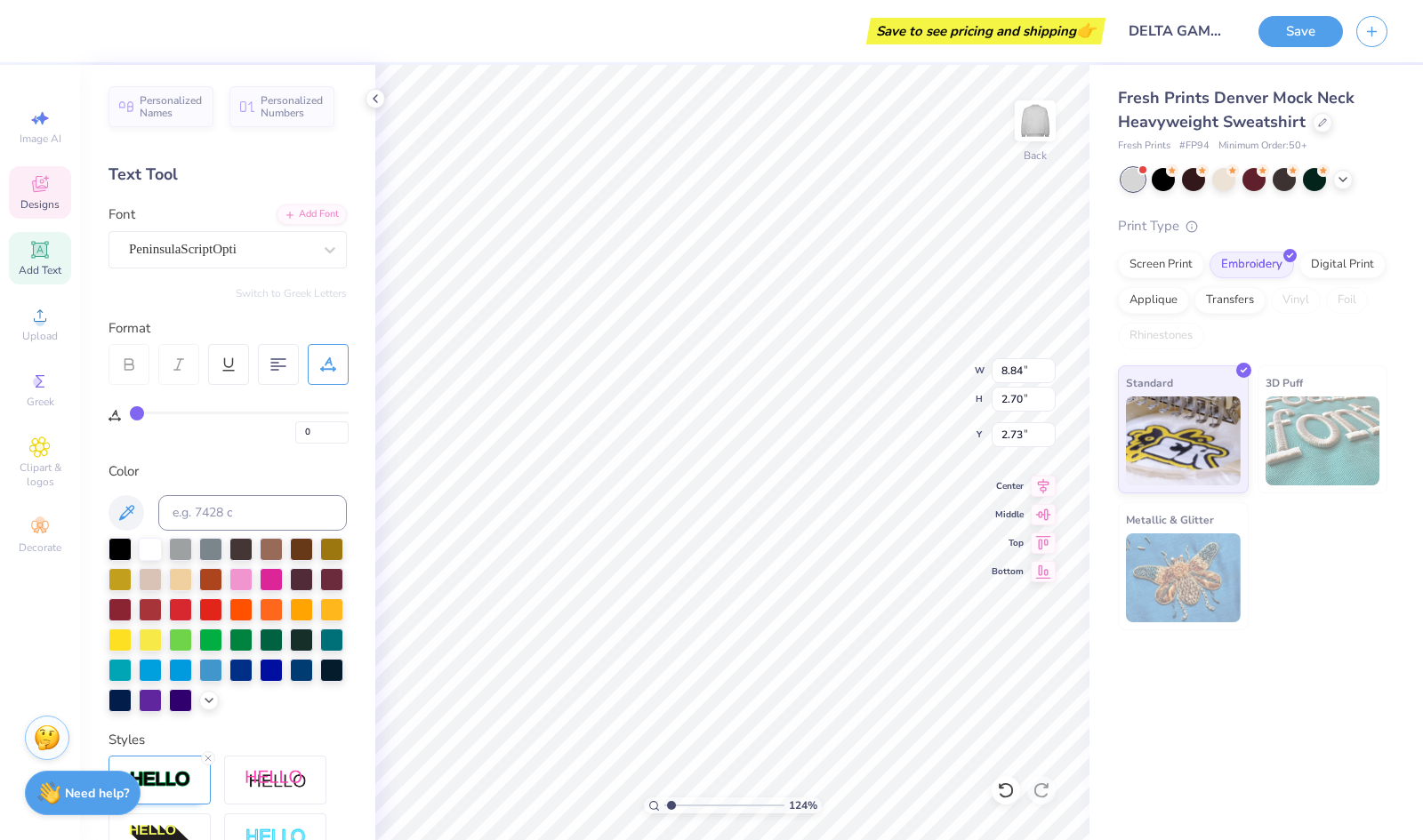
type input "1.24218622356504"
type input "8.97"
type input "1.94"
type input "2.89"
type input "1.24218622356504"
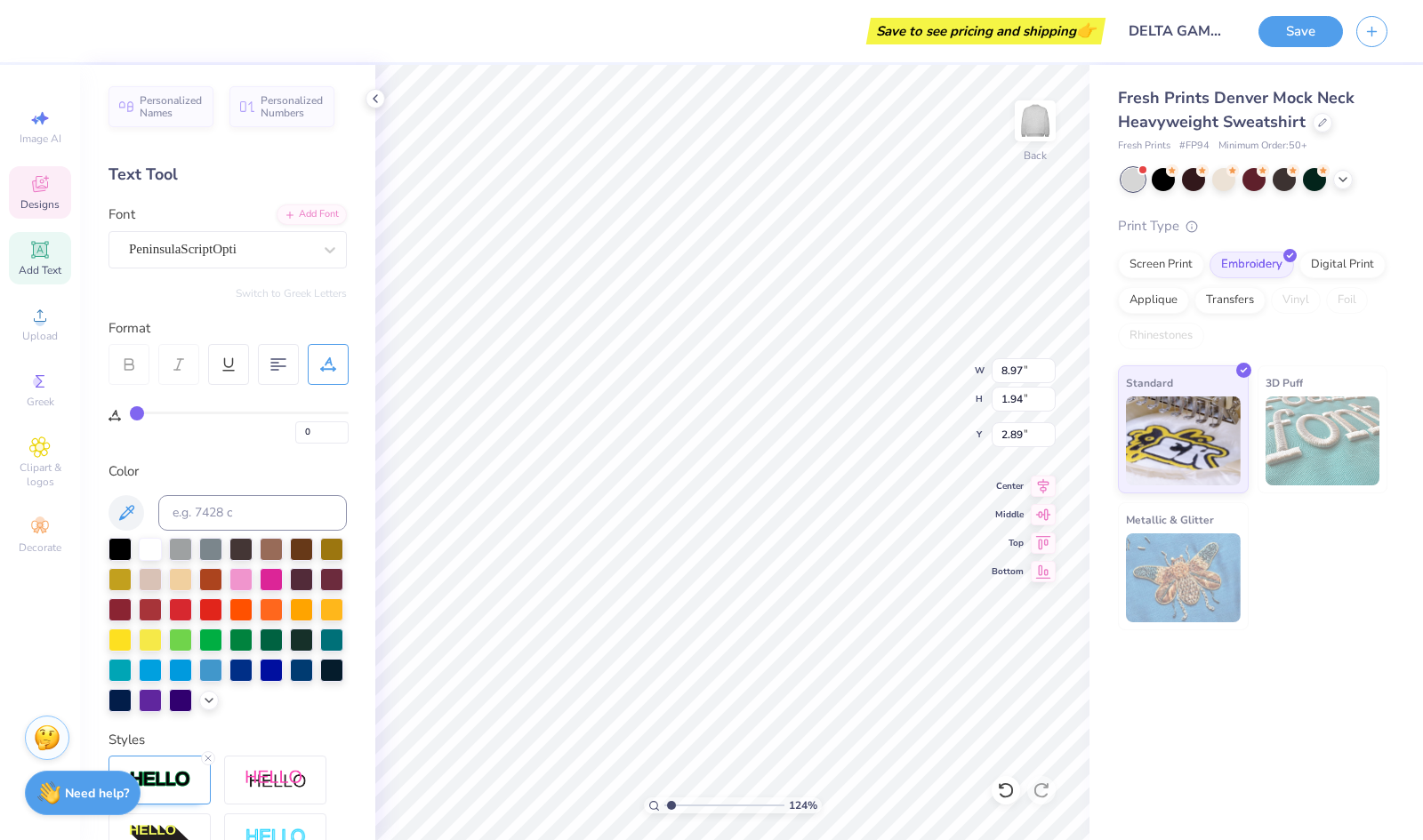
type input "8.95"
type input "2.90"
type input "1.24218622356504"
type input "3.00"
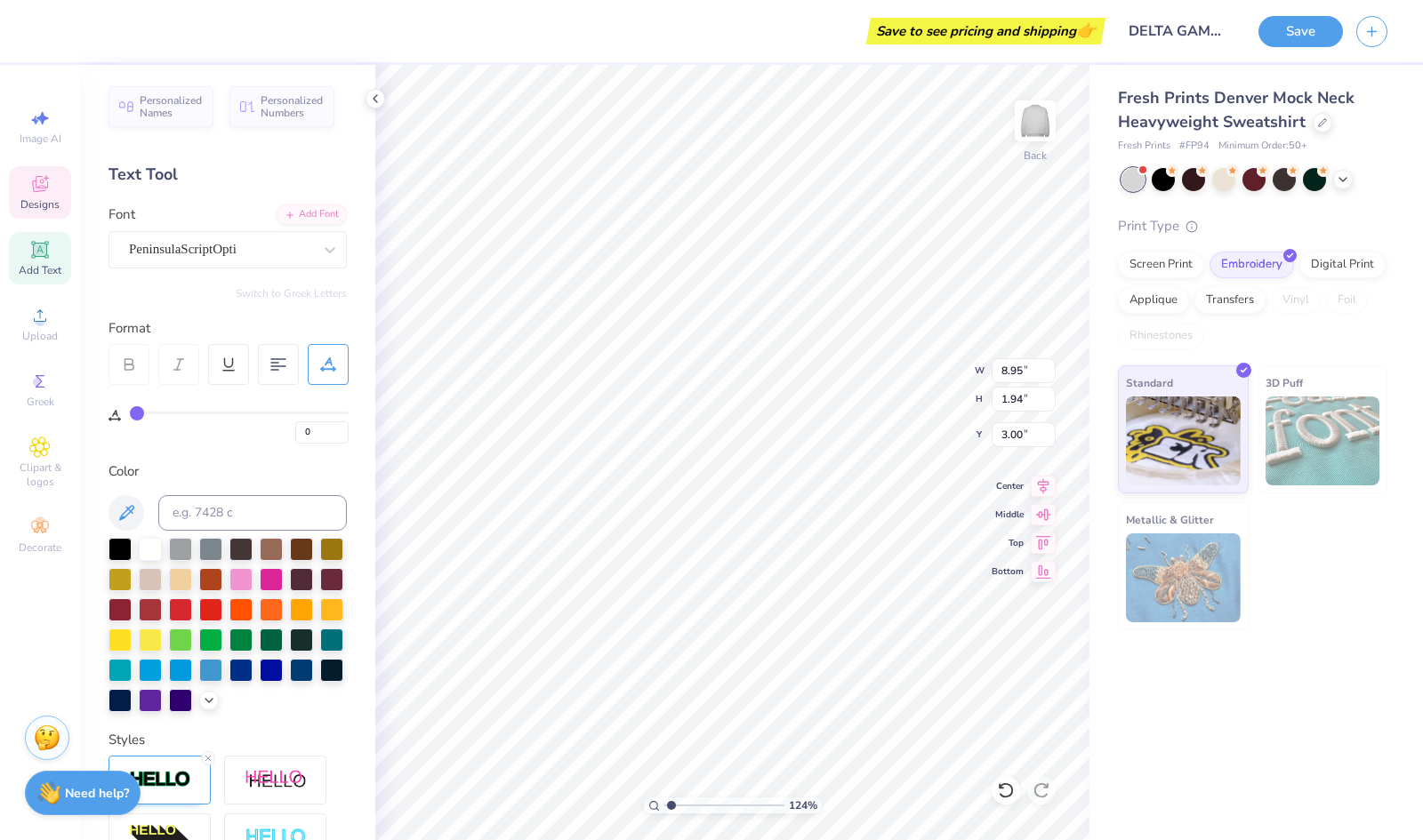
type input "1.24218622356504"
type textarea "DeltaGamma"
type input "1.24218622356504"
type input "8.38"
type input "1.93"
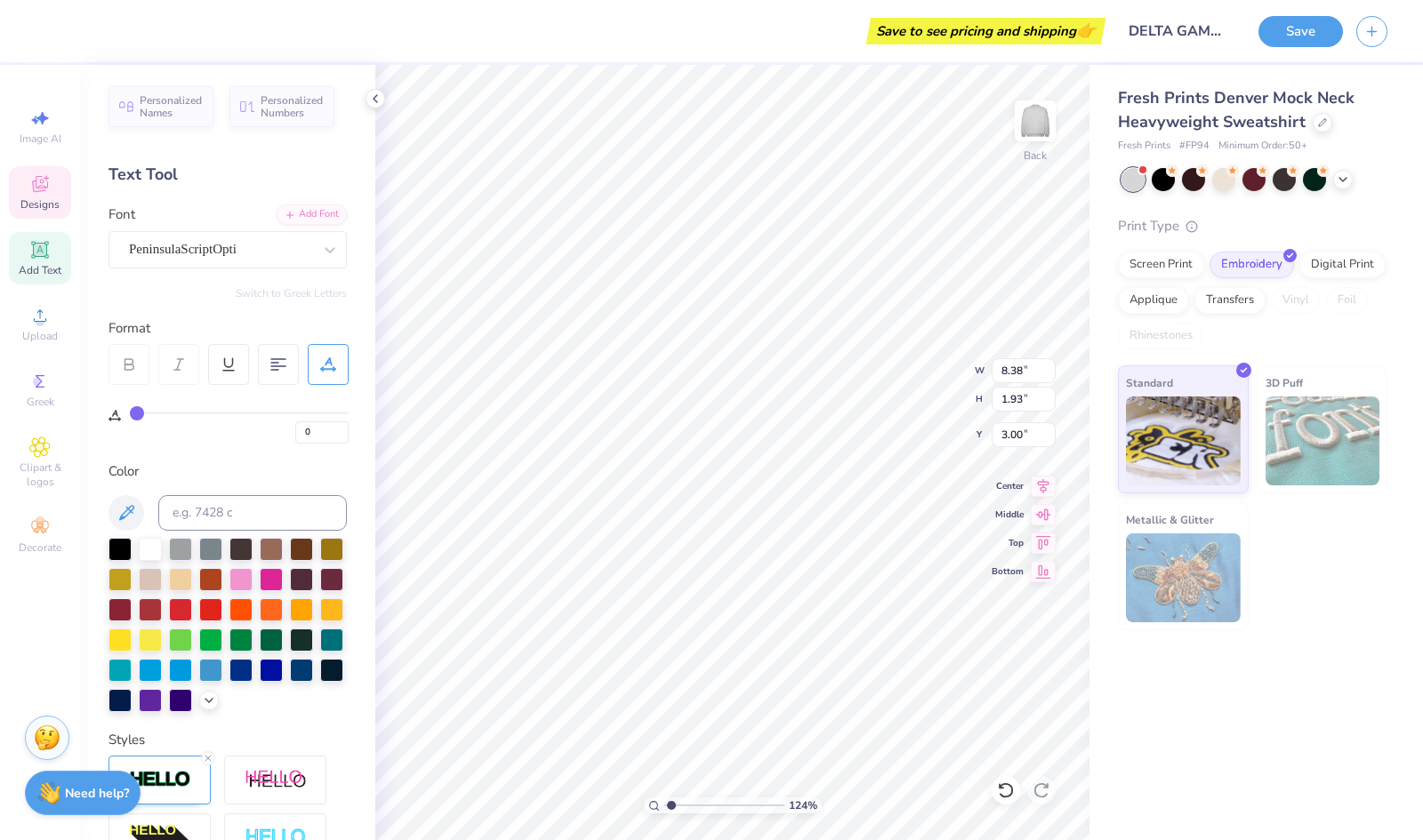
scroll to position [14, 2]
type input "1.24218622356504"
type textarea "d"
type input "1.24218622356504"
type textarea "del"
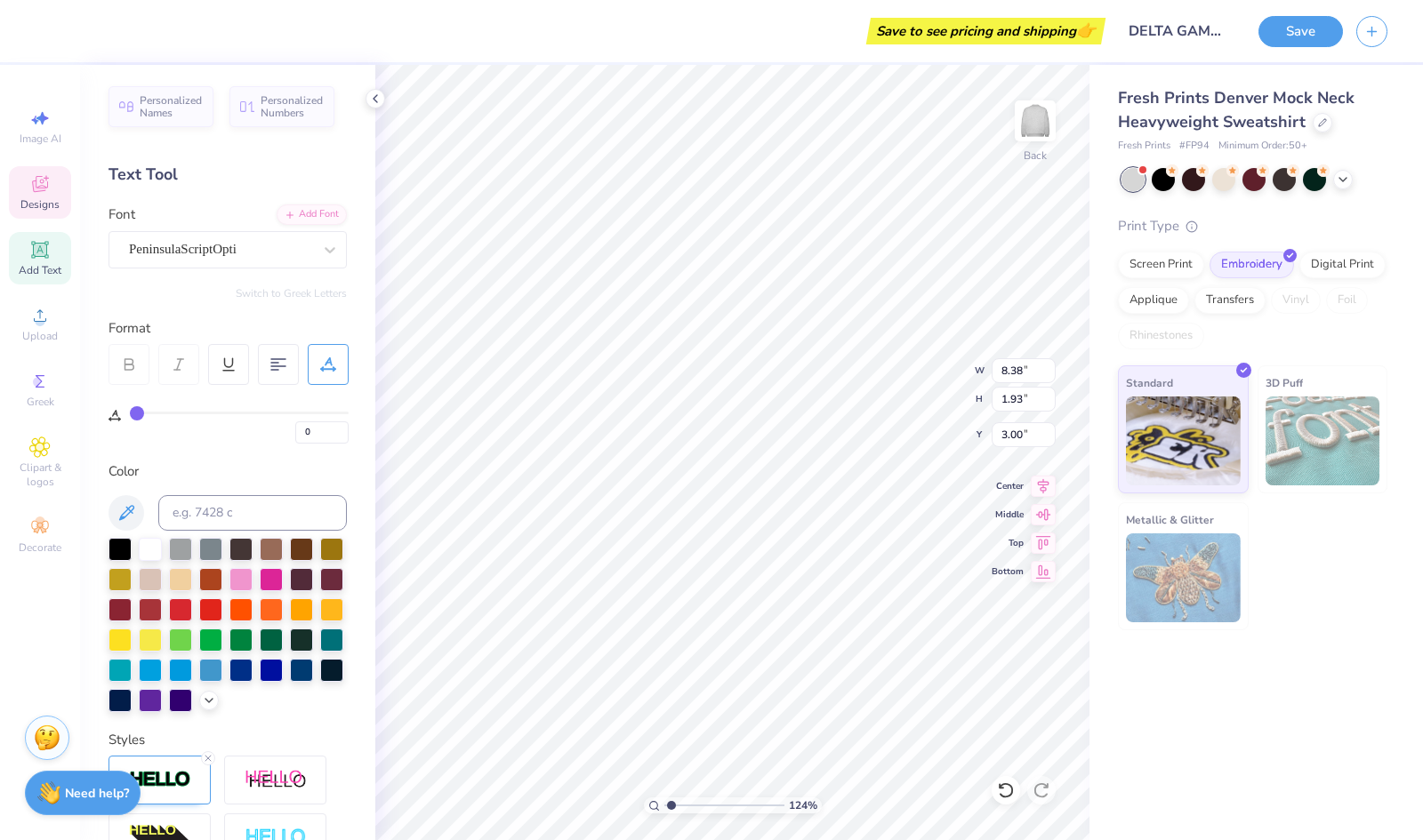
type input "1.24218622356504"
type textarea "delt"
type input "1.24218622356504"
type textarea "delta"
type input "1.24218622356504"
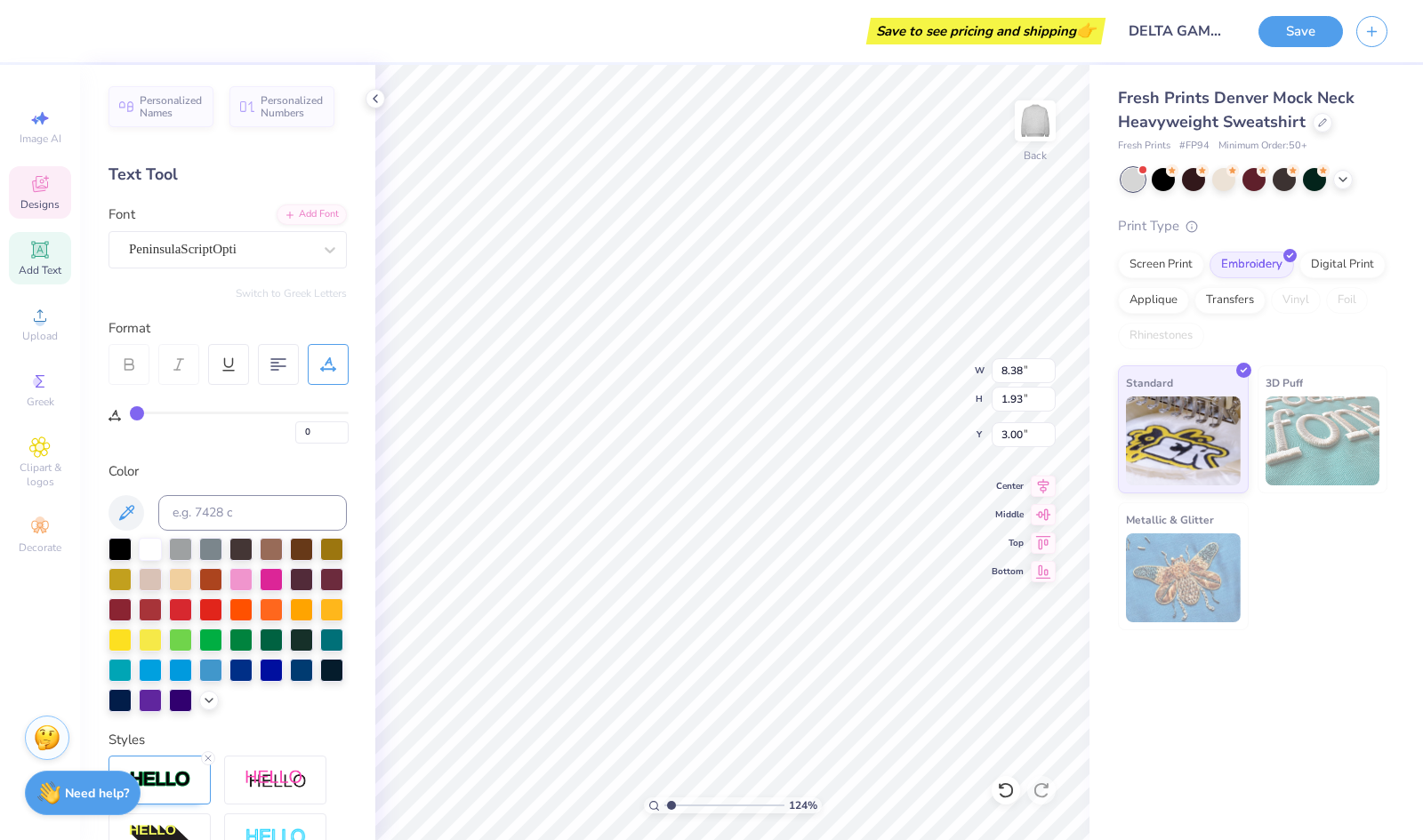
type textarea "delta"
type input "1.24218622356504"
type textarea "delta g"
type input "1.24218622356504"
type textarea "delta gam"
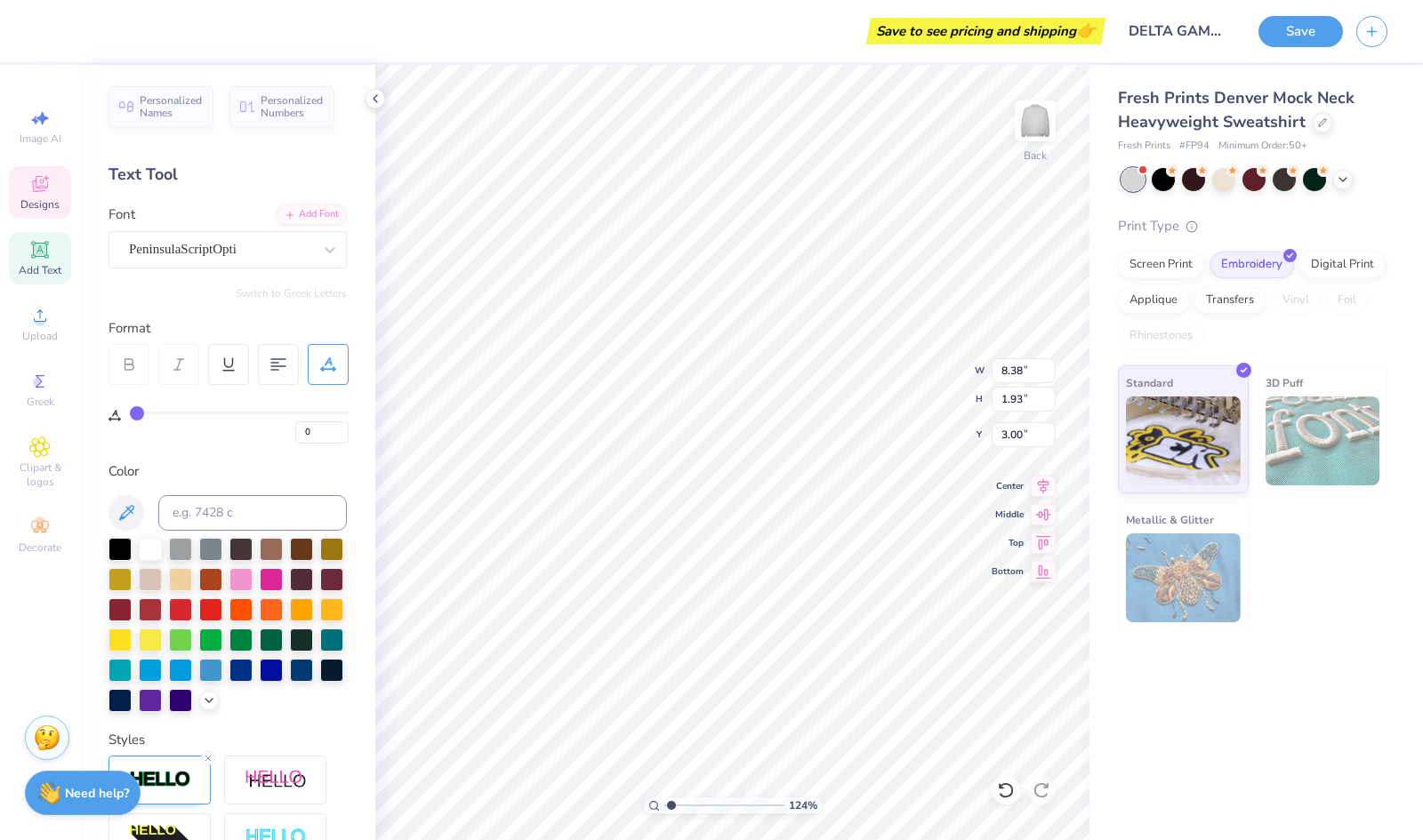
type input "1.24218622356504"
type textarea "delta gamma"
type input "1.24218622356504"
type input "7.28"
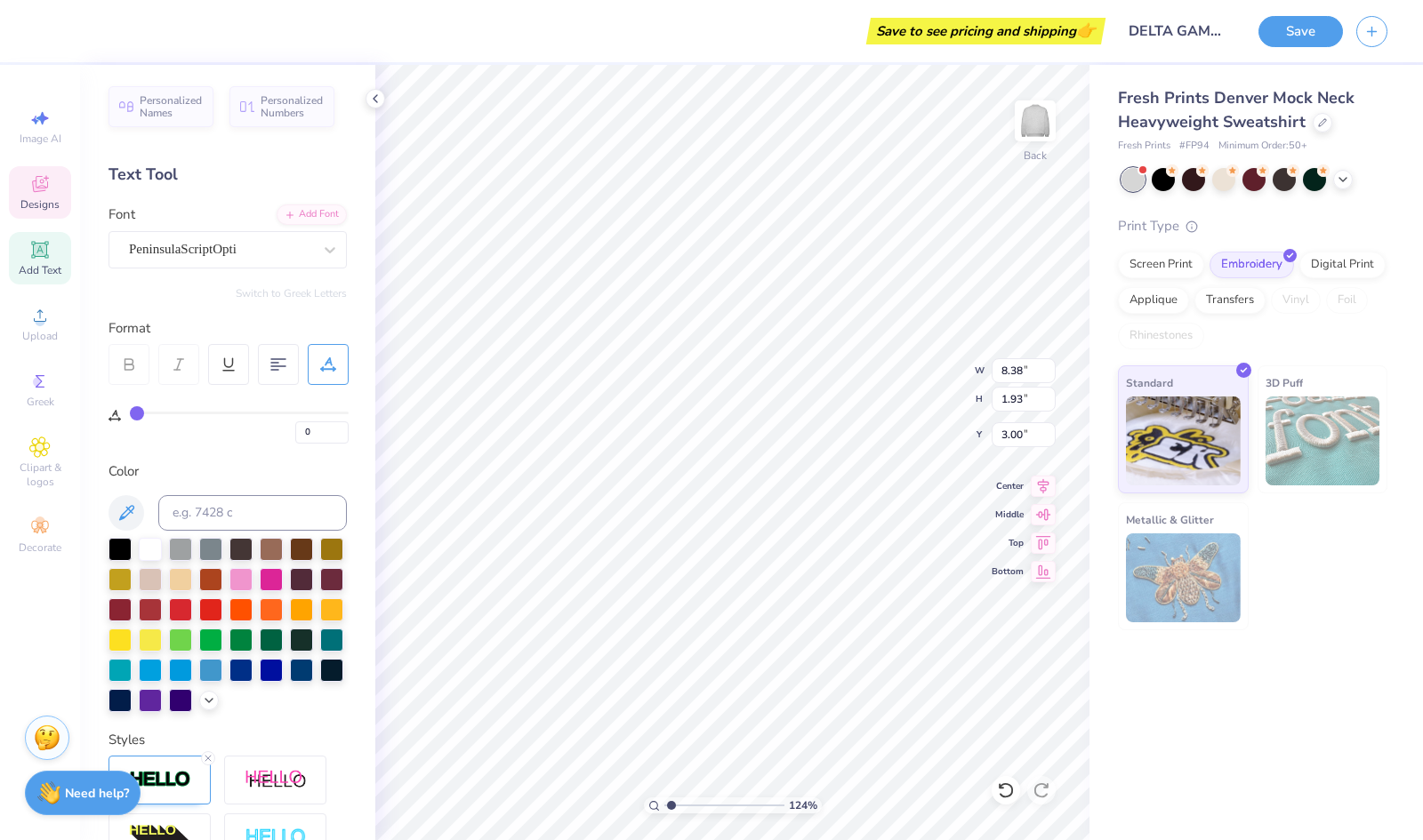
type input "2.14"
type input "2.90"
type input "1.24218622356504"
type textarea "D"
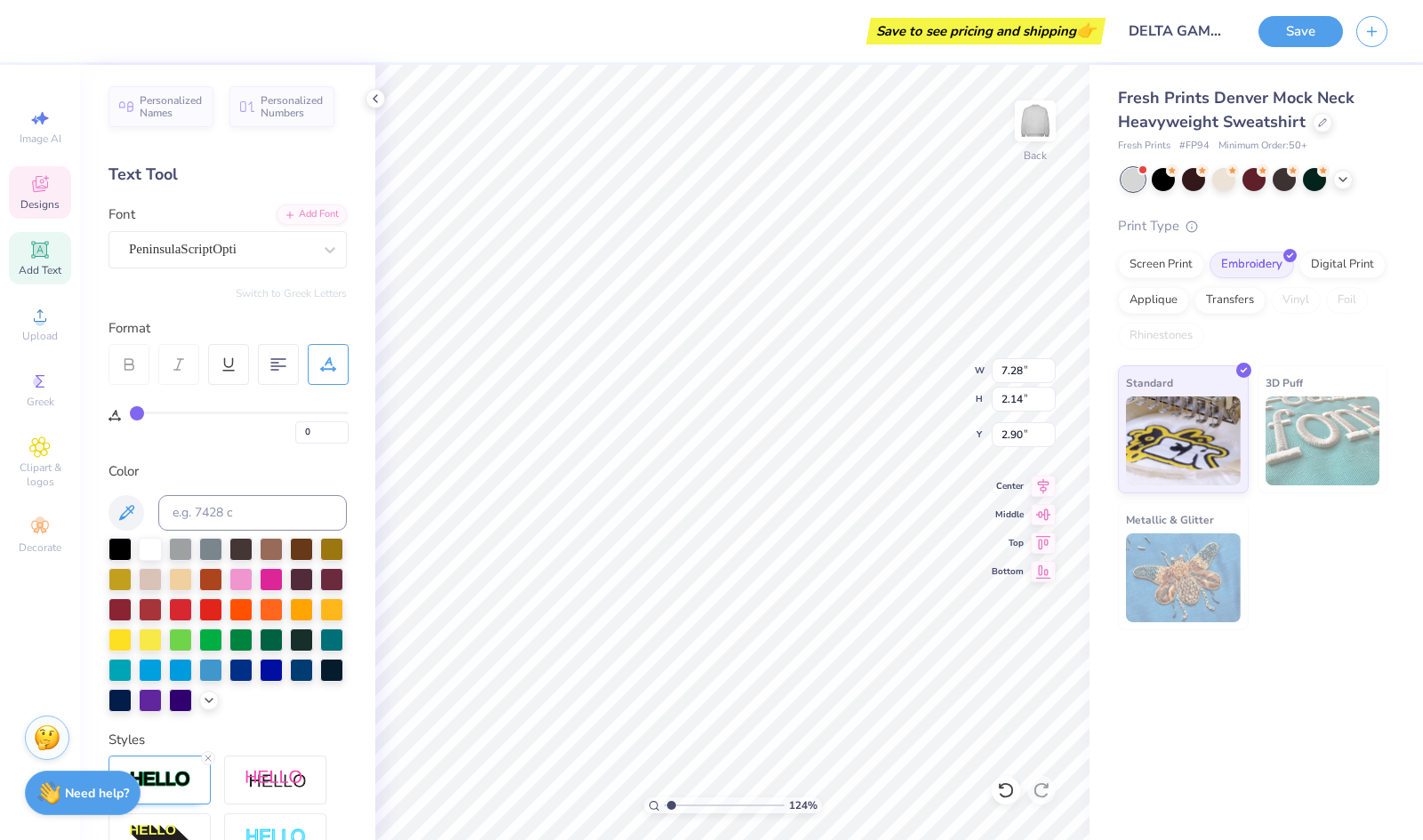
type input "1.24218622356504"
type textarea "De"
type input "1.24218622356504"
type textarea "Del"
type input "1.24218622356504"
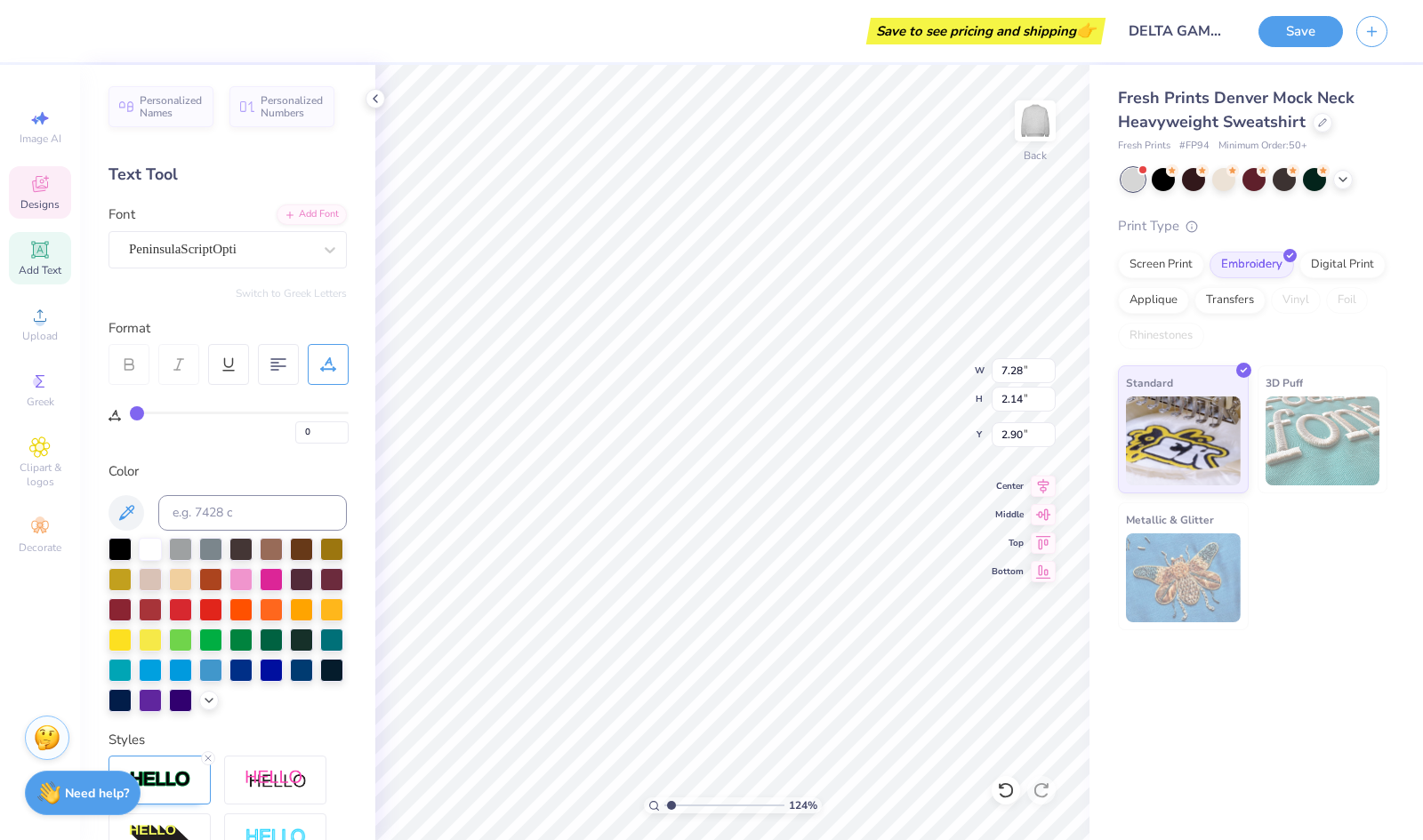
type textarea "Delt"
type input "1.24218622356504"
type textarea "Delta"
type input "1.24218622356504"
type textarea "DeltaGa"
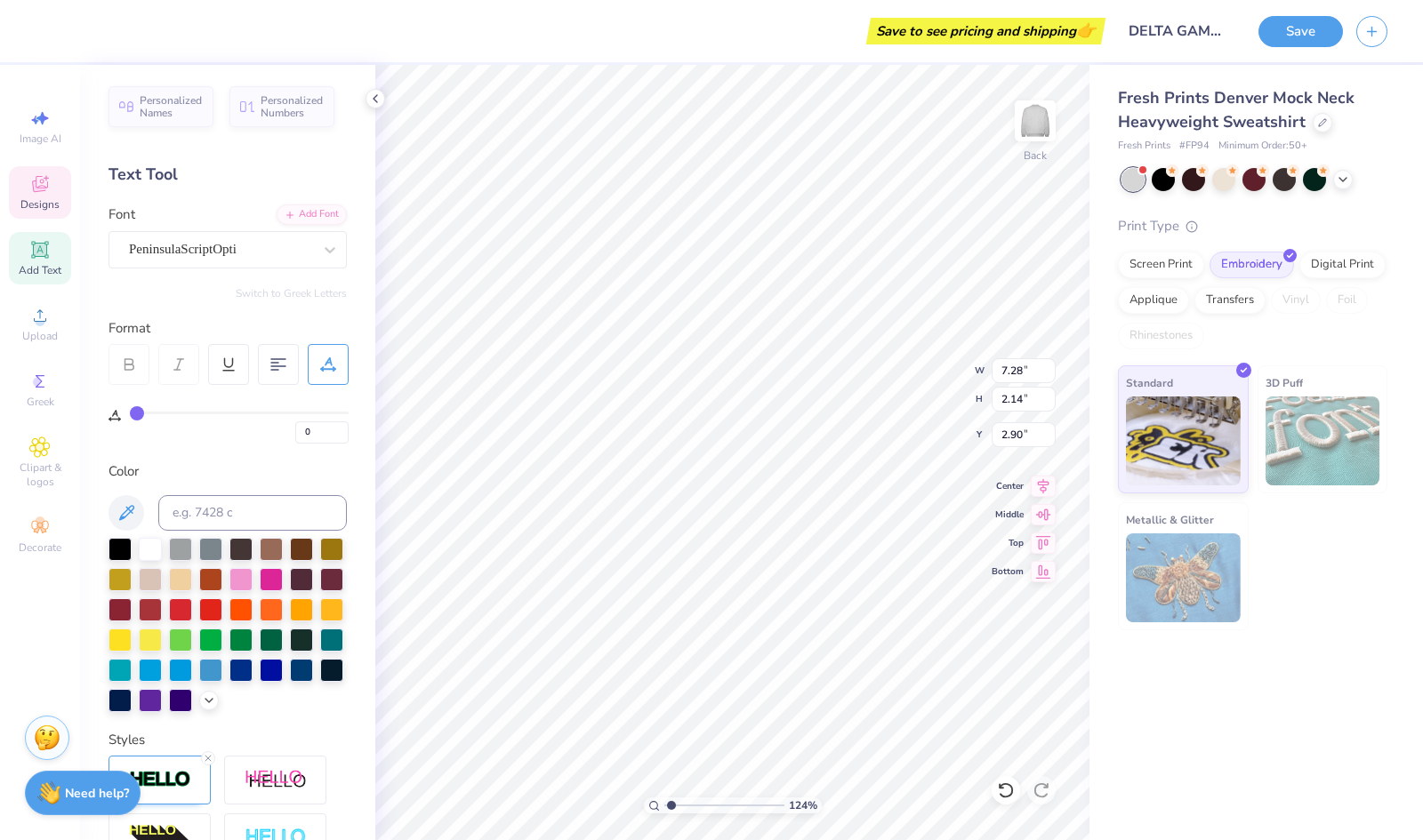
type input "1.24218622356504"
type textarea "DeltaGam"
type input "1.24218622356504"
type textarea "DeltaGamma"
type input "1.24218622356504"
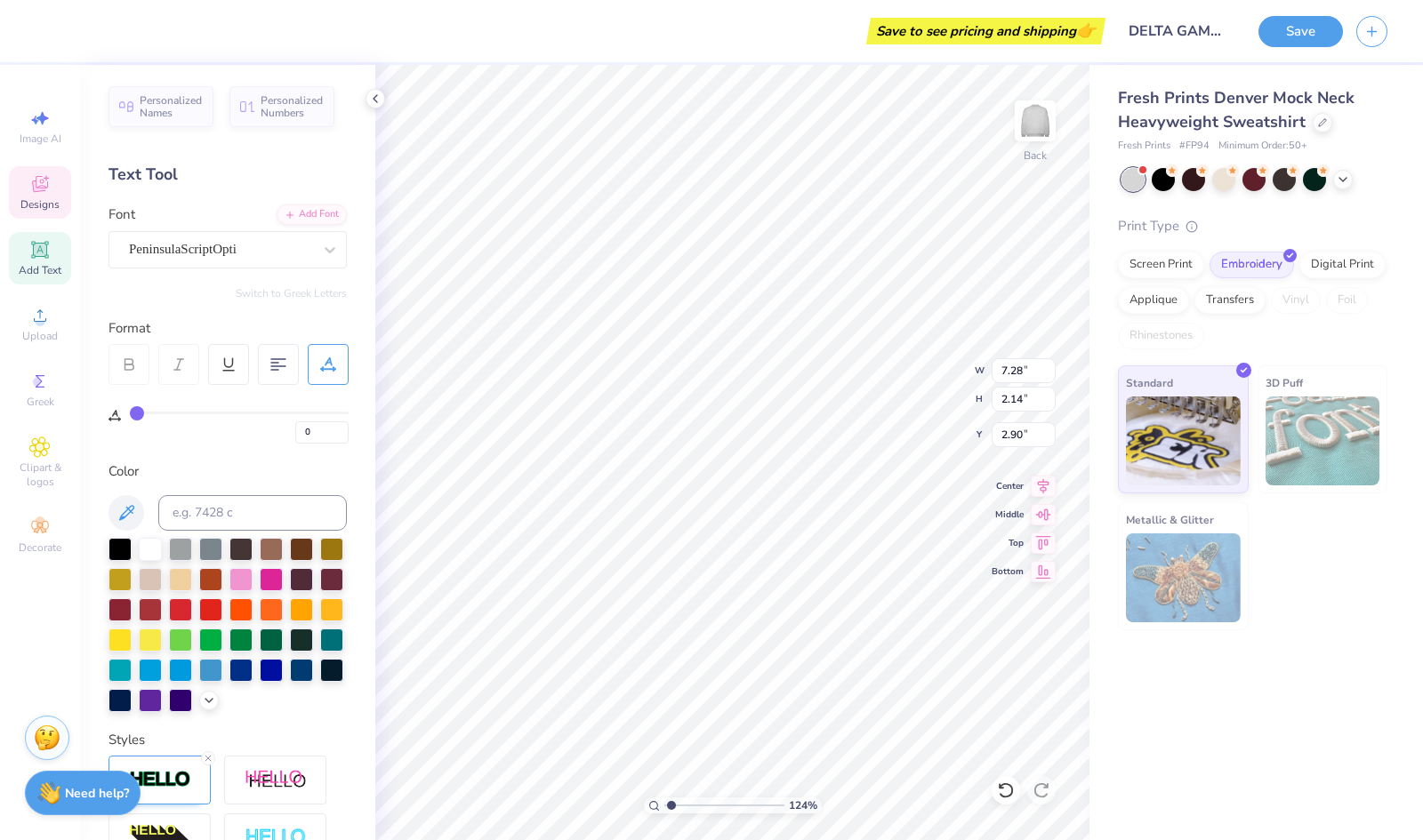
type textarea "DeltaGamm"
type input "1.24218622356504"
type textarea "DeltaGam"
type input "1.24218622356504"
type textarea "DeltaGa"
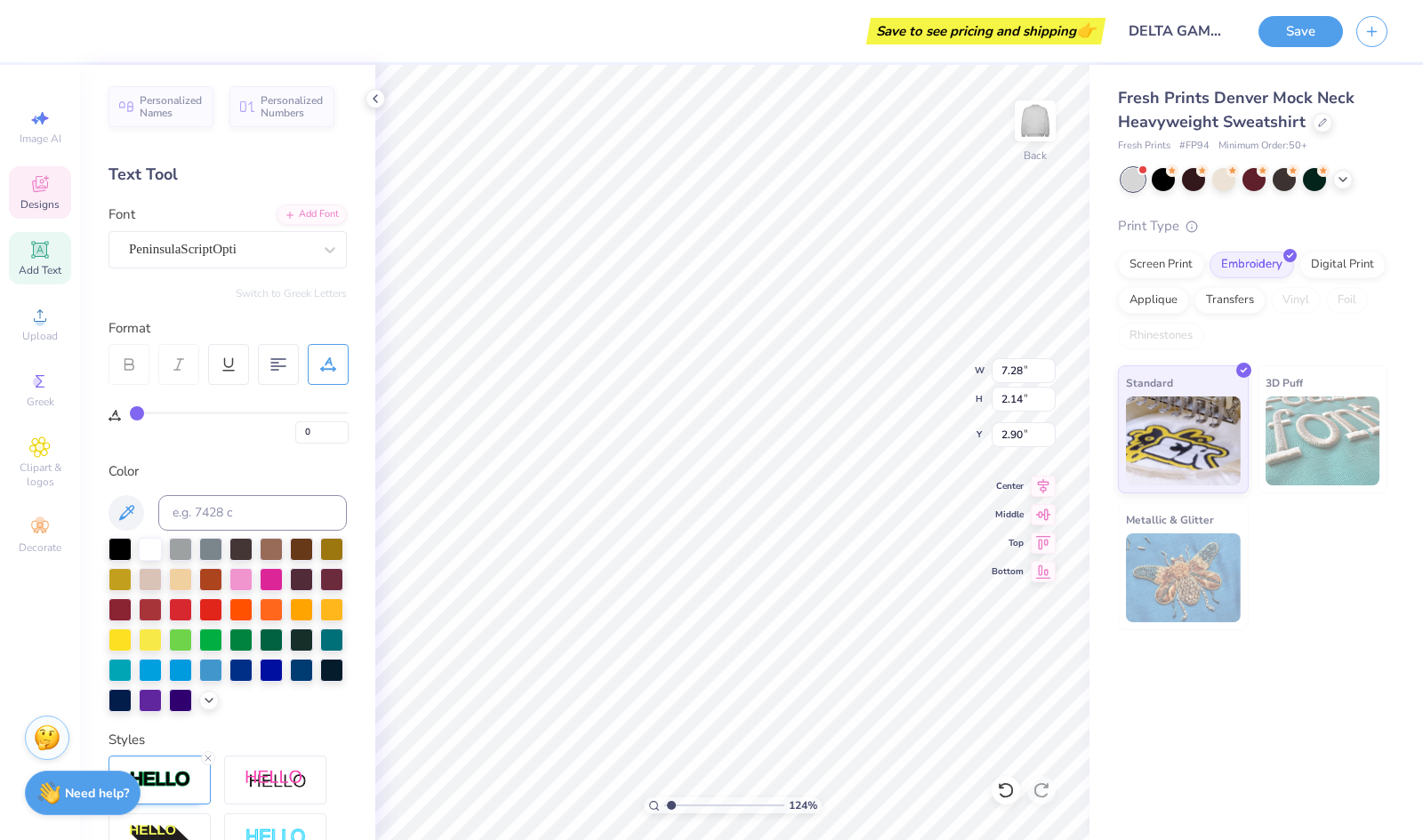
type input "1.24218622356504"
type textarea "DeltaG"
type input "1.24218622356504"
type textarea "Delta"
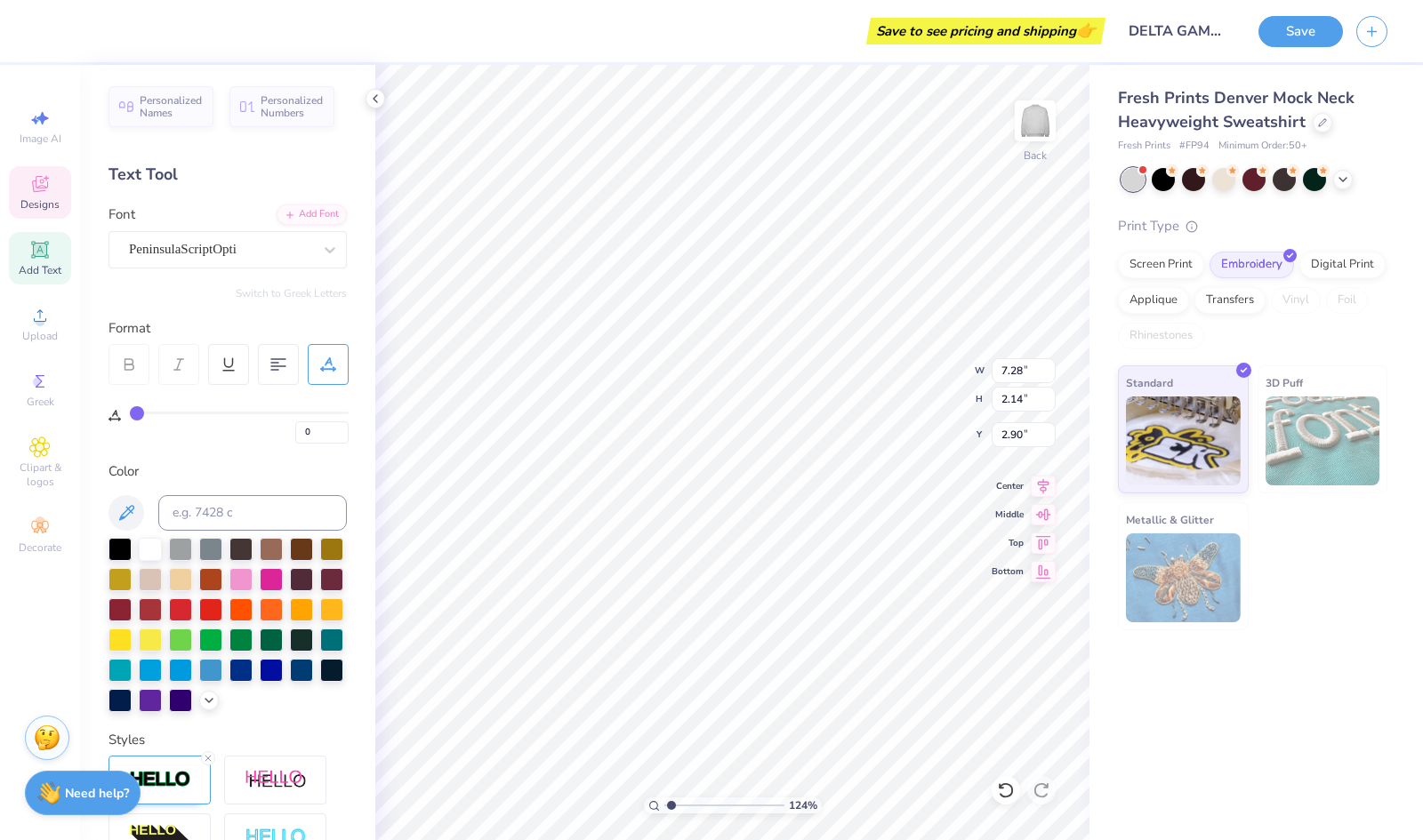
type input "1.24218622356504"
type textarea "Delta"
type input "1.24218622356504"
type textarea "Delta G"
type input "1.24218622356504"
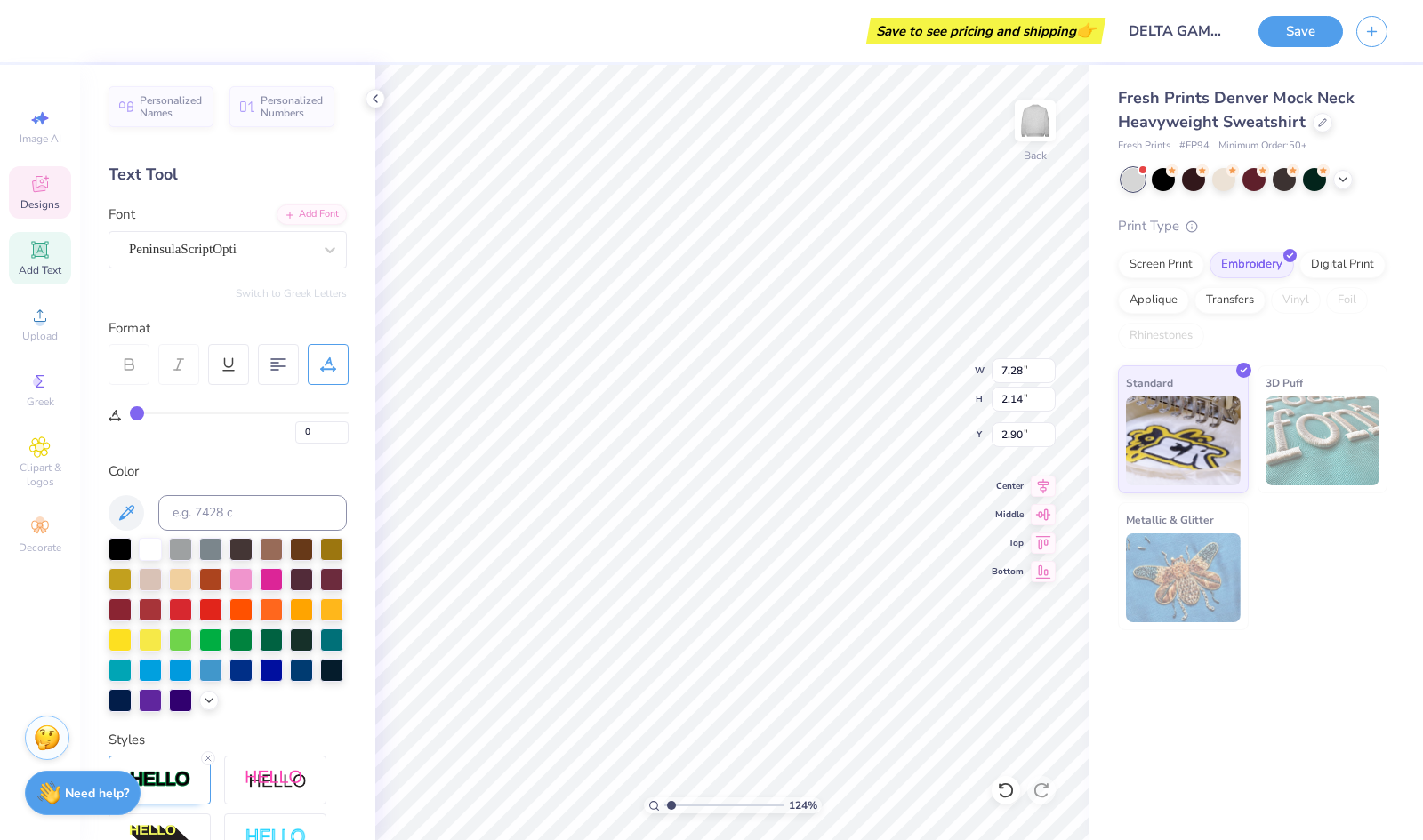
type textarea "Delta Ga"
